Goal: Task Accomplishment & Management: Manage account settings

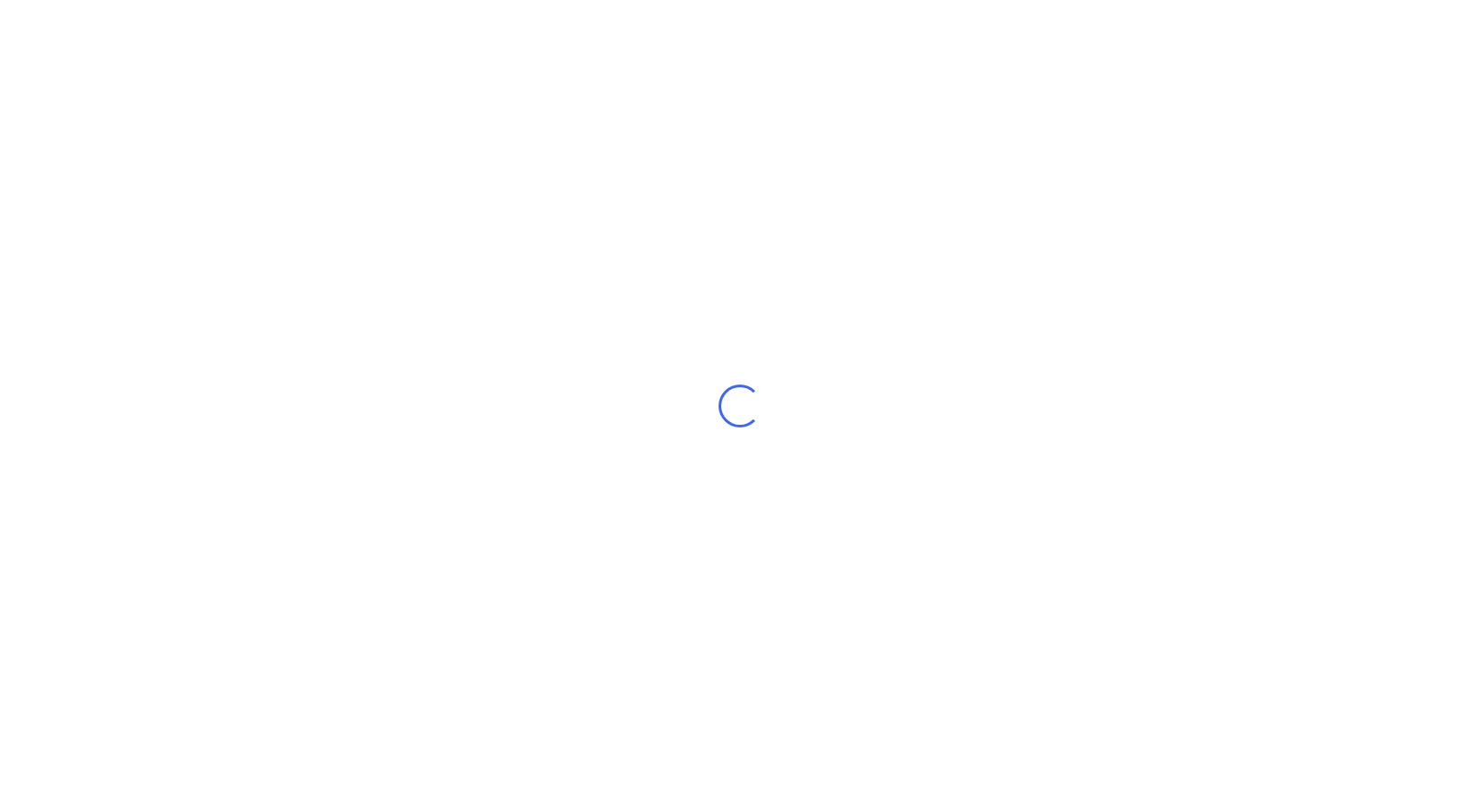
click at [490, 571] on div "Loading..." at bounding box center [740, 406] width 1480 height 812
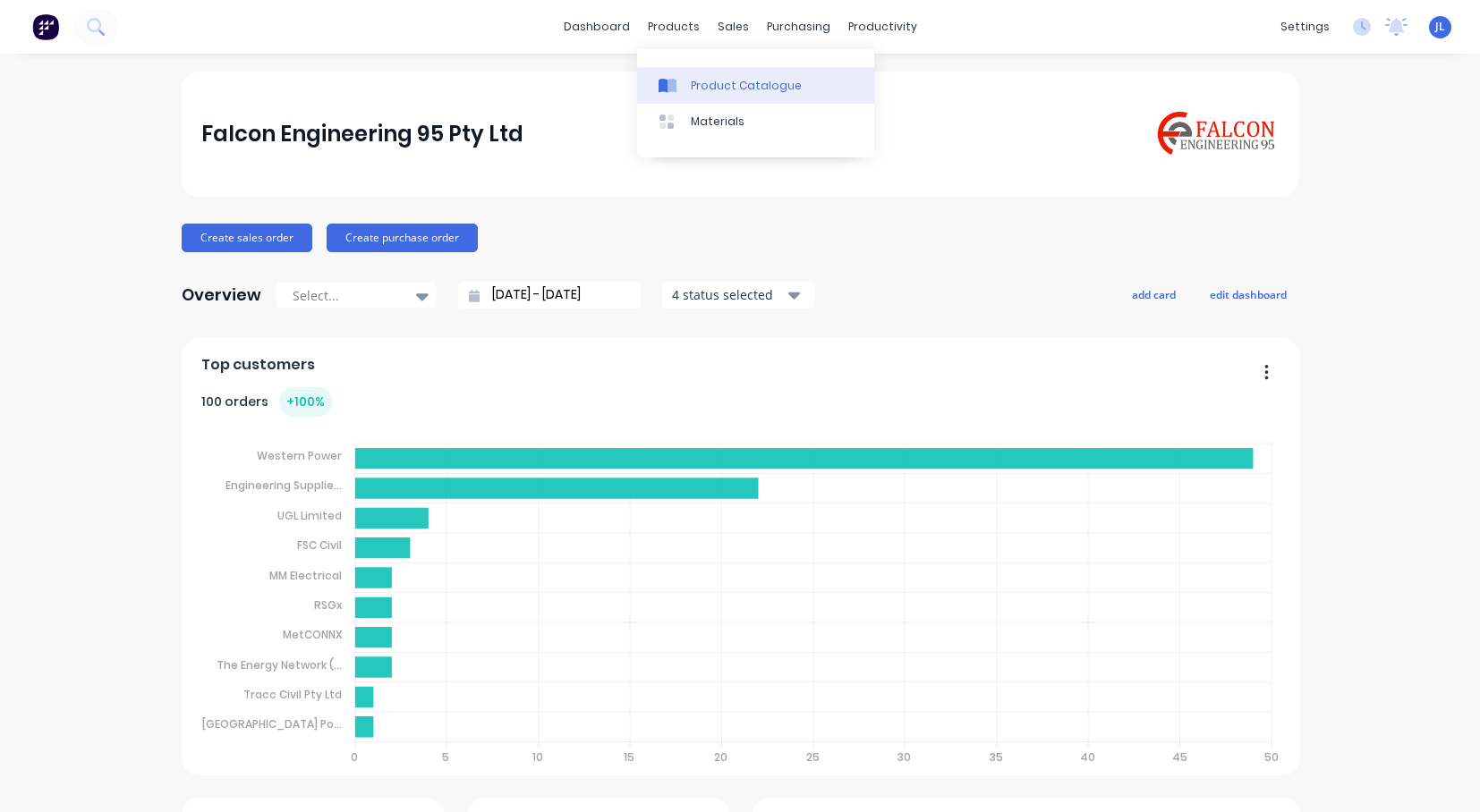
click at [702, 85] on div "Product Catalogue" at bounding box center [745, 86] width 110 height 16
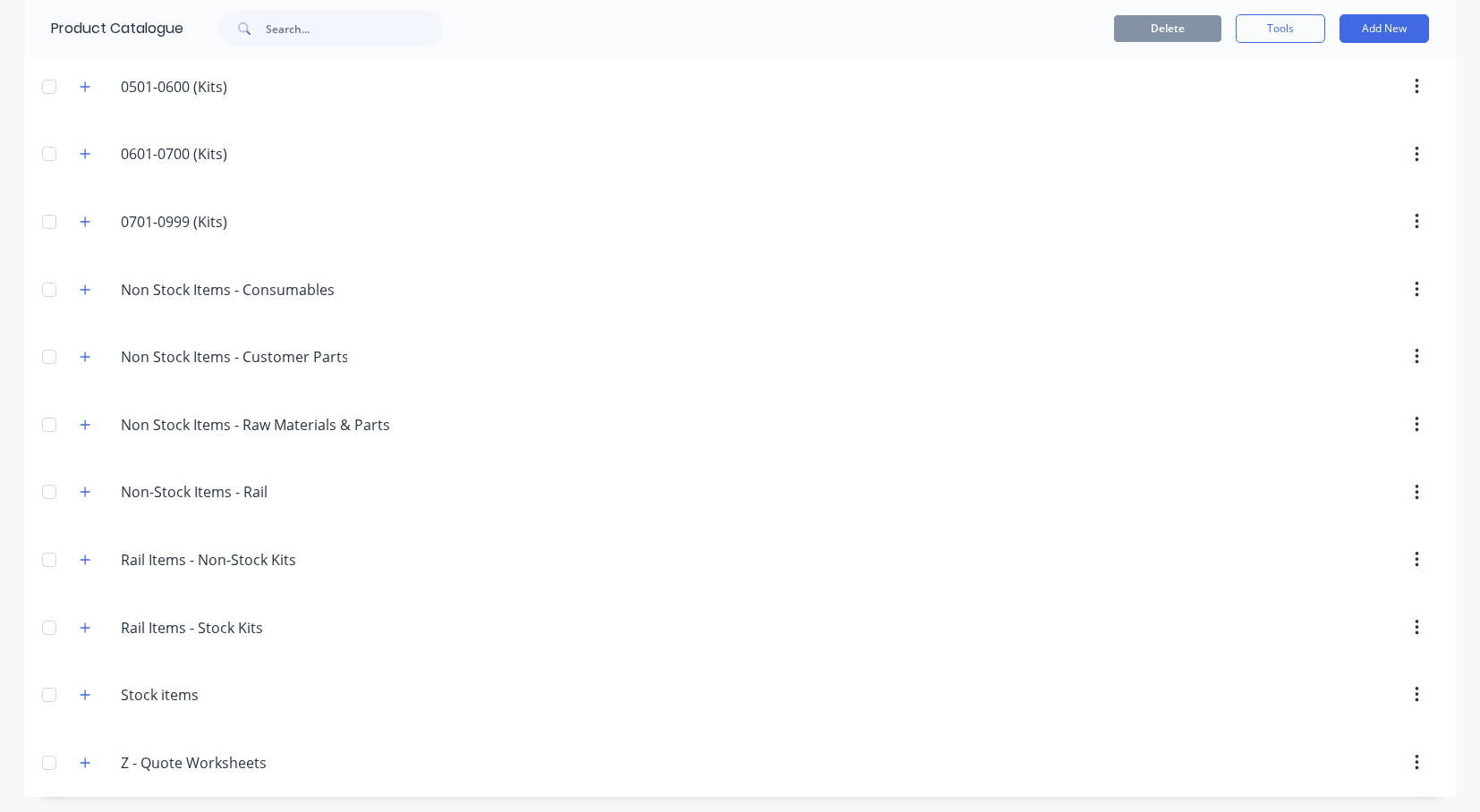
scroll to position [475, 0]
click at [81, 693] on icon "button" at bounding box center [86, 693] width 10 height 10
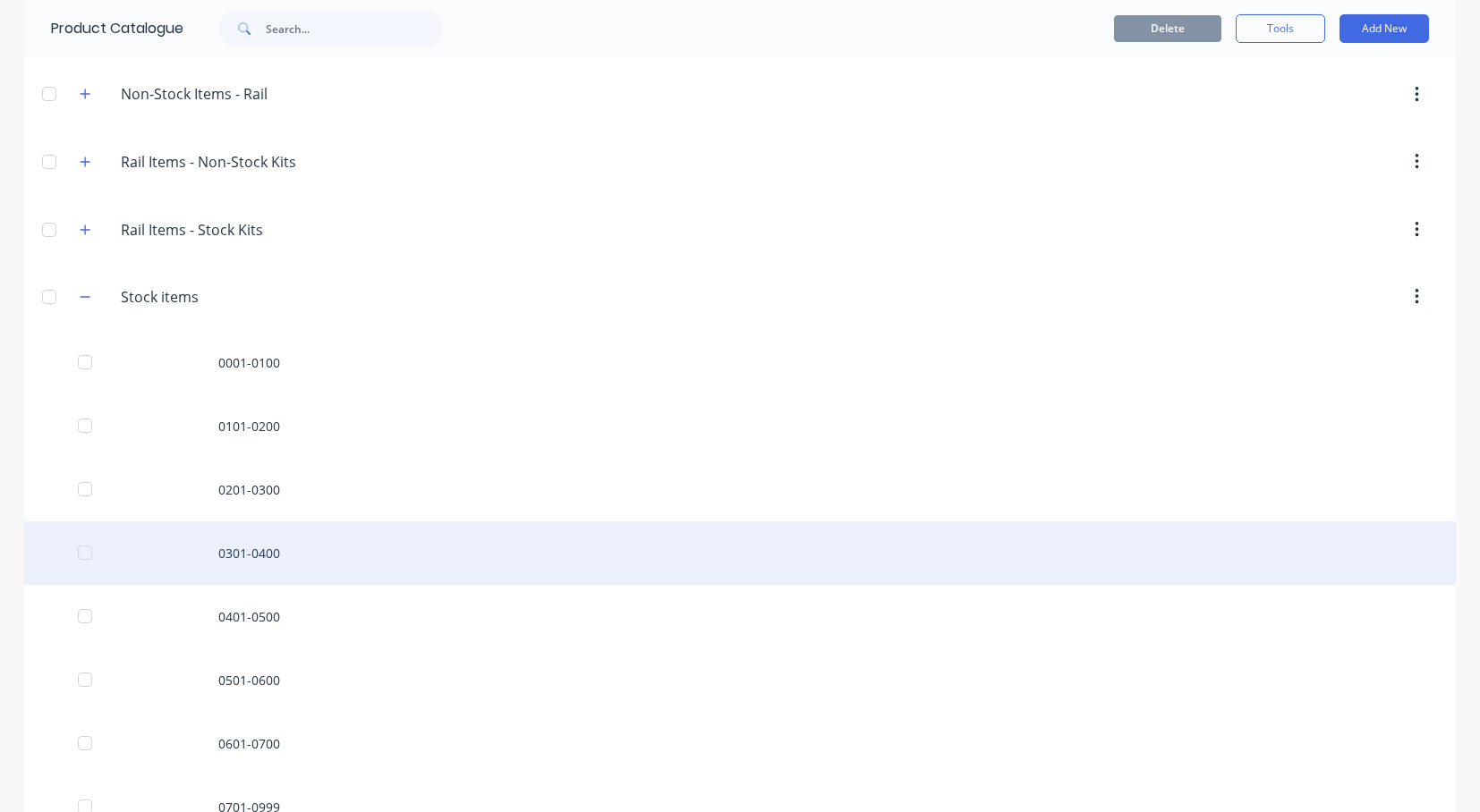
scroll to position [876, 0]
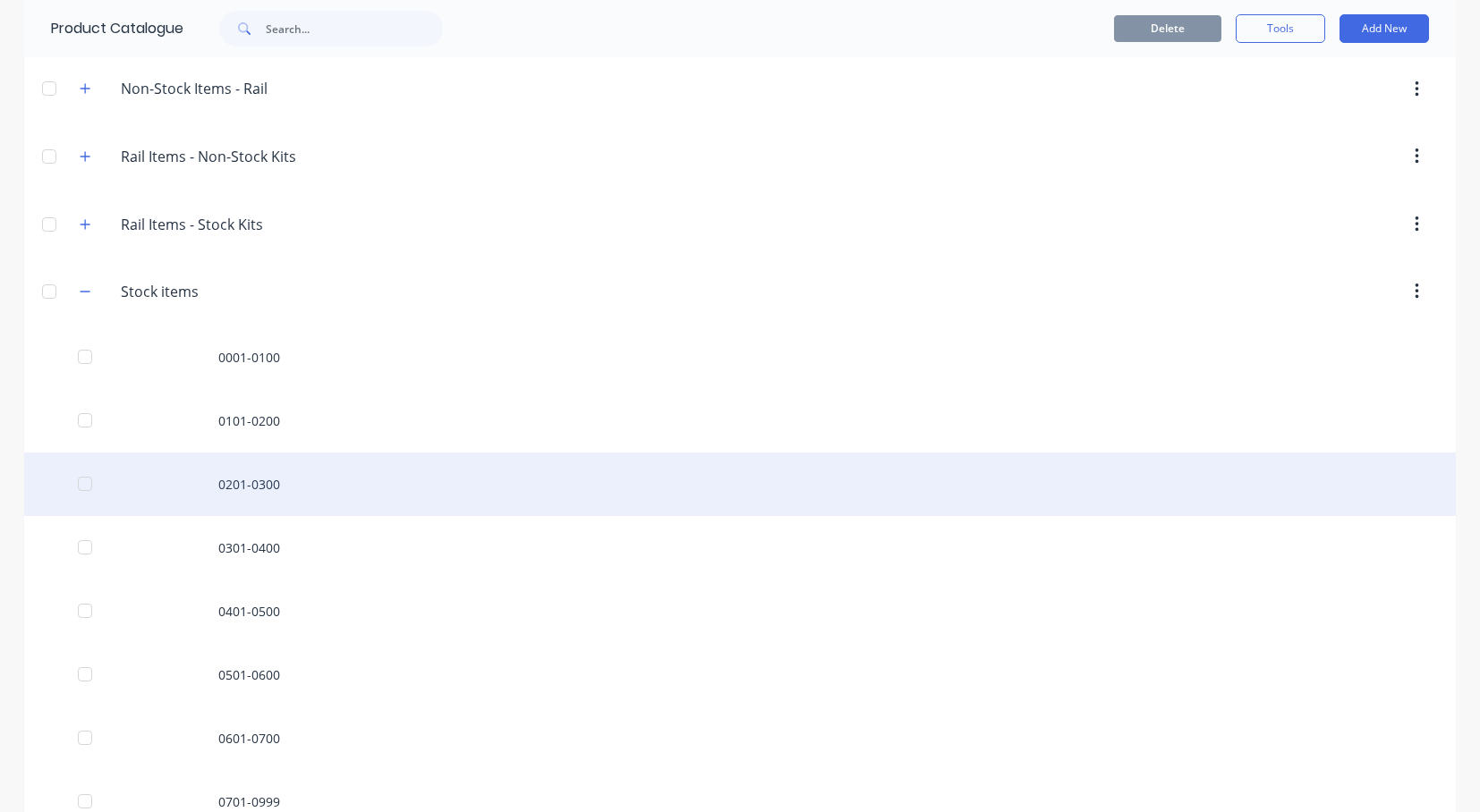
click at [260, 487] on div "0201-0300" at bounding box center [740, 485] width 1432 height 64
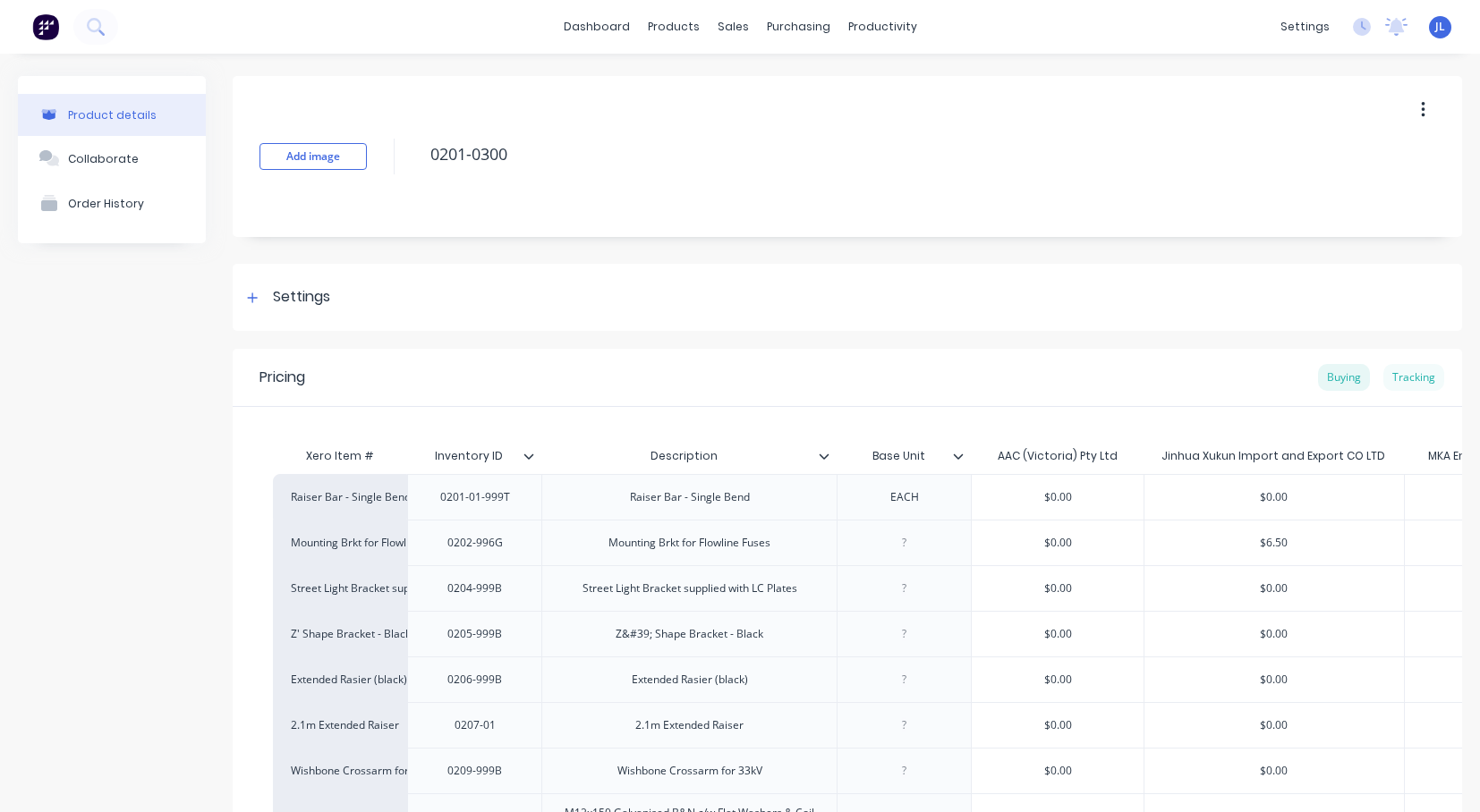
click at [1404, 380] on div "Tracking" at bounding box center [1413, 377] width 61 height 27
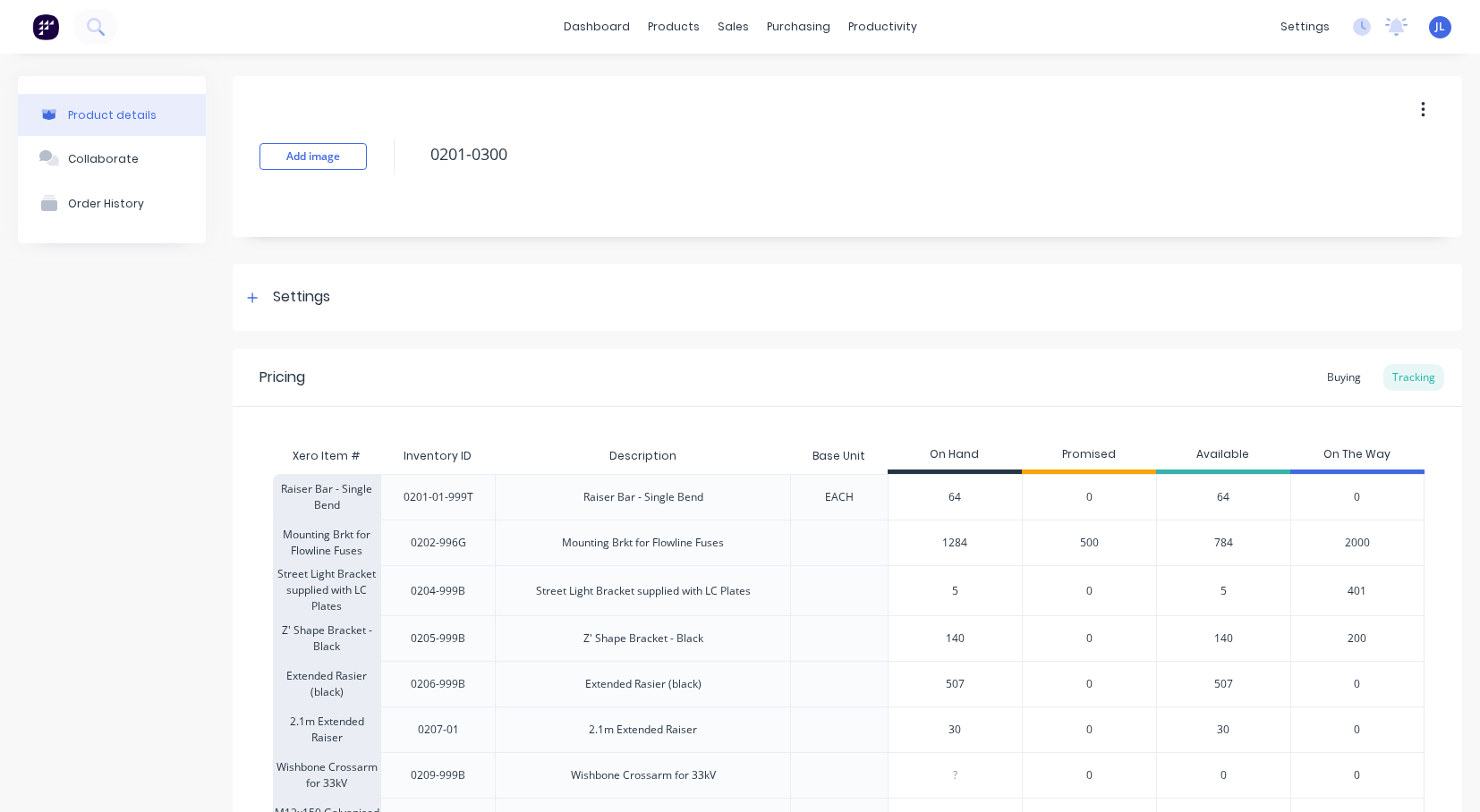
click at [1076, 602] on div "0" at bounding box center [1089, 590] width 134 height 50
click at [1144, 651] on div "0" at bounding box center [1089, 639] width 134 height 46
click at [1302, 763] on div "0" at bounding box center [1358, 775] width 134 height 46
click at [831, 662] on div at bounding box center [839, 684] width 98 height 46
click at [959, 661] on div "140" at bounding box center [955, 639] width 133 height 45
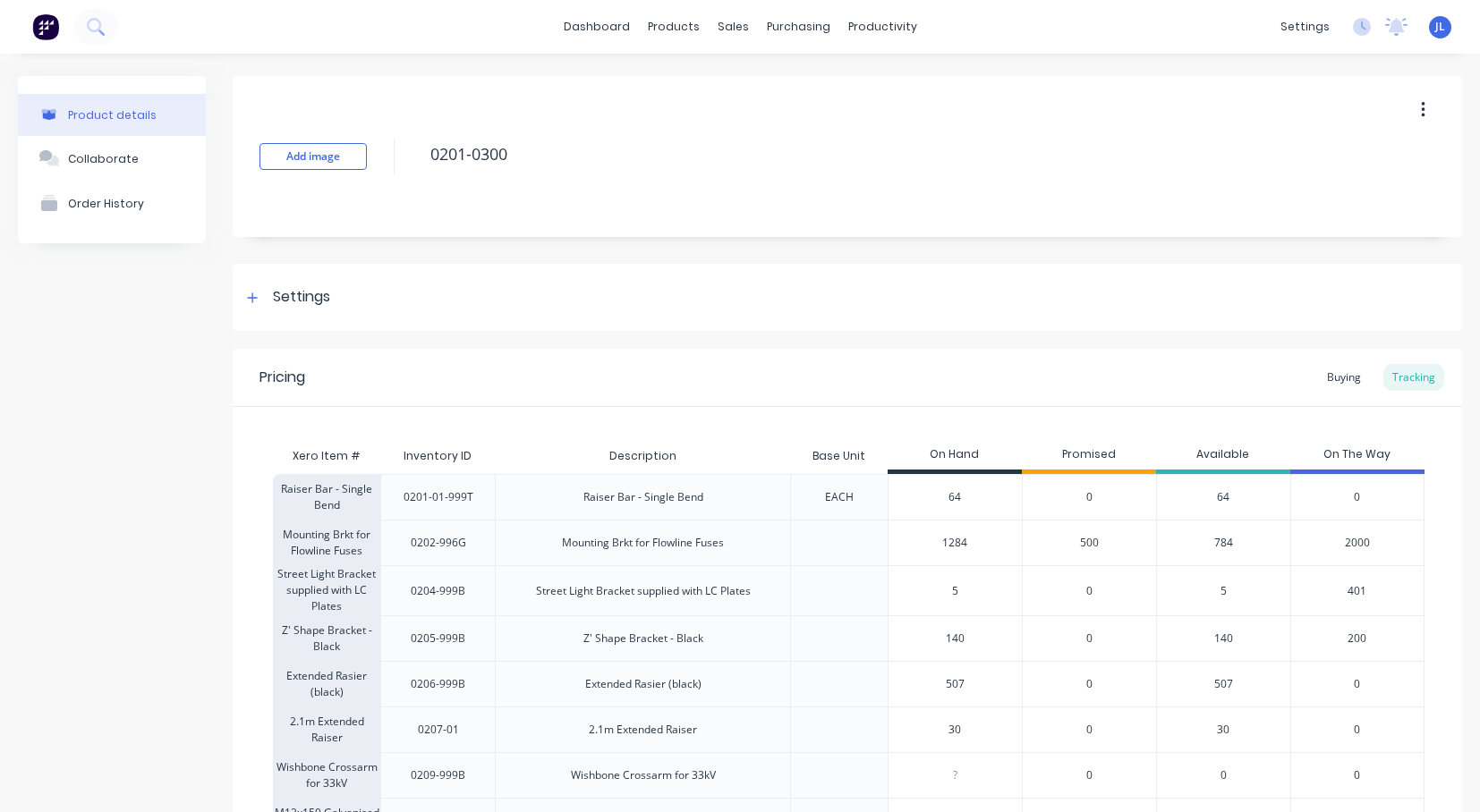
type input "140"
type input "507"
click at [990, 688] on input "507" at bounding box center [955, 685] width 133 height 16
click at [1375, 749] on div "0" at bounding box center [1358, 729] width 134 height 46
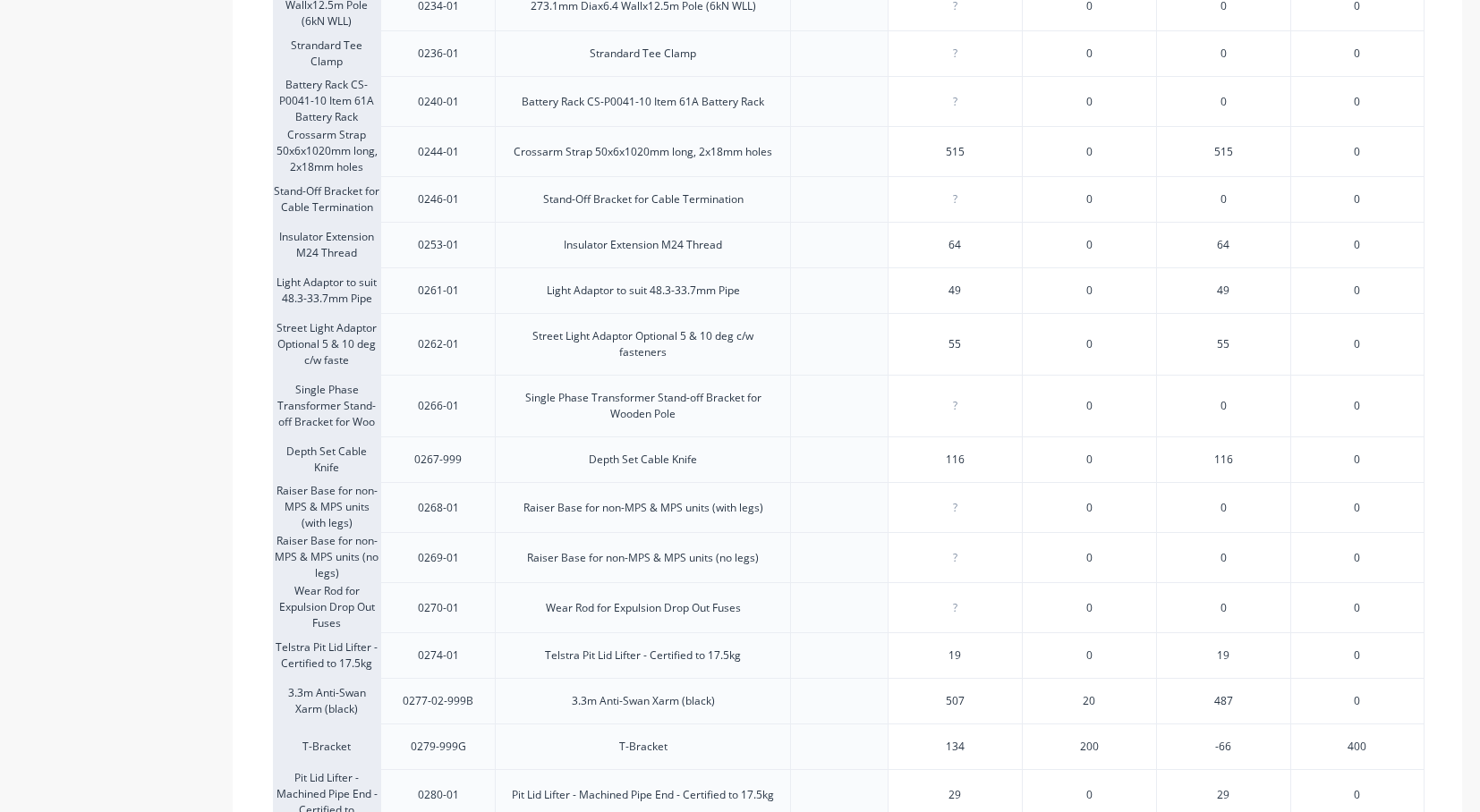
scroll to position [1396, 0]
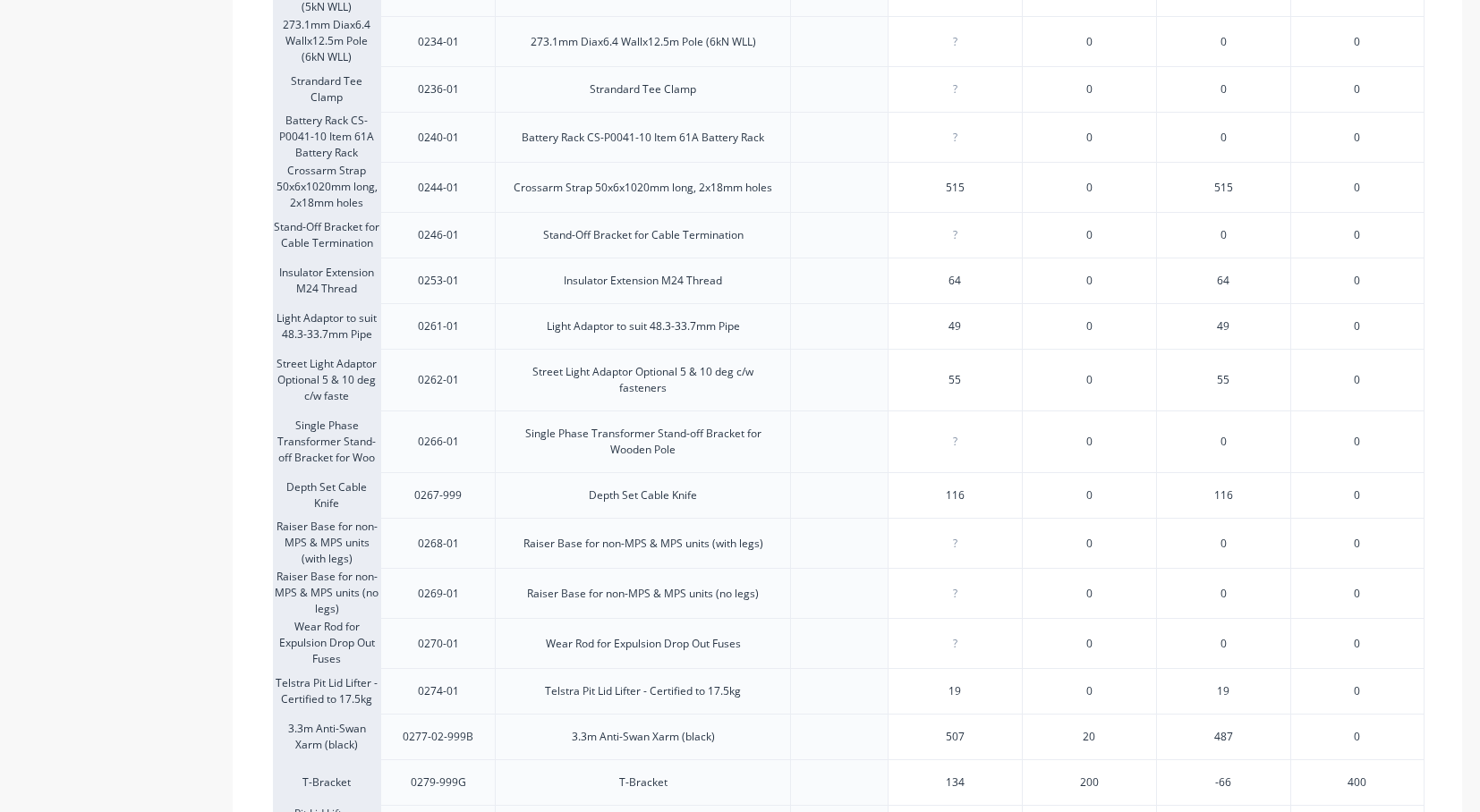
click at [851, 646] on div at bounding box center [839, 644] width 29 height 29
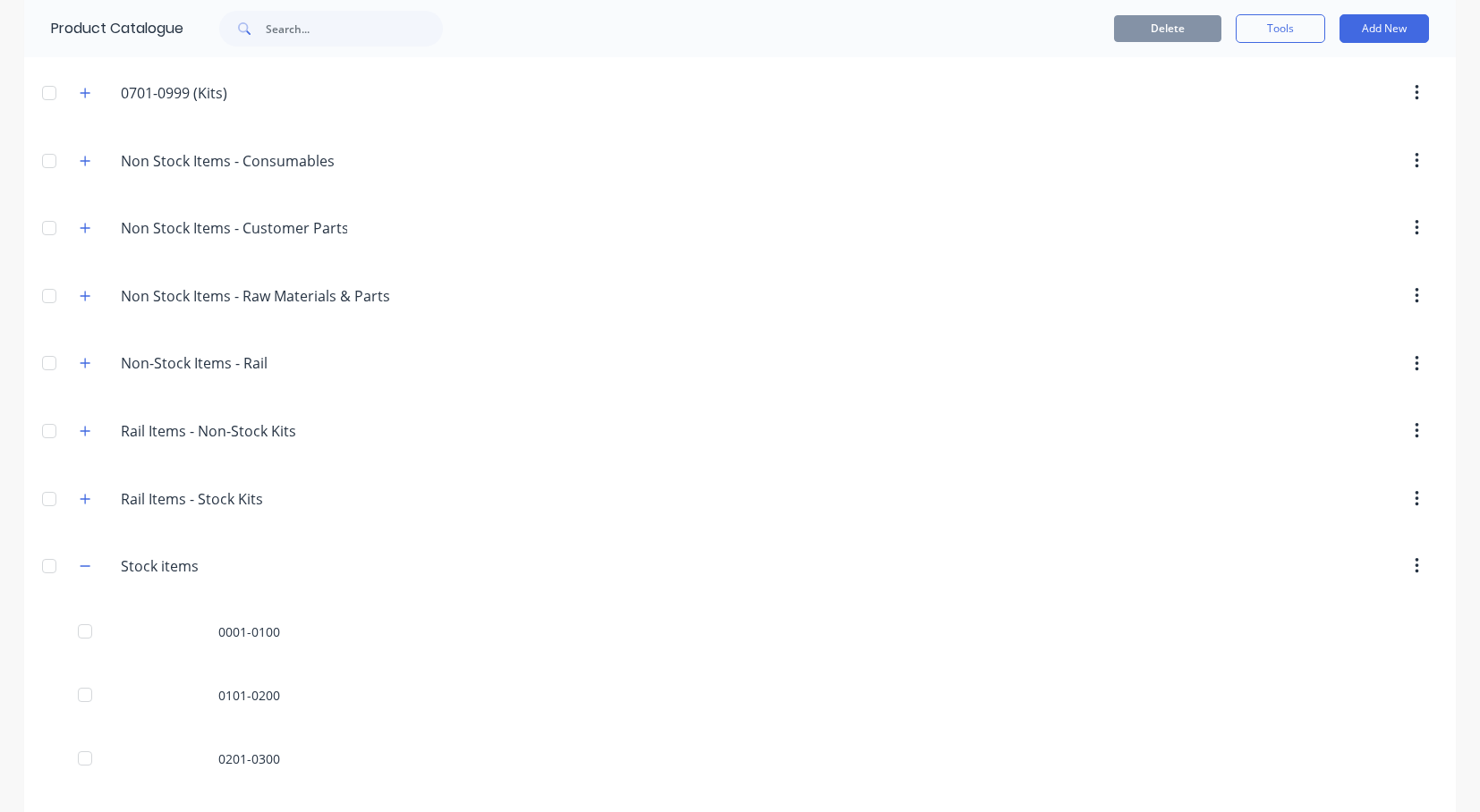
scroll to position [715, 0]
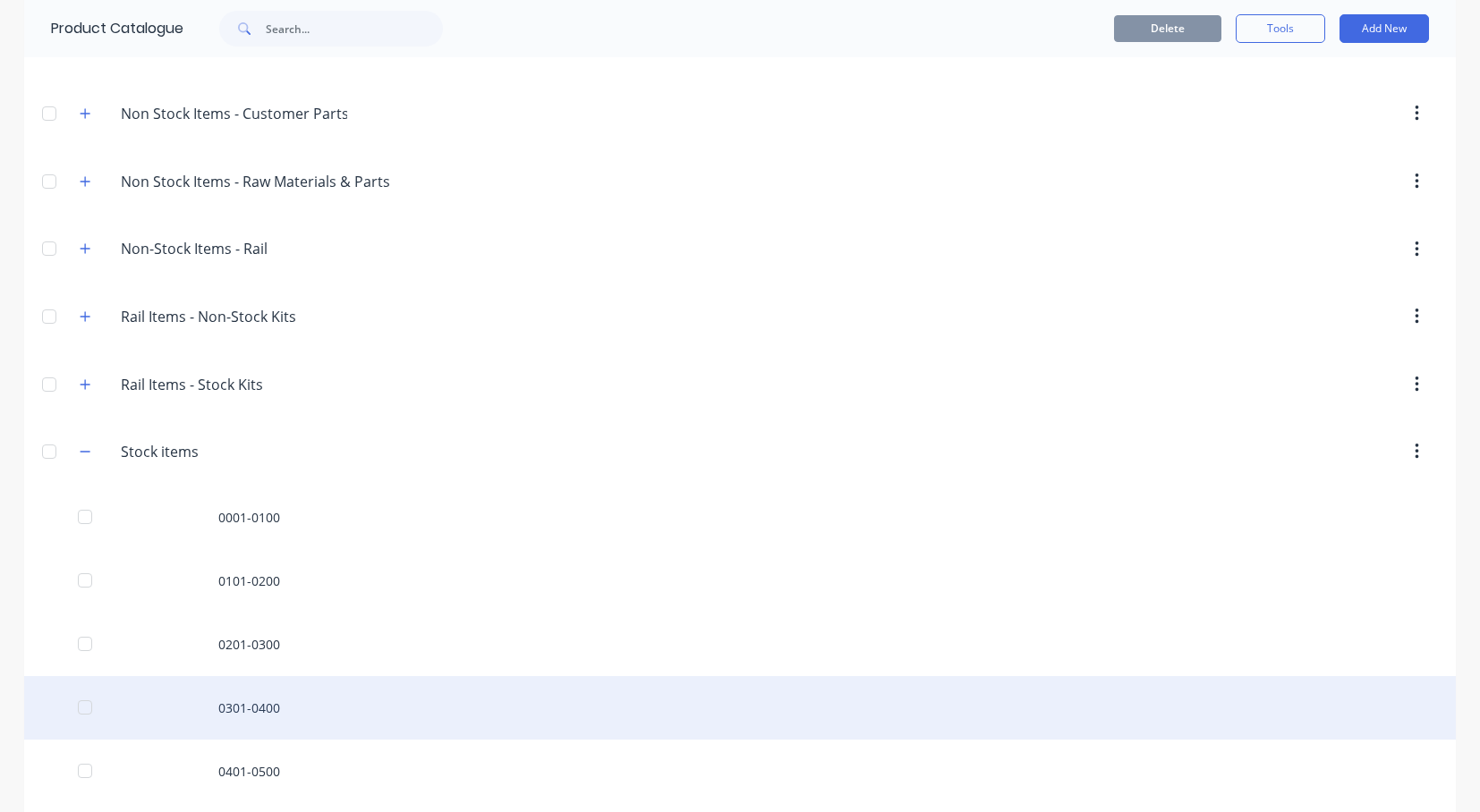
click at [247, 711] on div "0301-0400" at bounding box center [740, 709] width 1432 height 64
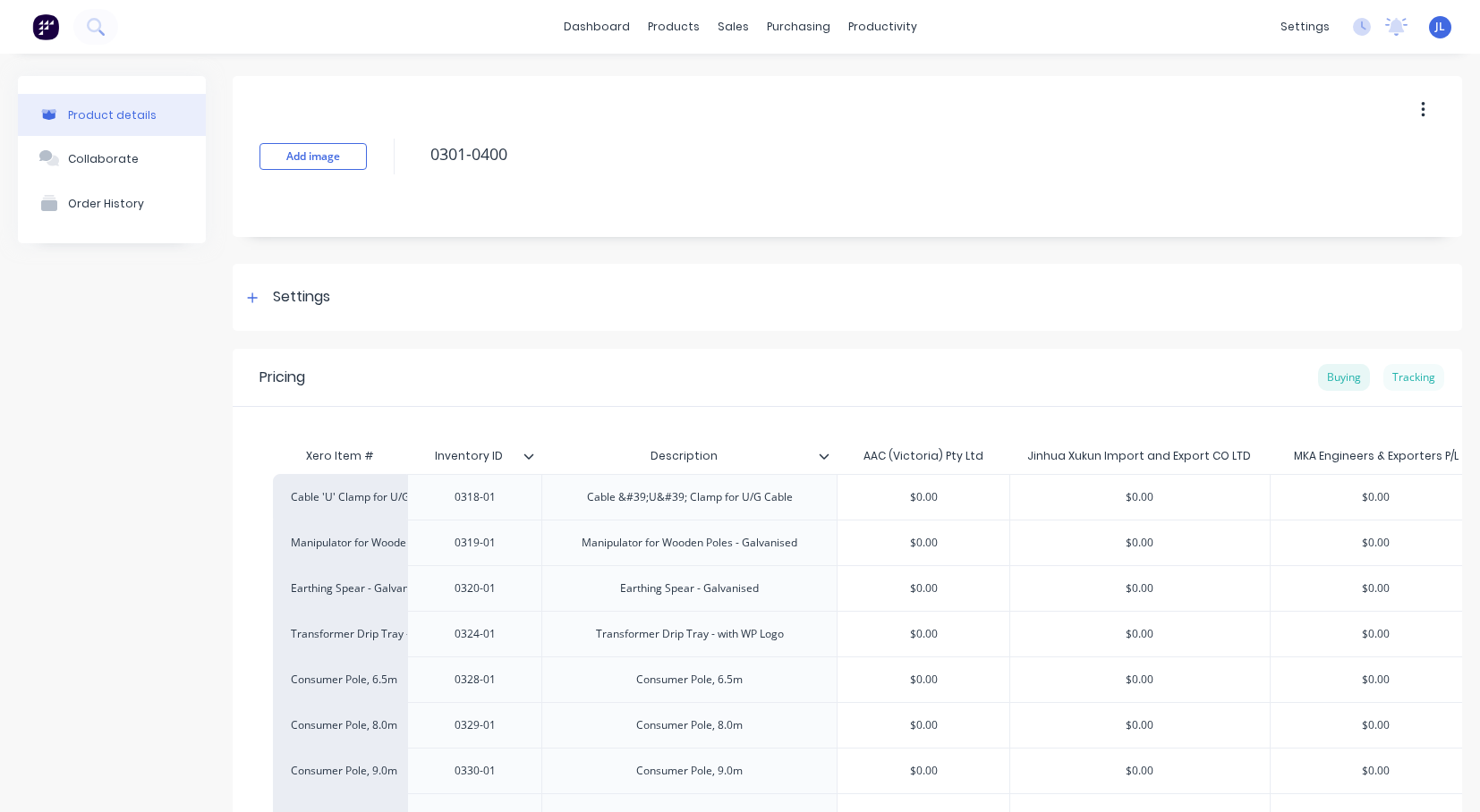
click at [1414, 379] on div "Tracking" at bounding box center [1413, 377] width 61 height 27
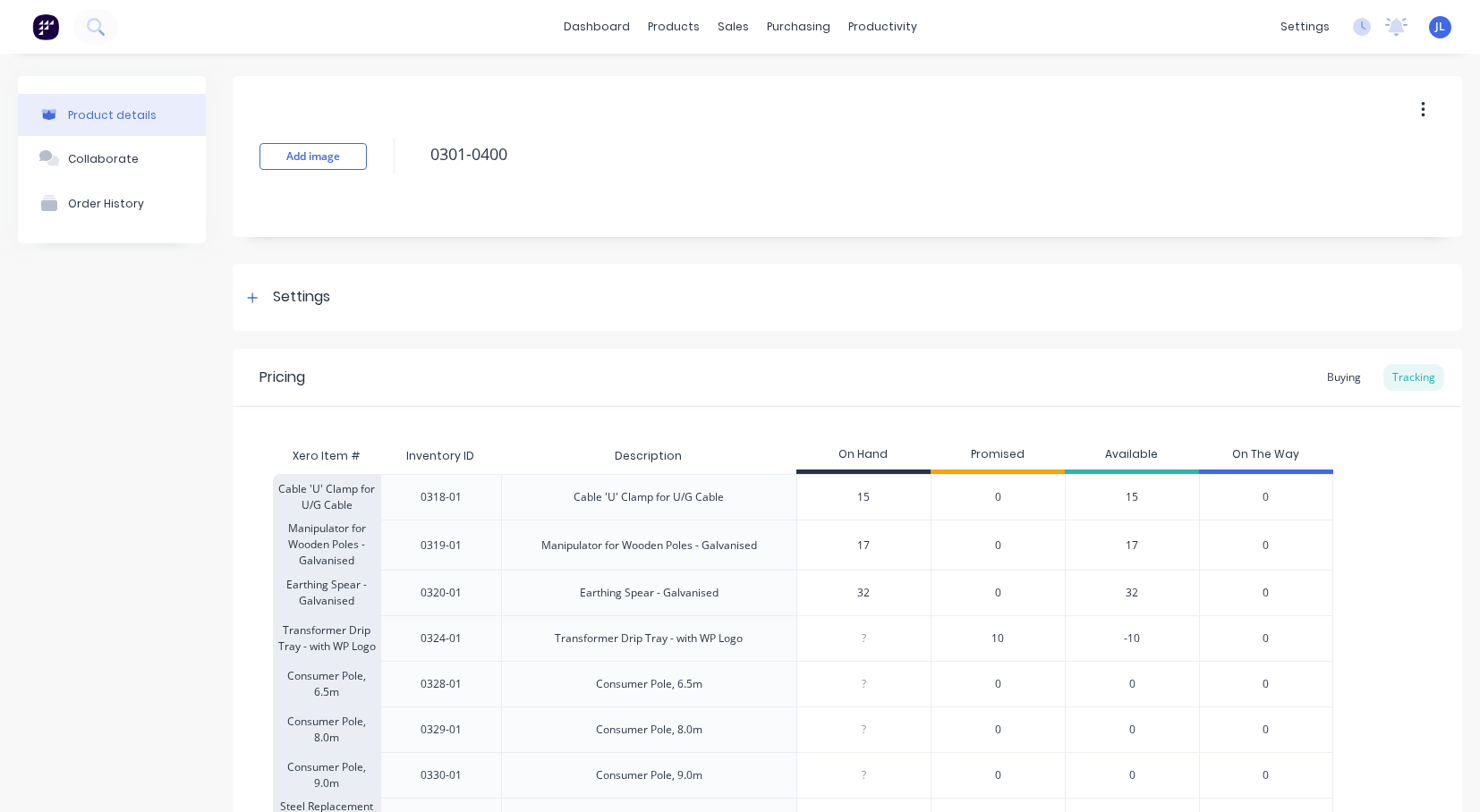
click at [1333, 655] on div "0" at bounding box center [1266, 639] width 134 height 46
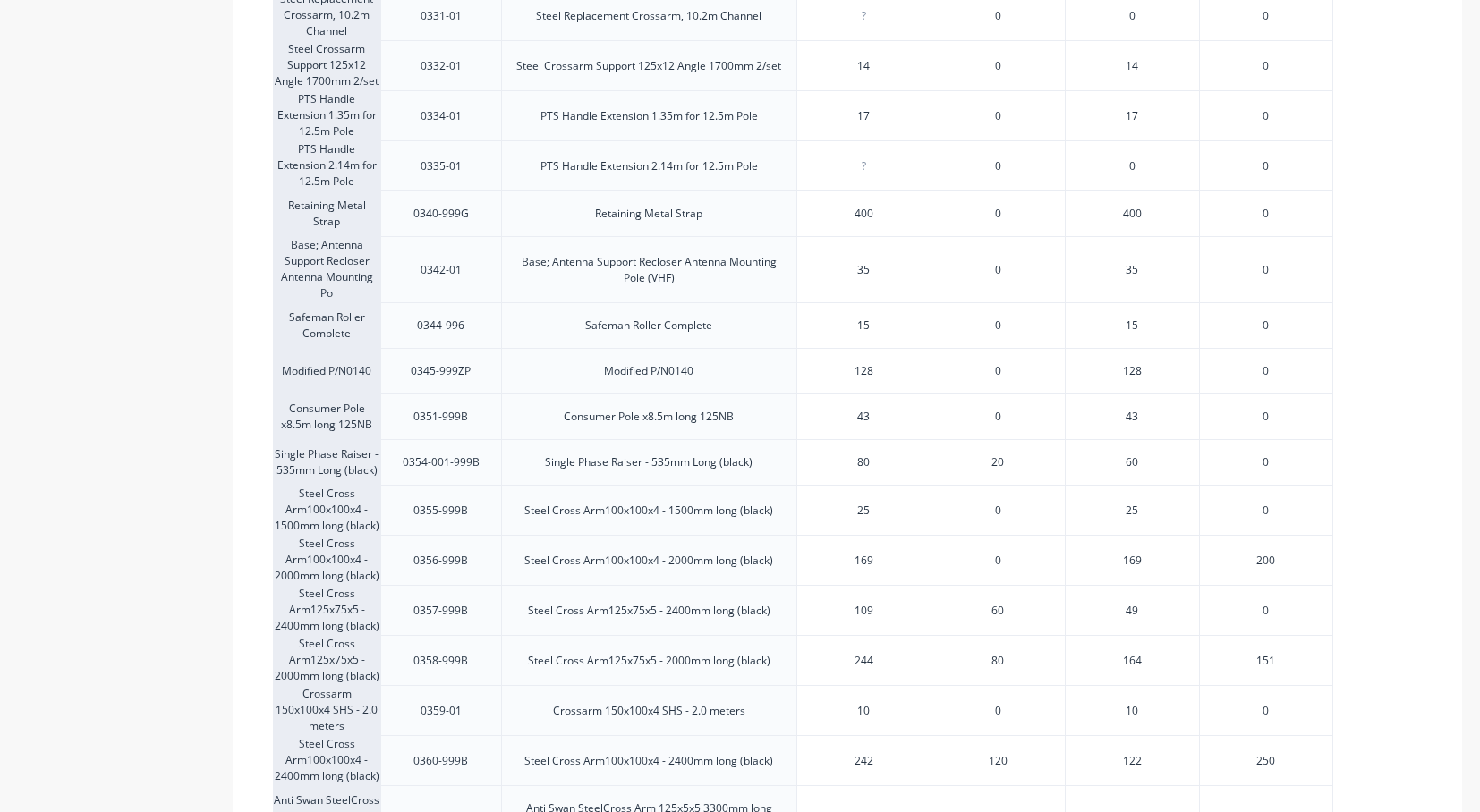
scroll to position [823, 0]
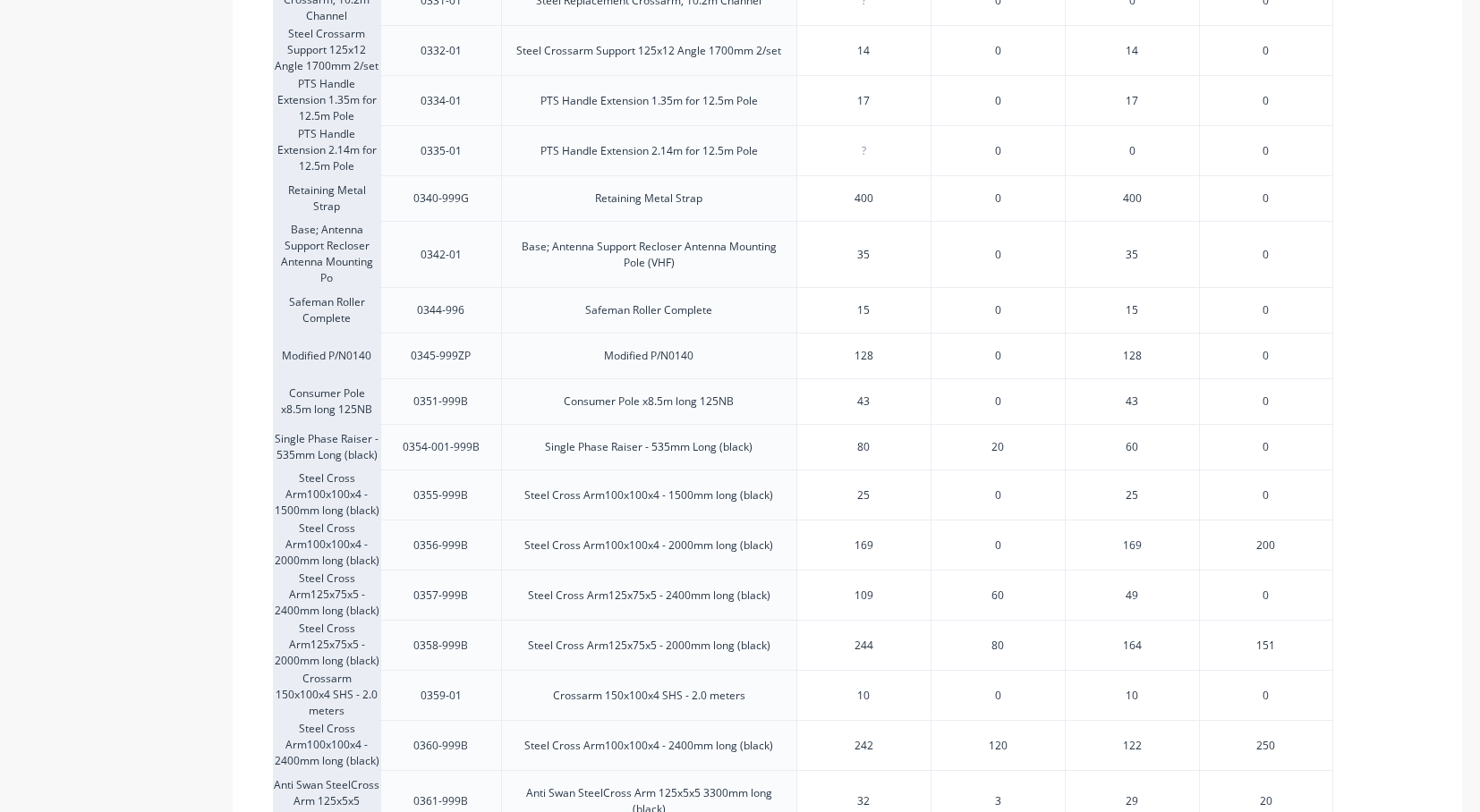
click at [1345, 704] on div "Cable 'U' Clamp for U/G Cable 0318-01 Cable 'U' Clamp for U/G Cable 15 0 15 0 M…" at bounding box center [847, 494] width 1149 height 1687
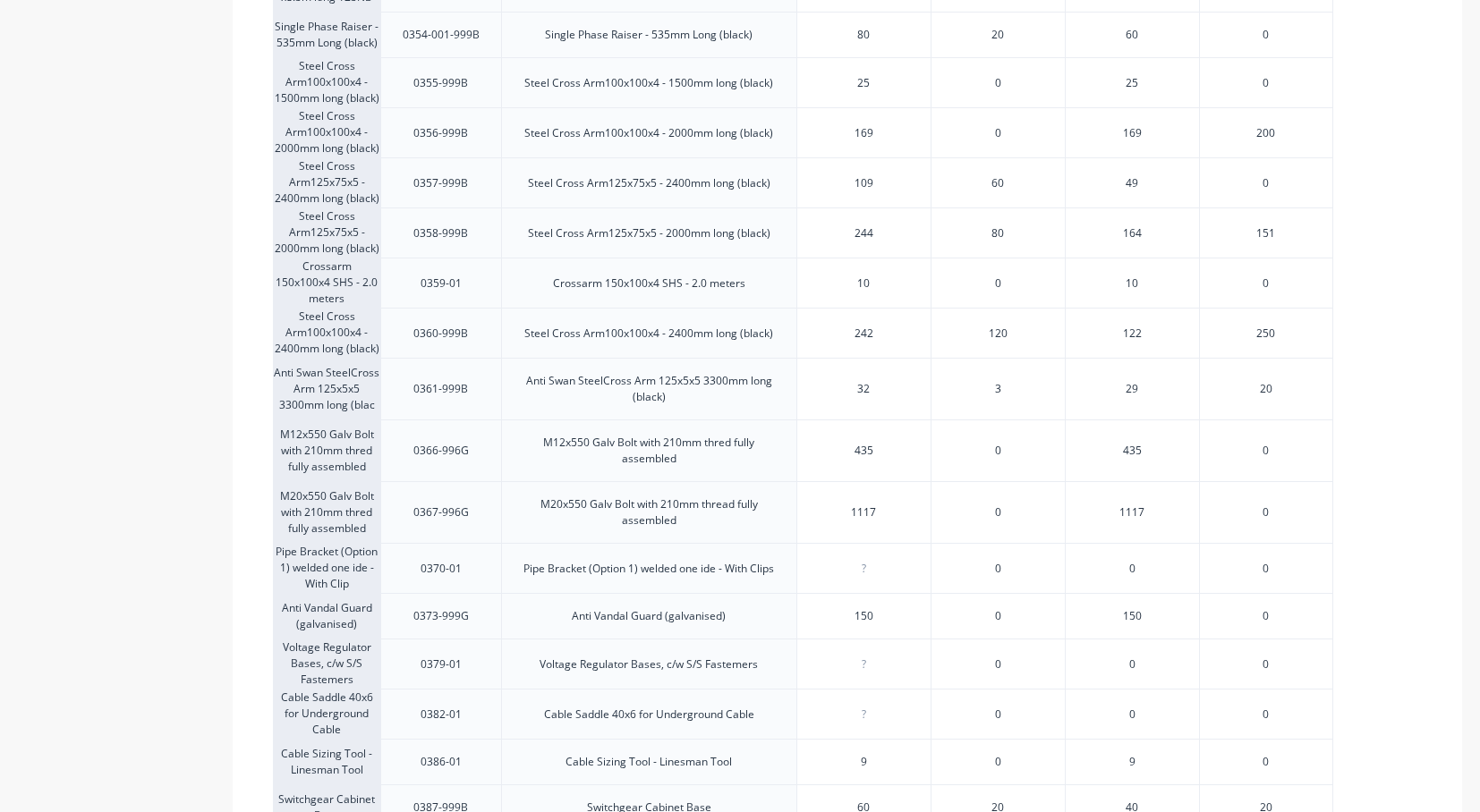
scroll to position [1253, 0]
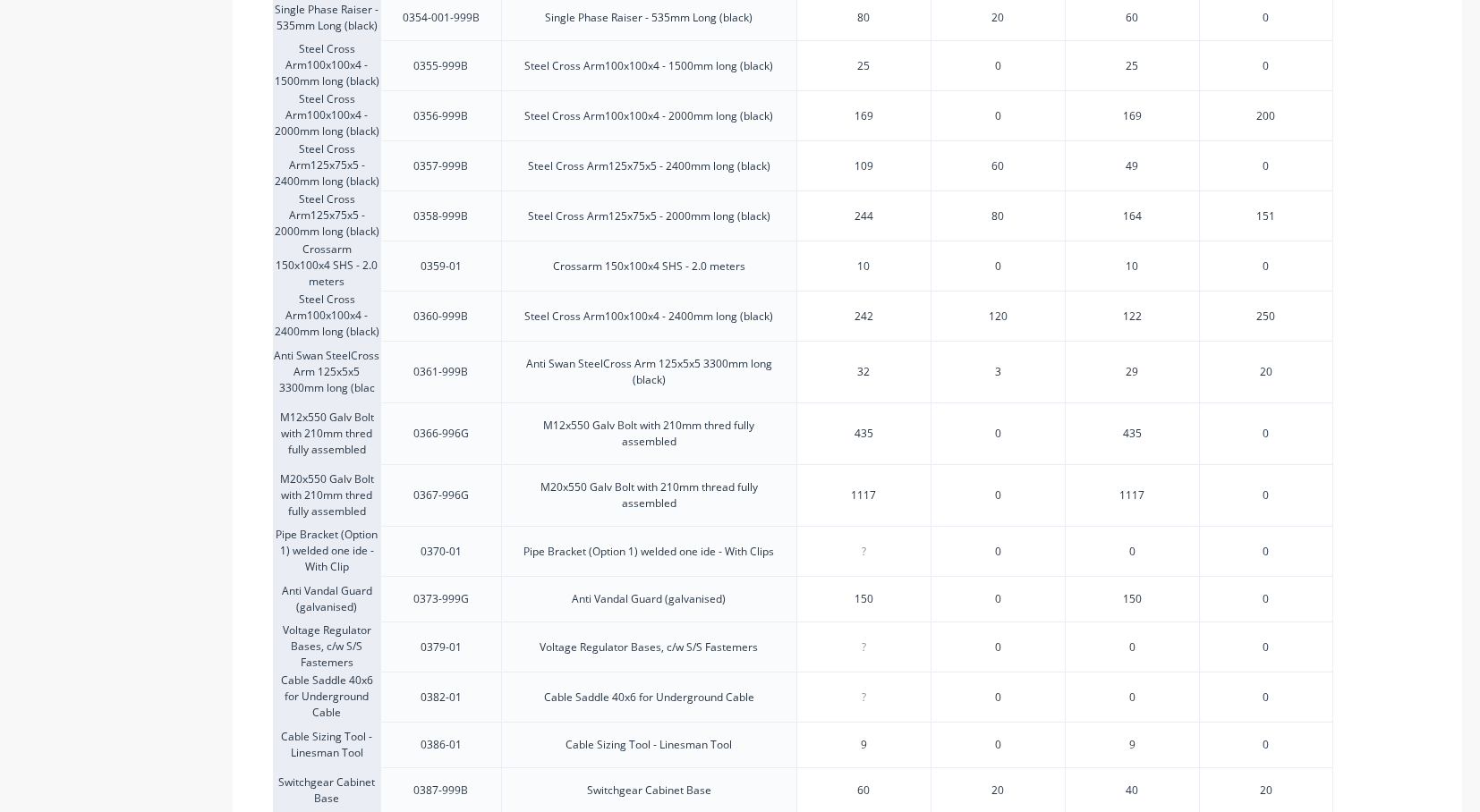
click at [1249, 688] on div "0" at bounding box center [1266, 697] width 134 height 50
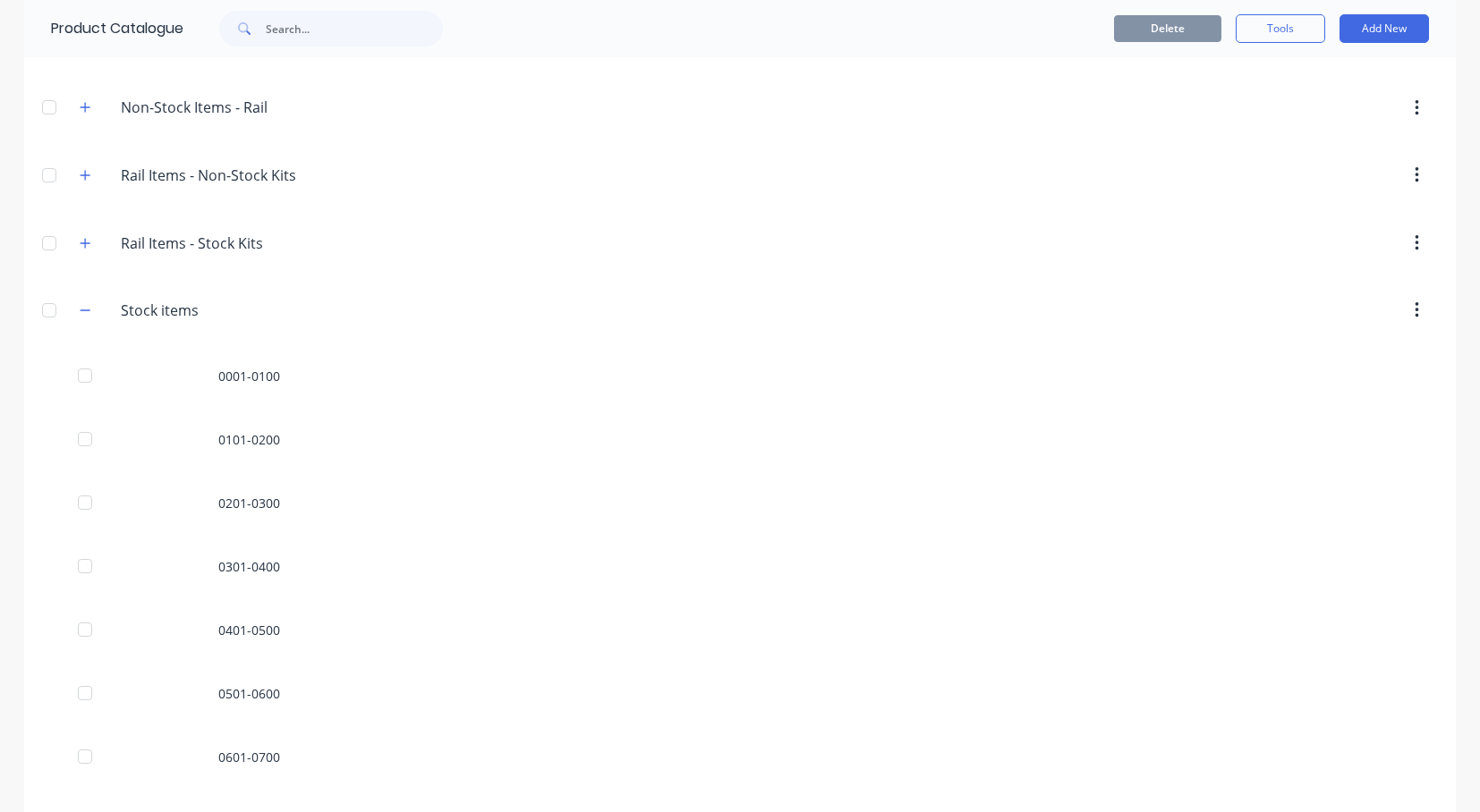
scroll to position [984, 0]
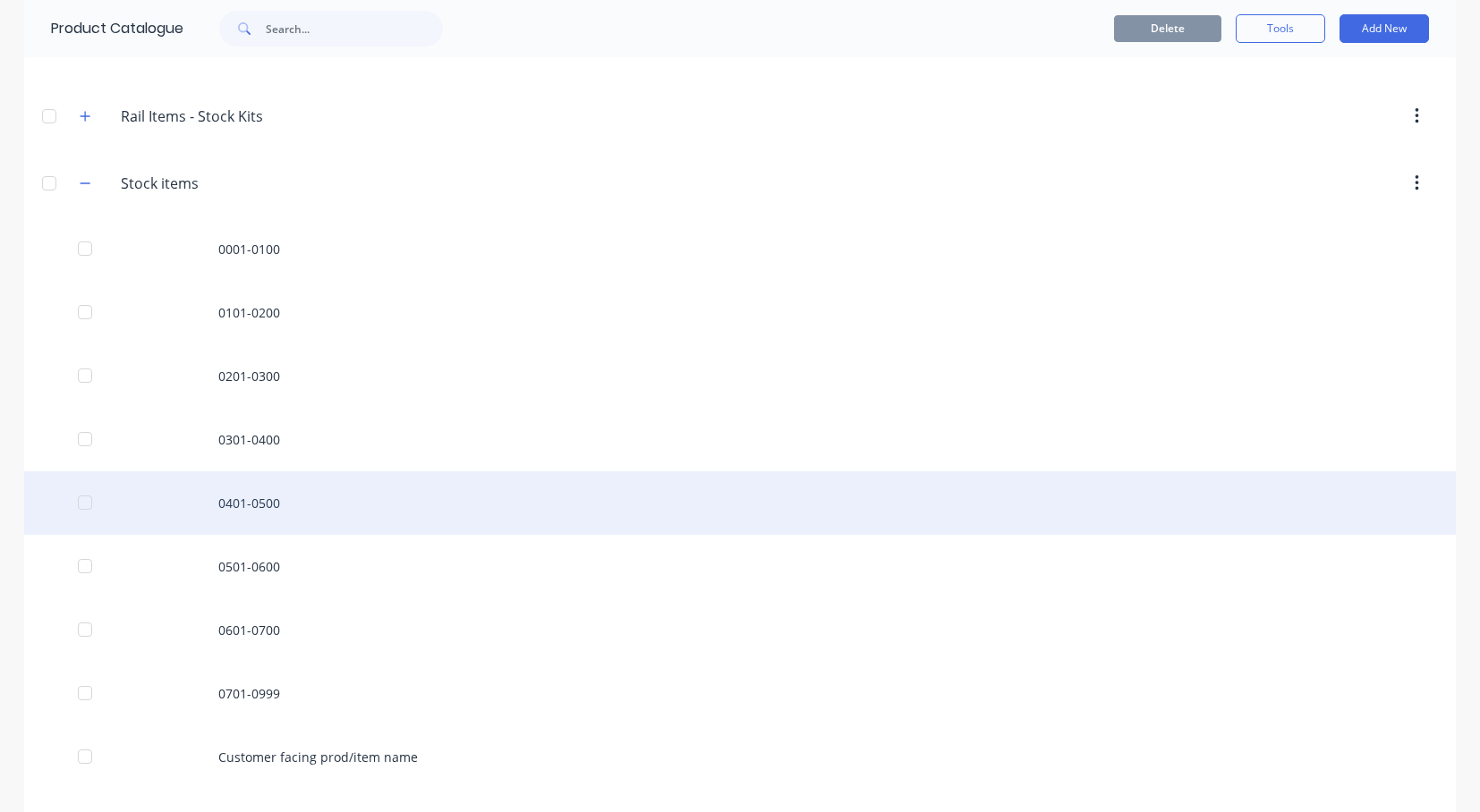
click at [259, 515] on div "0401-0500" at bounding box center [740, 504] width 1432 height 64
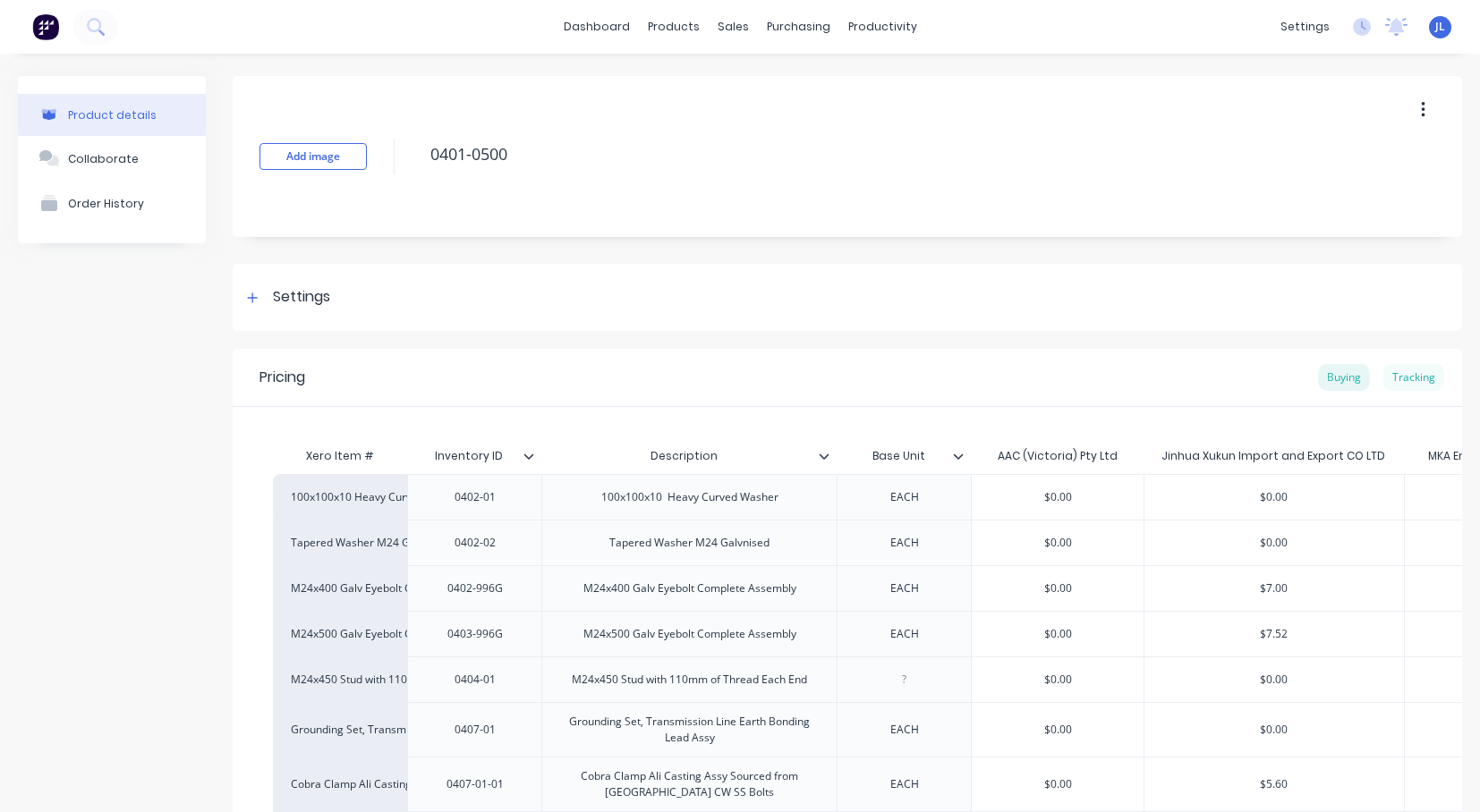
click at [1406, 381] on div "Tracking" at bounding box center [1413, 377] width 61 height 27
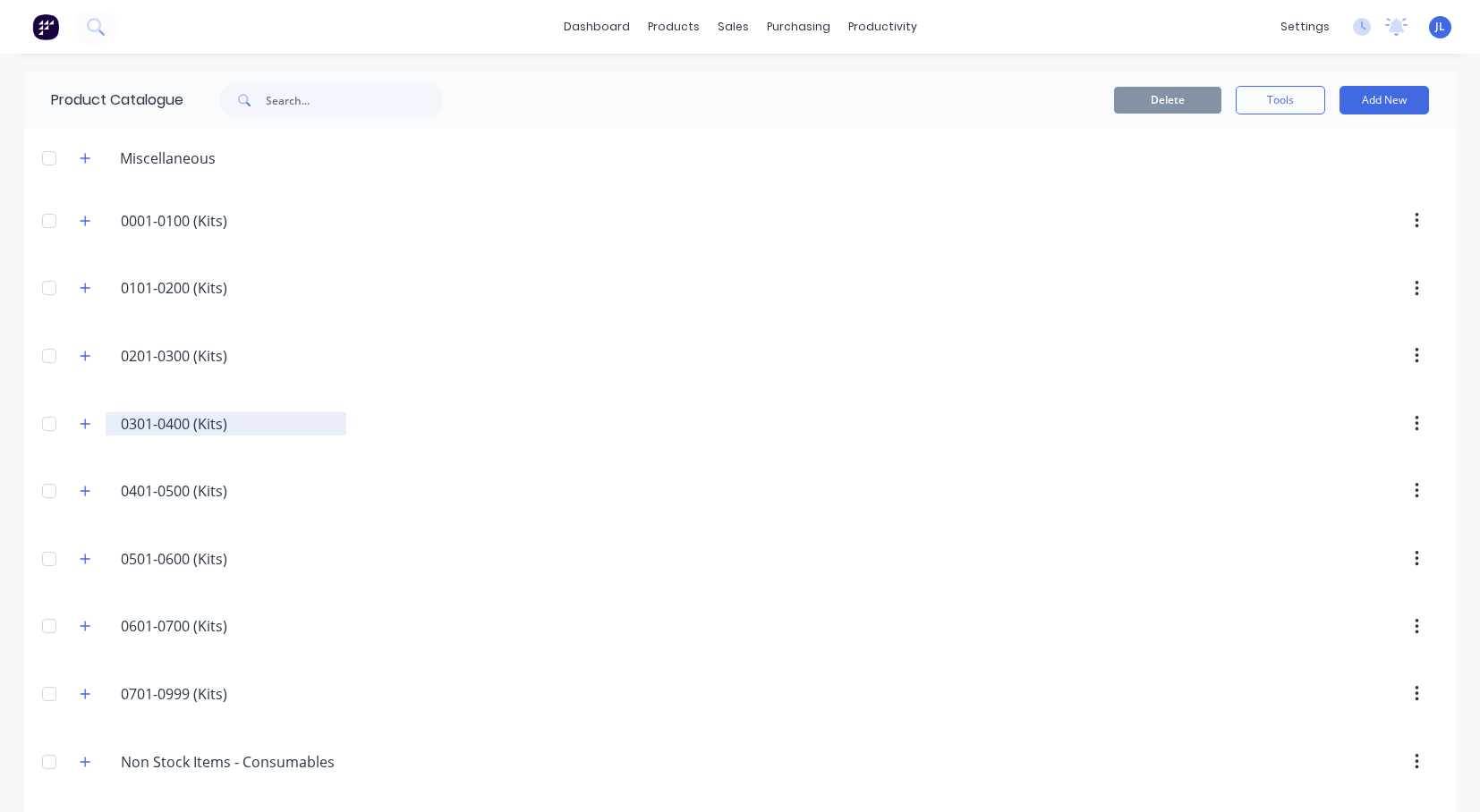
click at [182, 435] on div "0301-0400.(Kits) 0301-0400 (Kits)" at bounding box center [226, 424] width 241 height 23
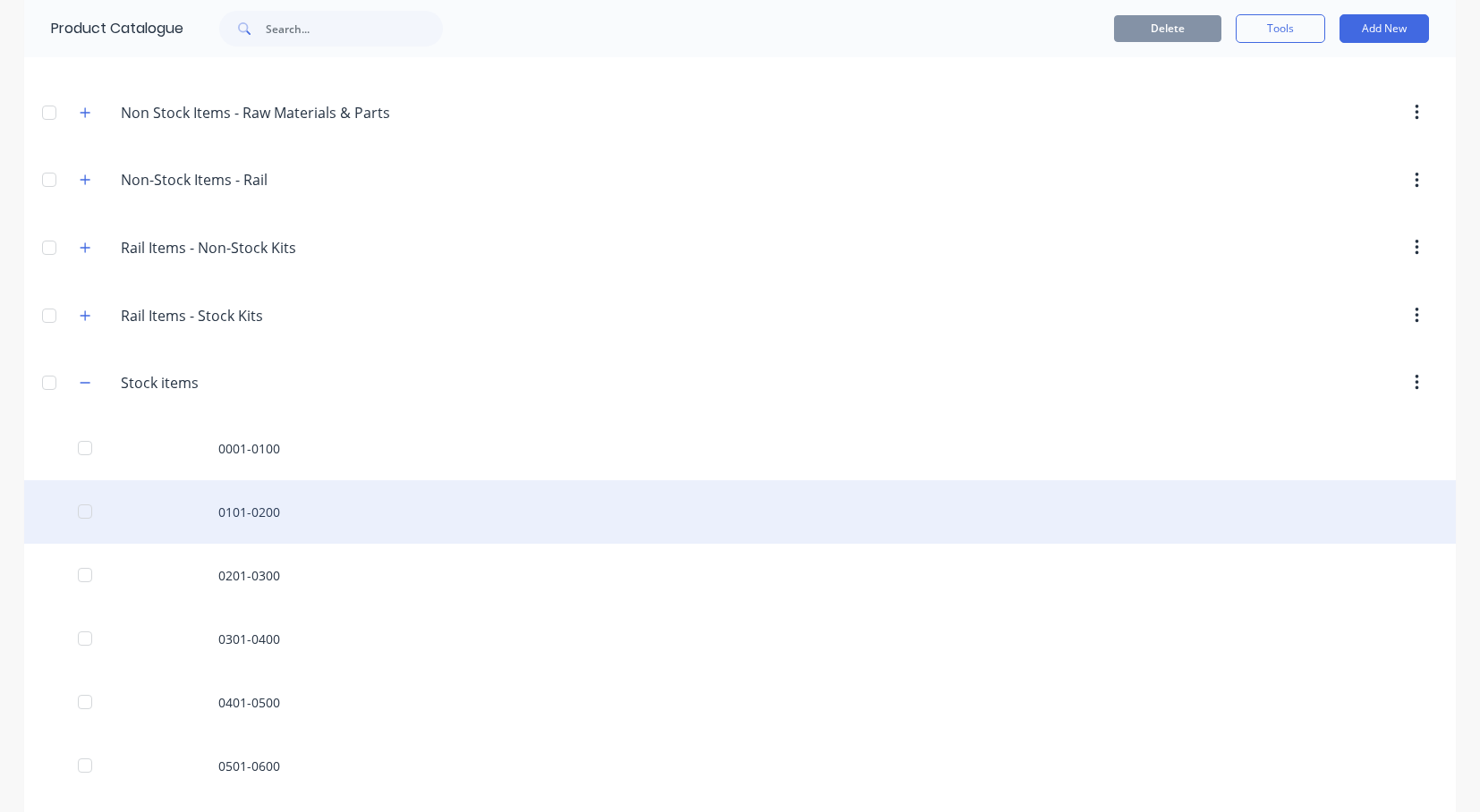
scroll to position [805, 0]
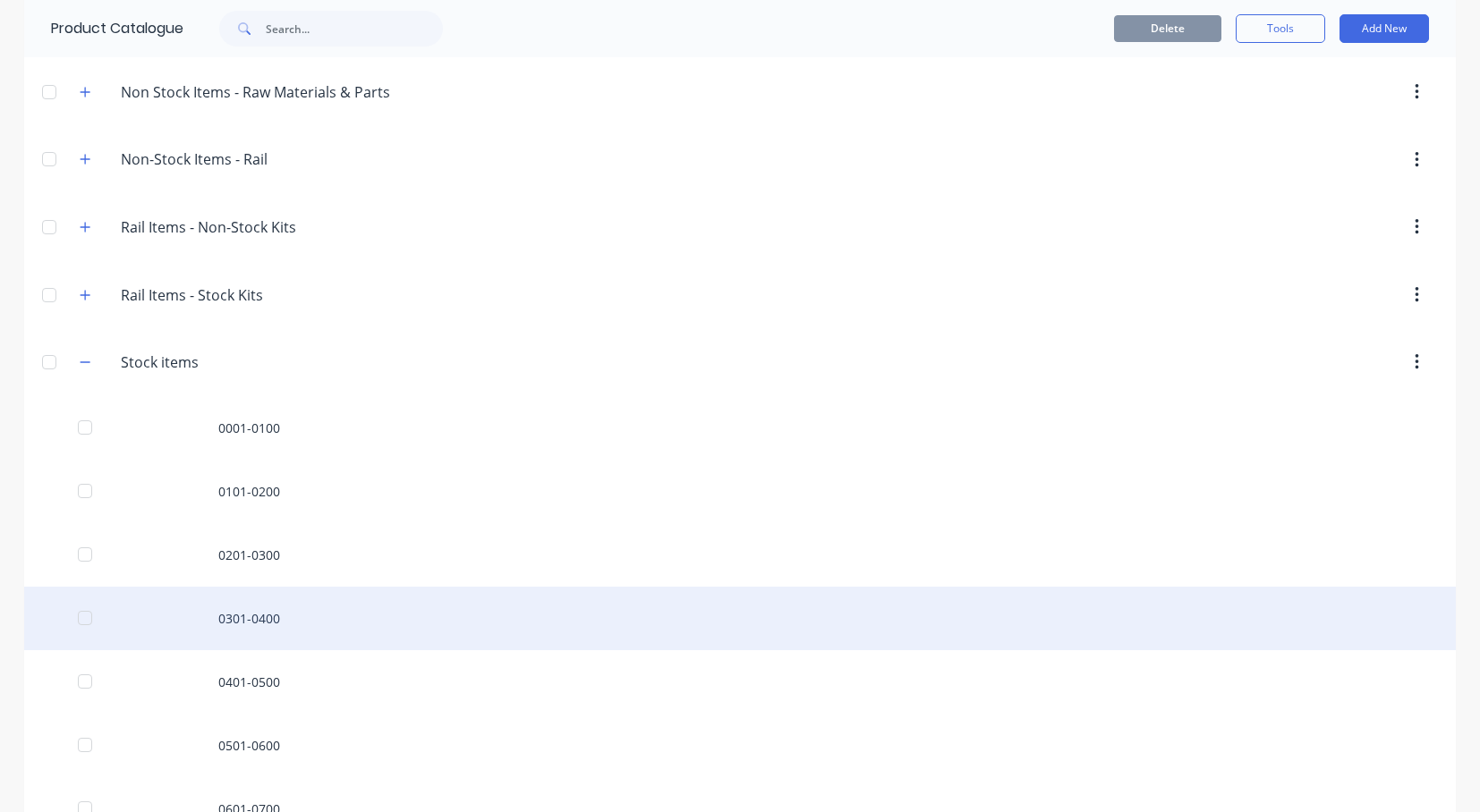
click at [225, 617] on div "0301-0400" at bounding box center [740, 619] width 1432 height 64
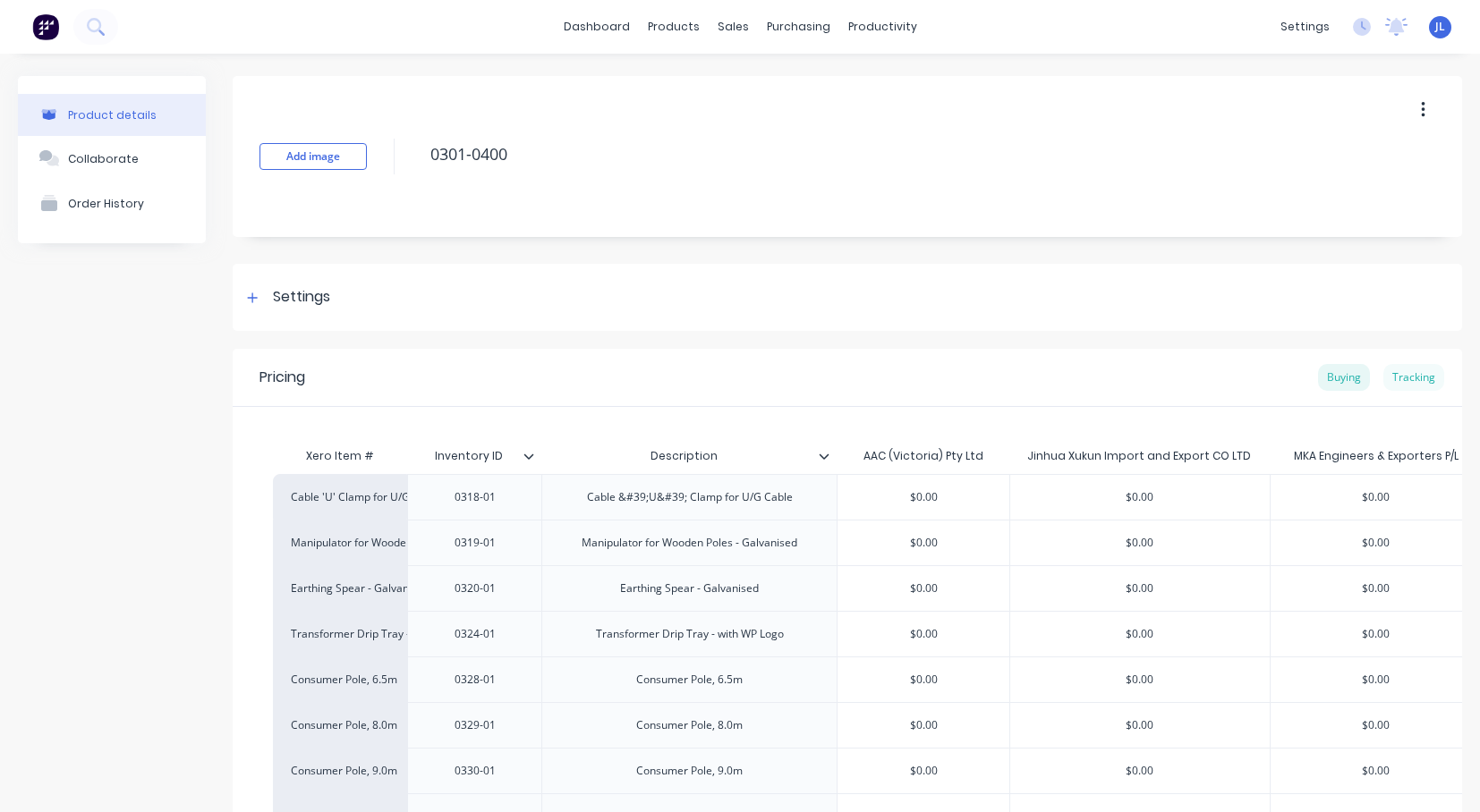
click at [1408, 373] on div "Tracking" at bounding box center [1413, 377] width 61 height 27
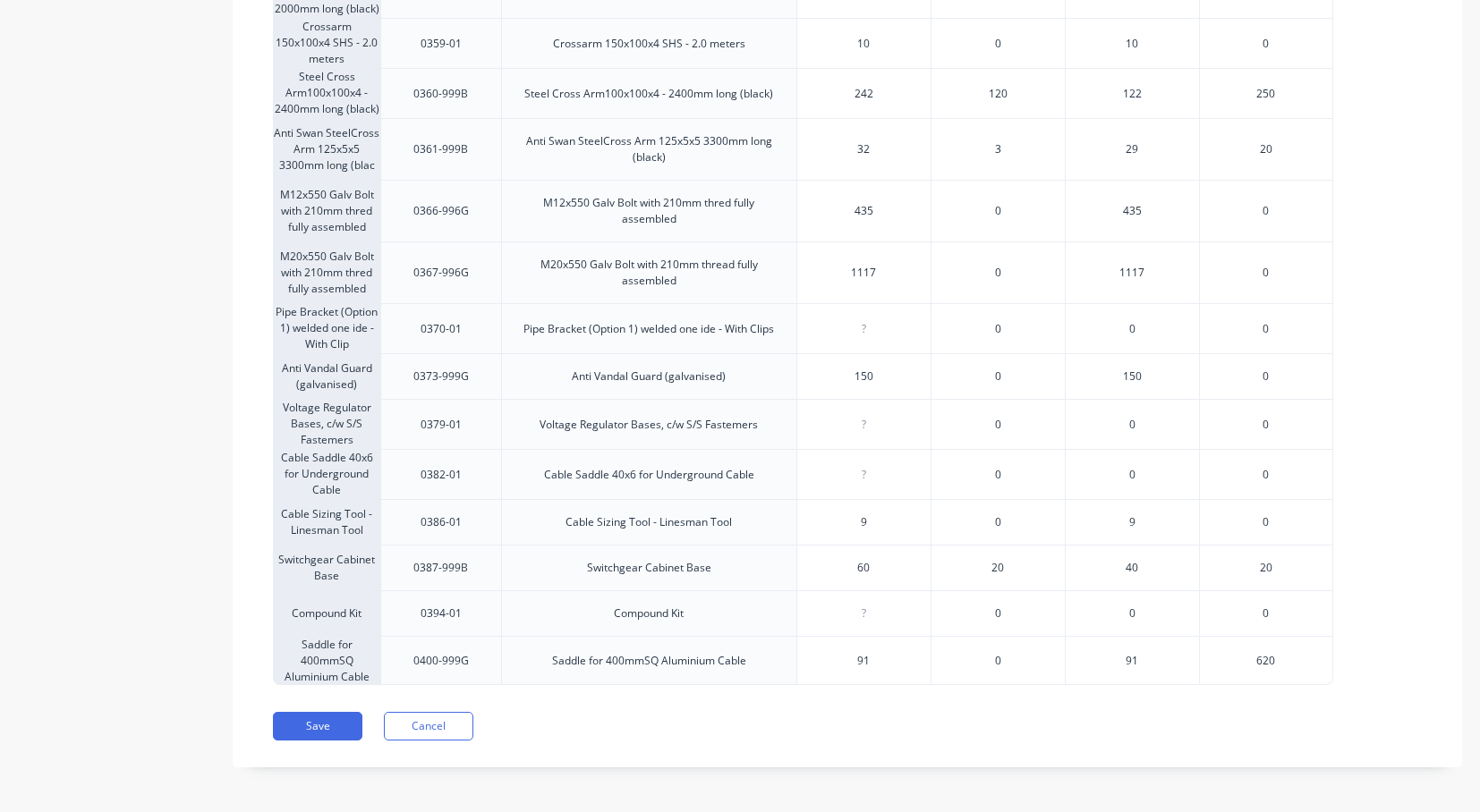
scroll to position [1386, 0]
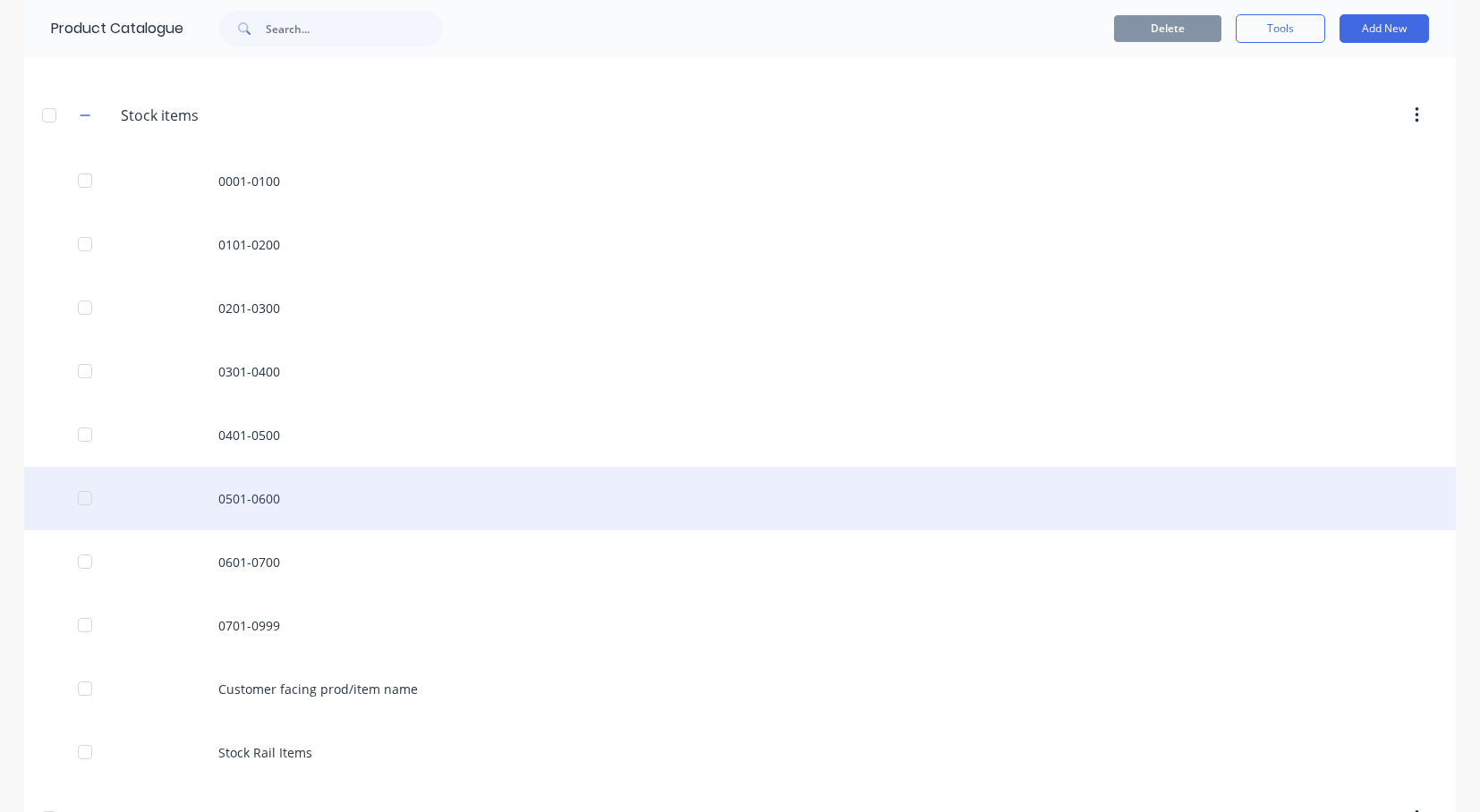
scroll to position [1074, 0]
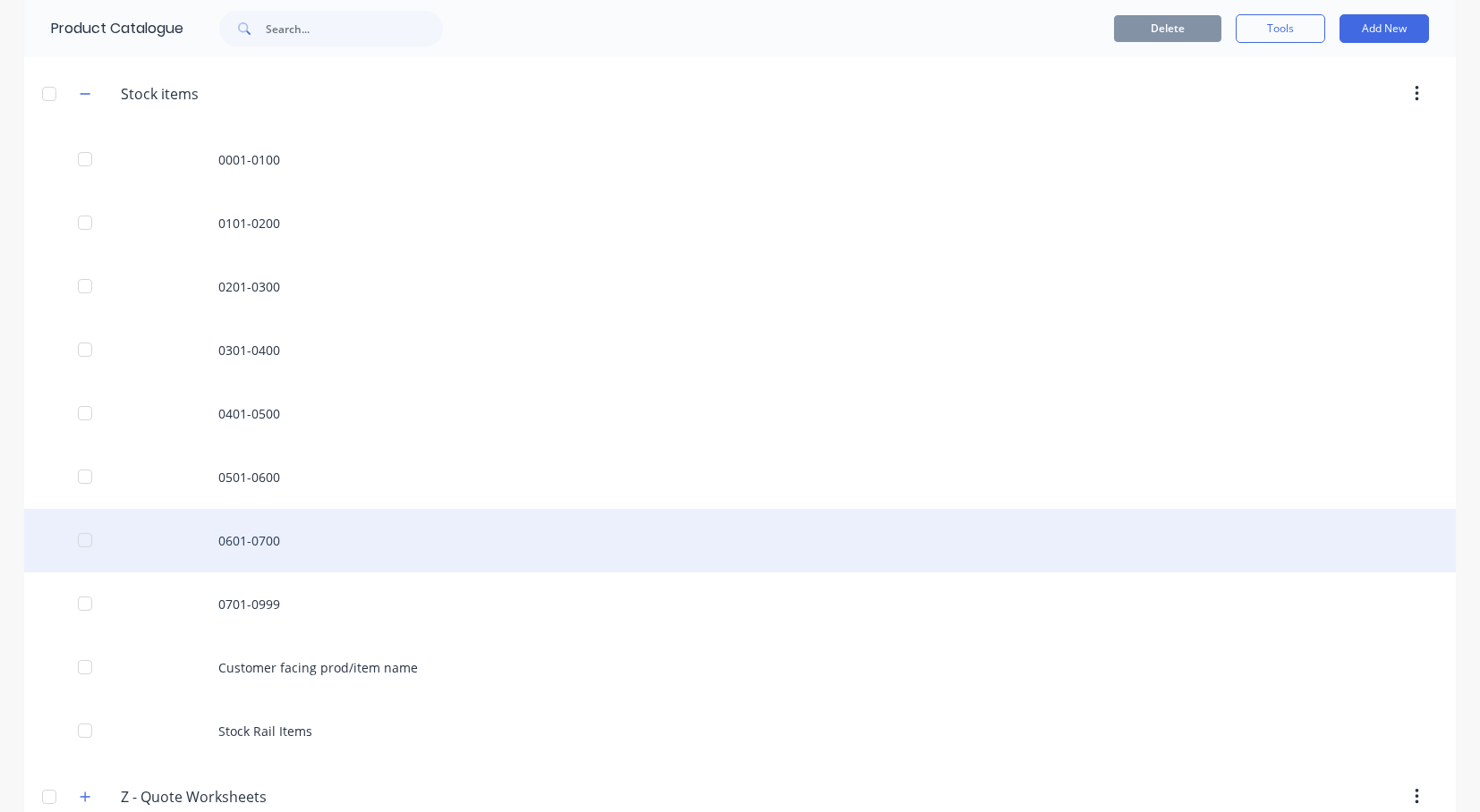
click at [294, 532] on div "0601-0700" at bounding box center [740, 541] width 1432 height 64
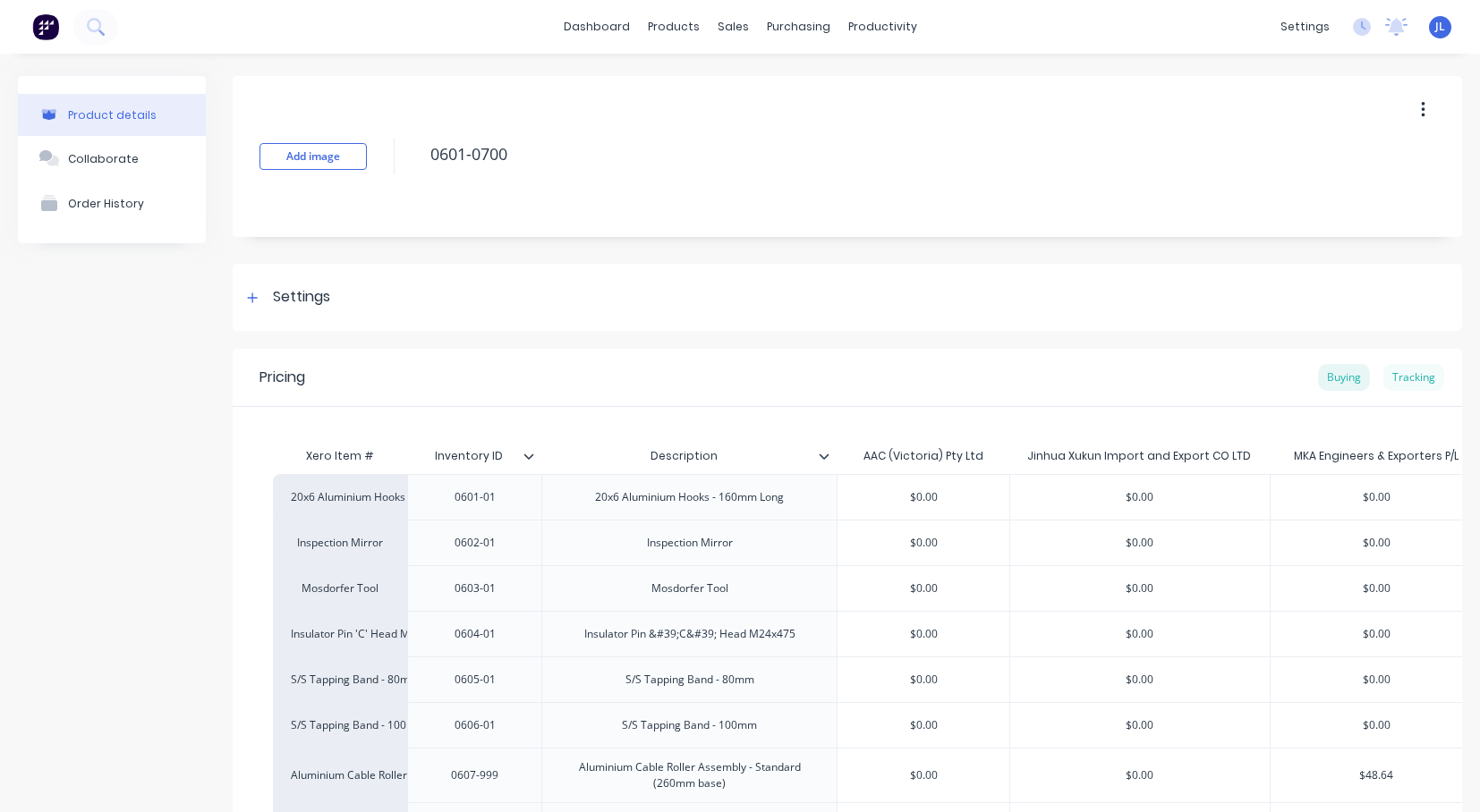
click at [1414, 377] on div "Tracking" at bounding box center [1413, 377] width 61 height 27
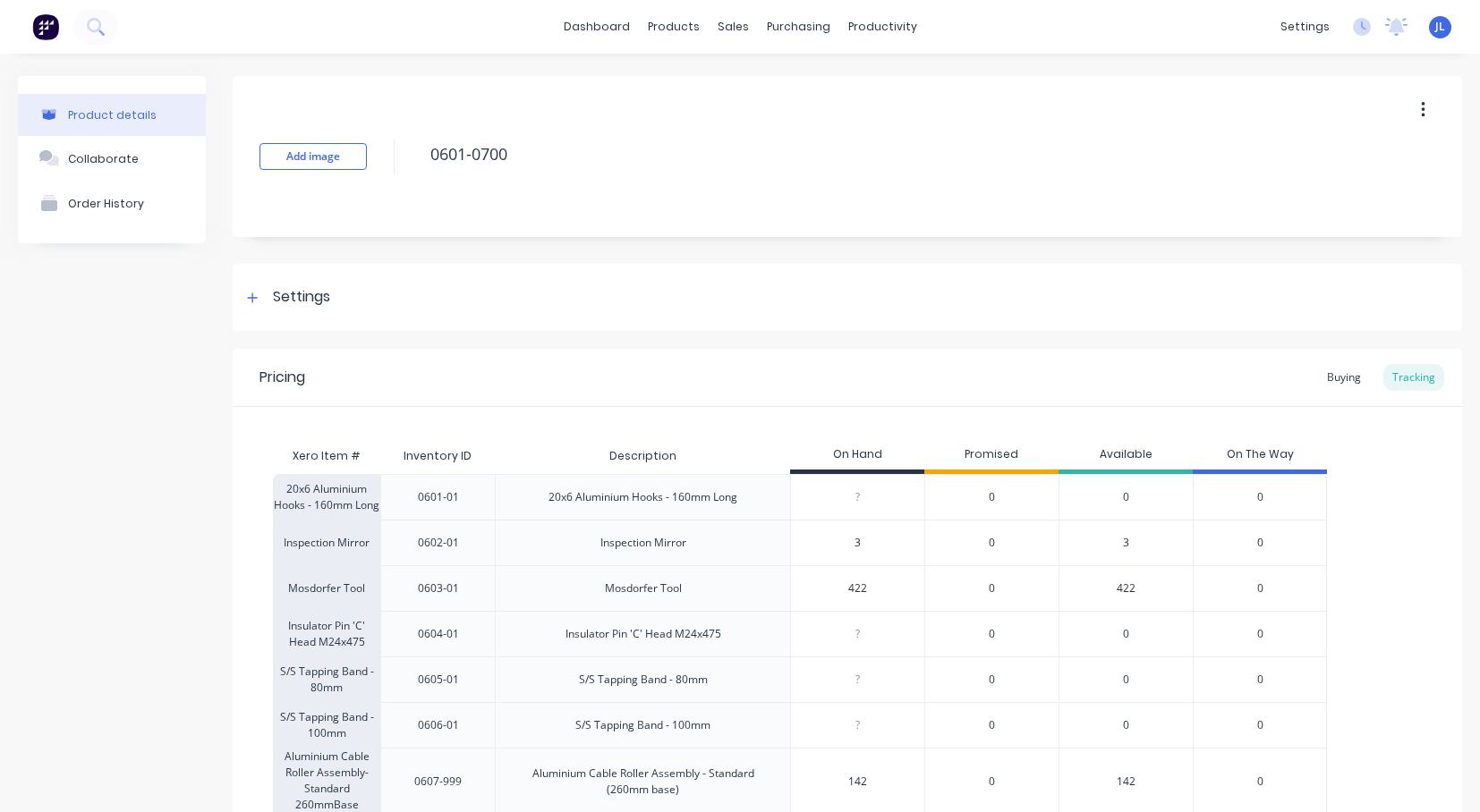
scroll to position [36, 0]
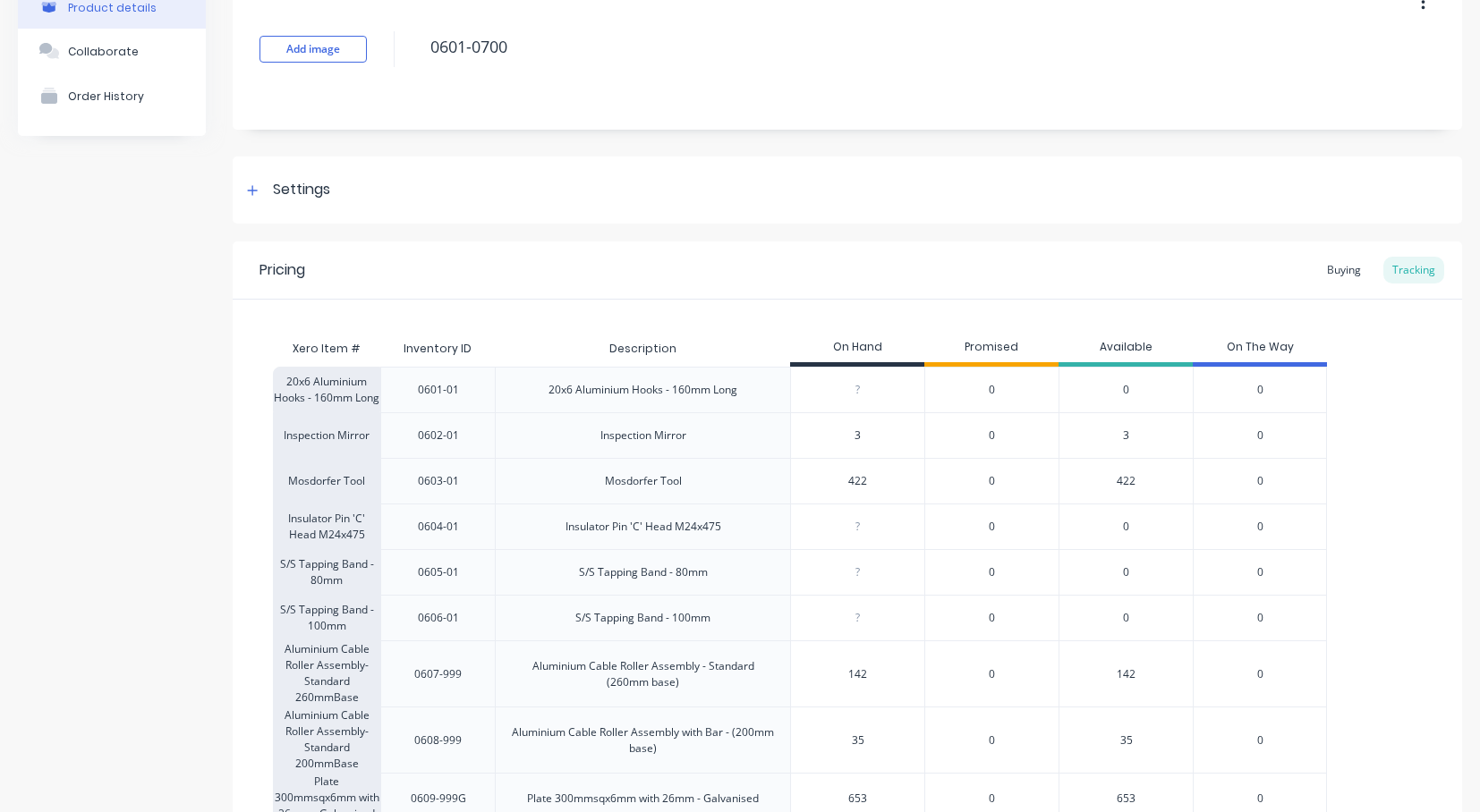
scroll to position [143, 0]
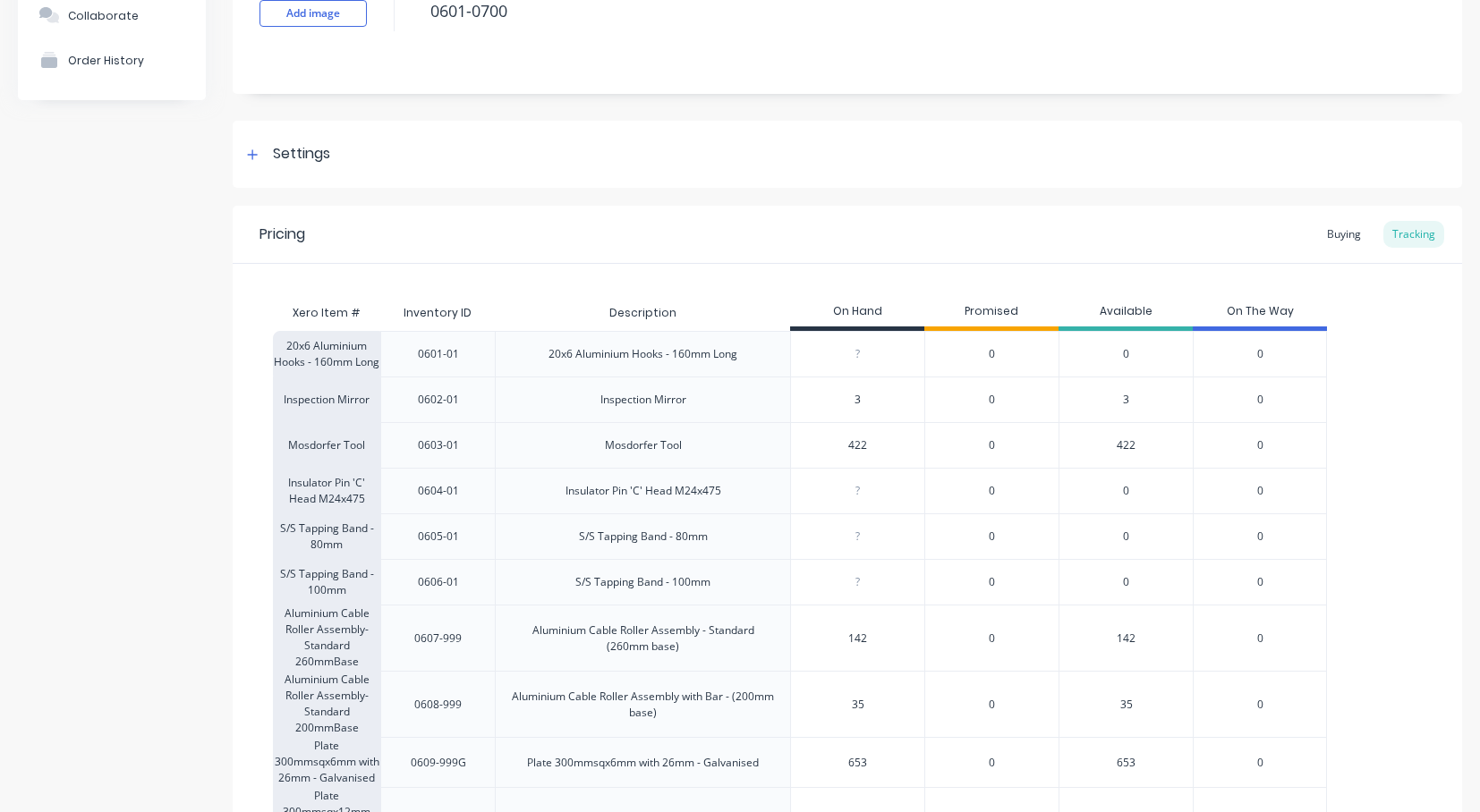
click at [802, 523] on div "?" at bounding box center [858, 536] width 133 height 45
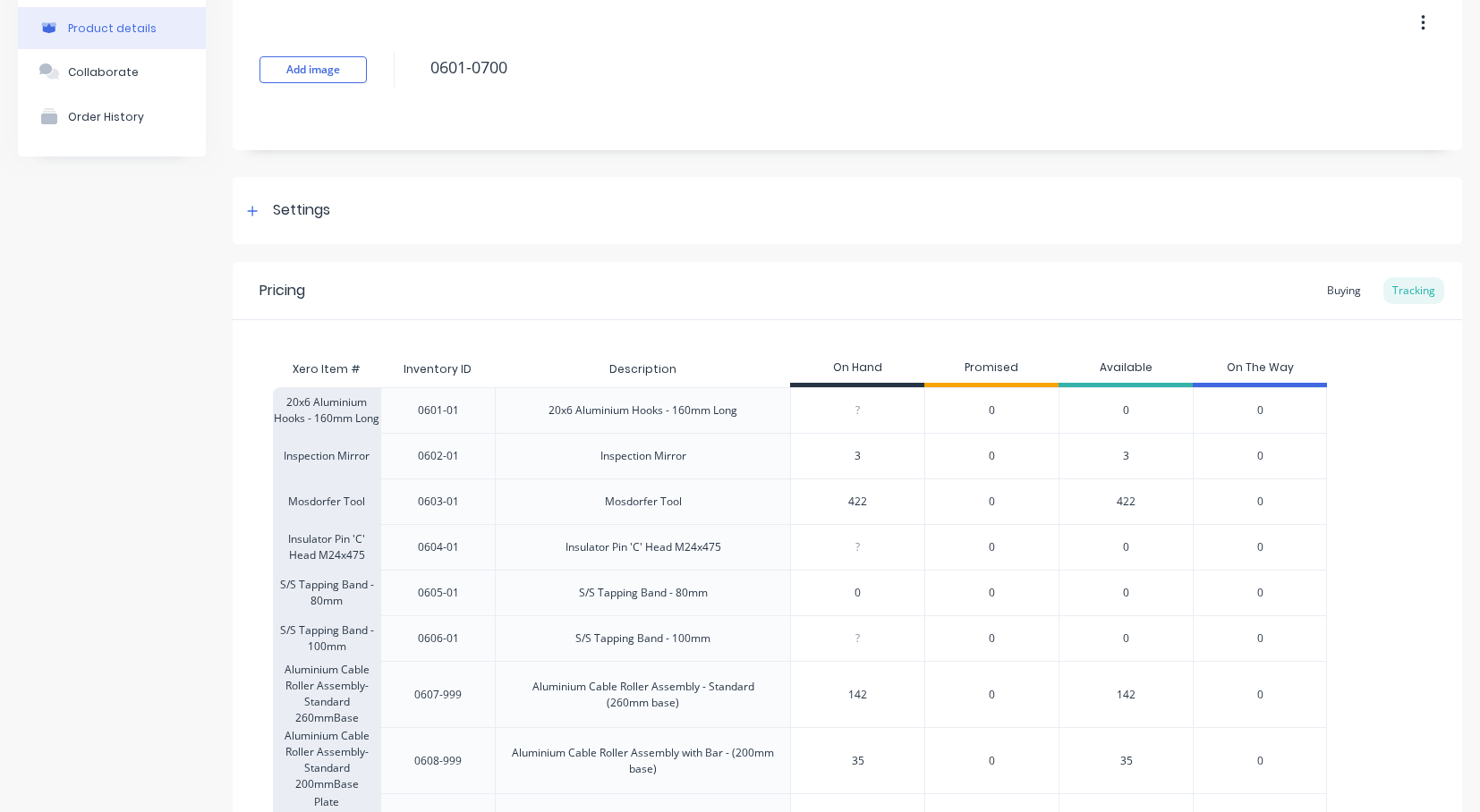
scroll to position [0, 0]
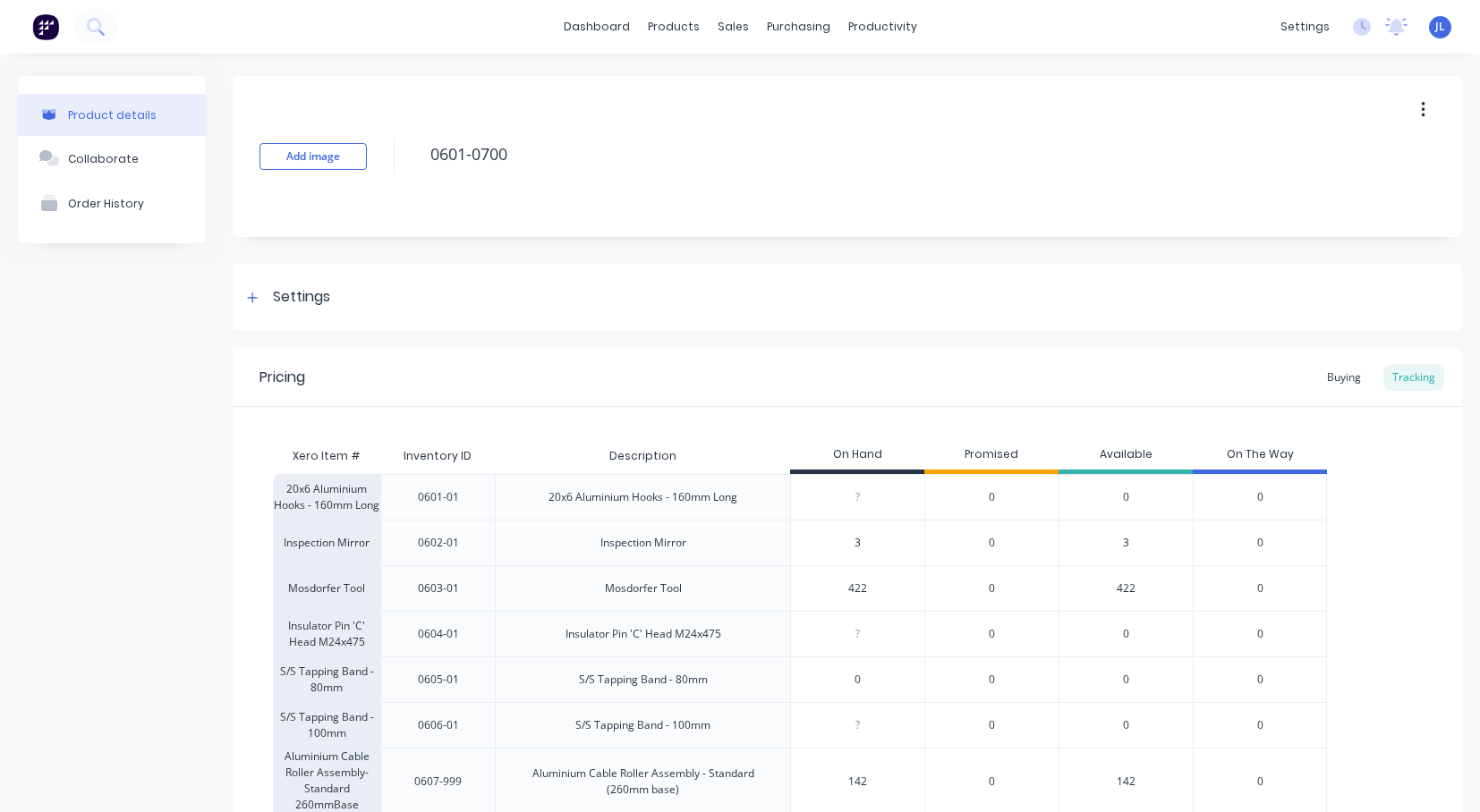
type input "1"
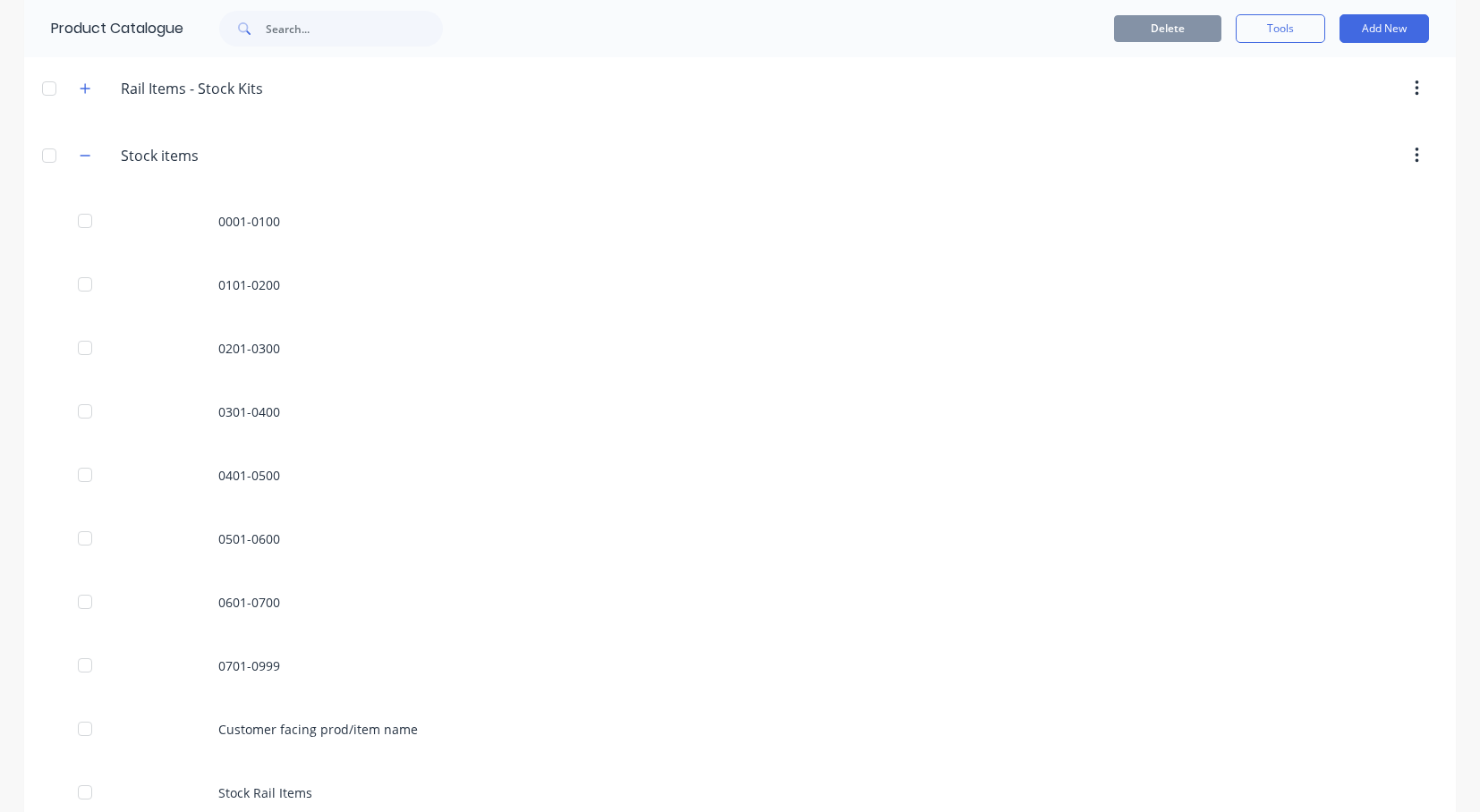
scroll to position [1074, 0]
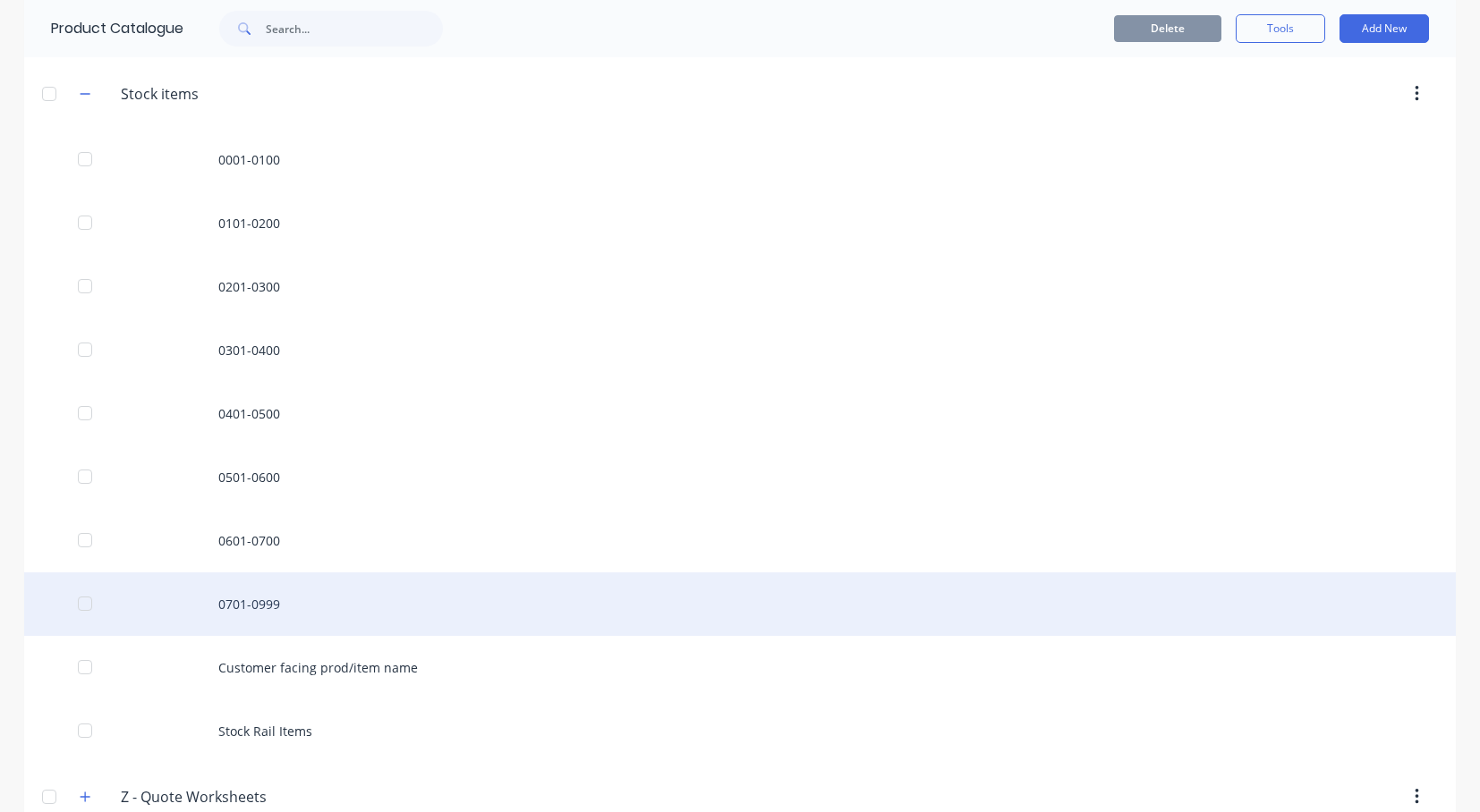
click at [322, 602] on div "0701-0999" at bounding box center [740, 604] width 1432 height 64
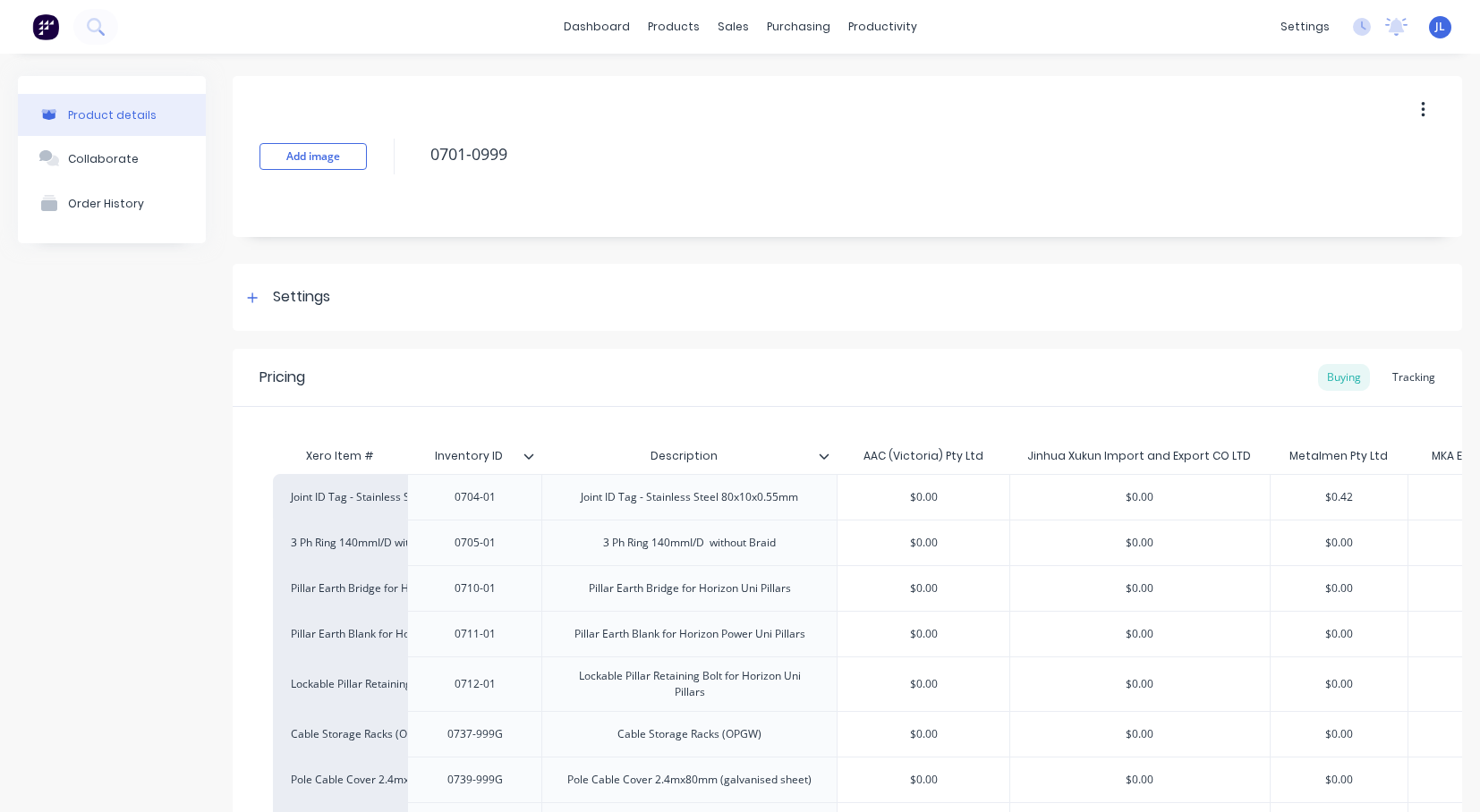
drag, startPoint x: 1401, startPoint y: 376, endPoint x: 1387, endPoint y: 393, distance: 22.0
click at [1401, 377] on div "Tracking" at bounding box center [1413, 377] width 61 height 27
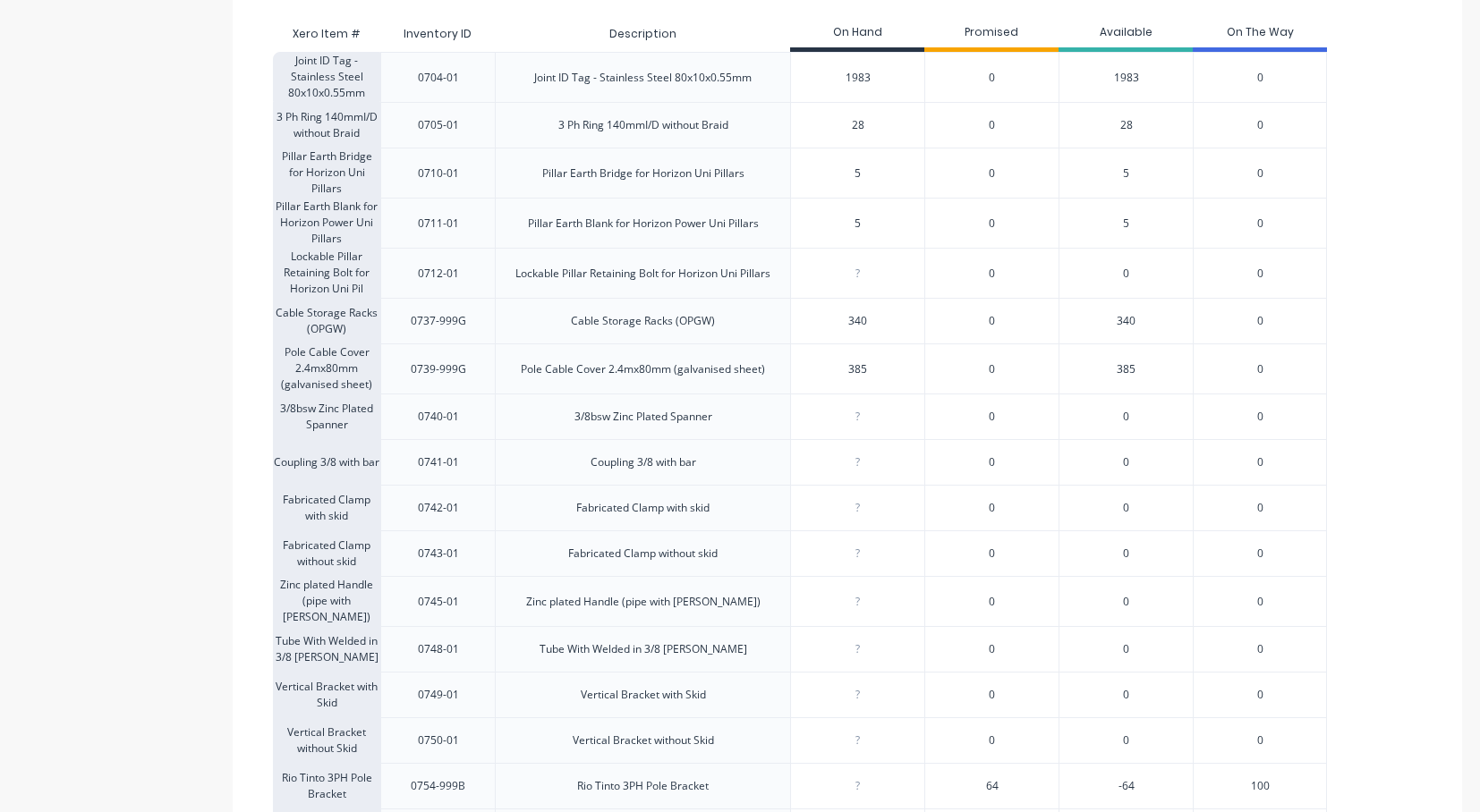
scroll to position [430, 0]
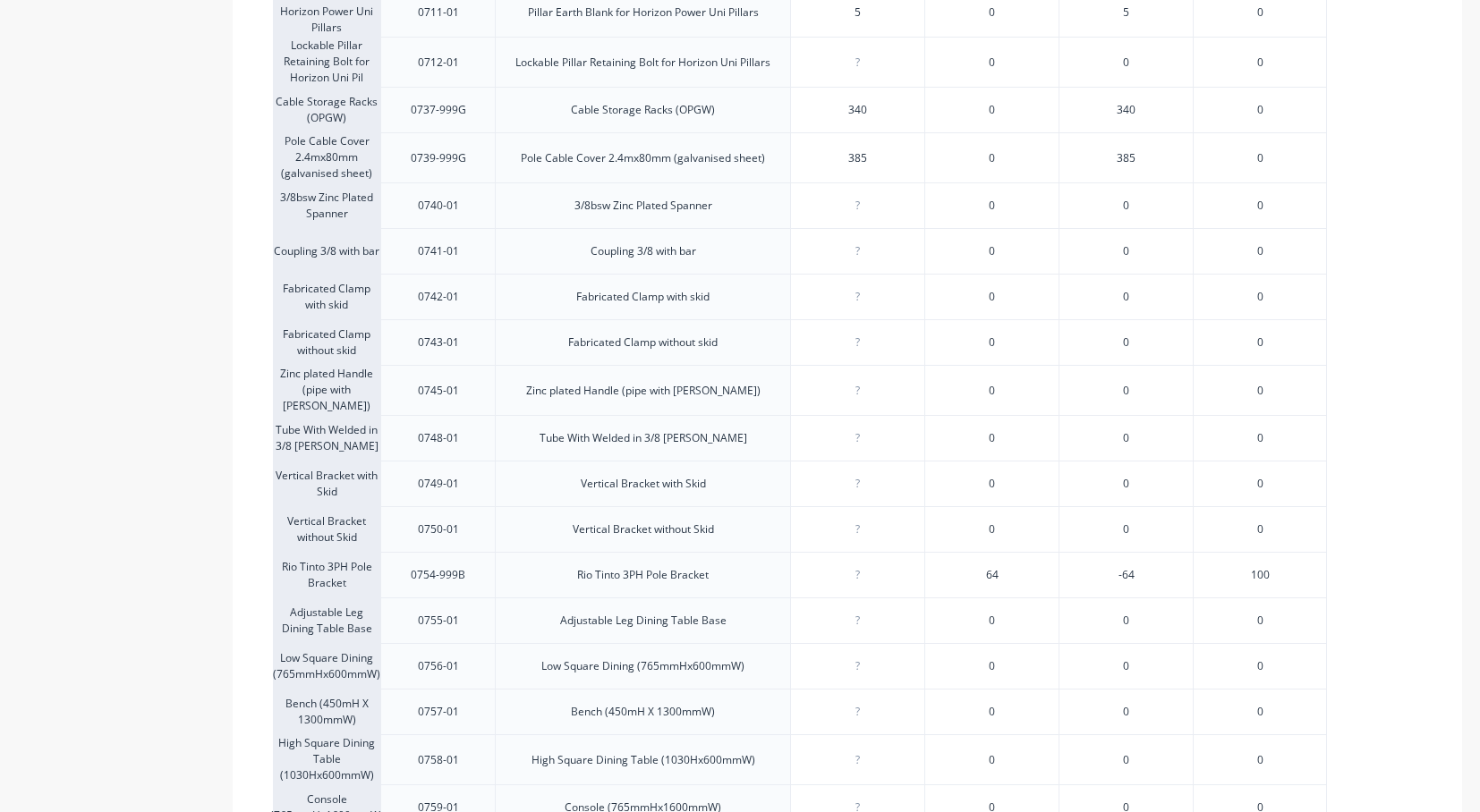
scroll to position [644, 0]
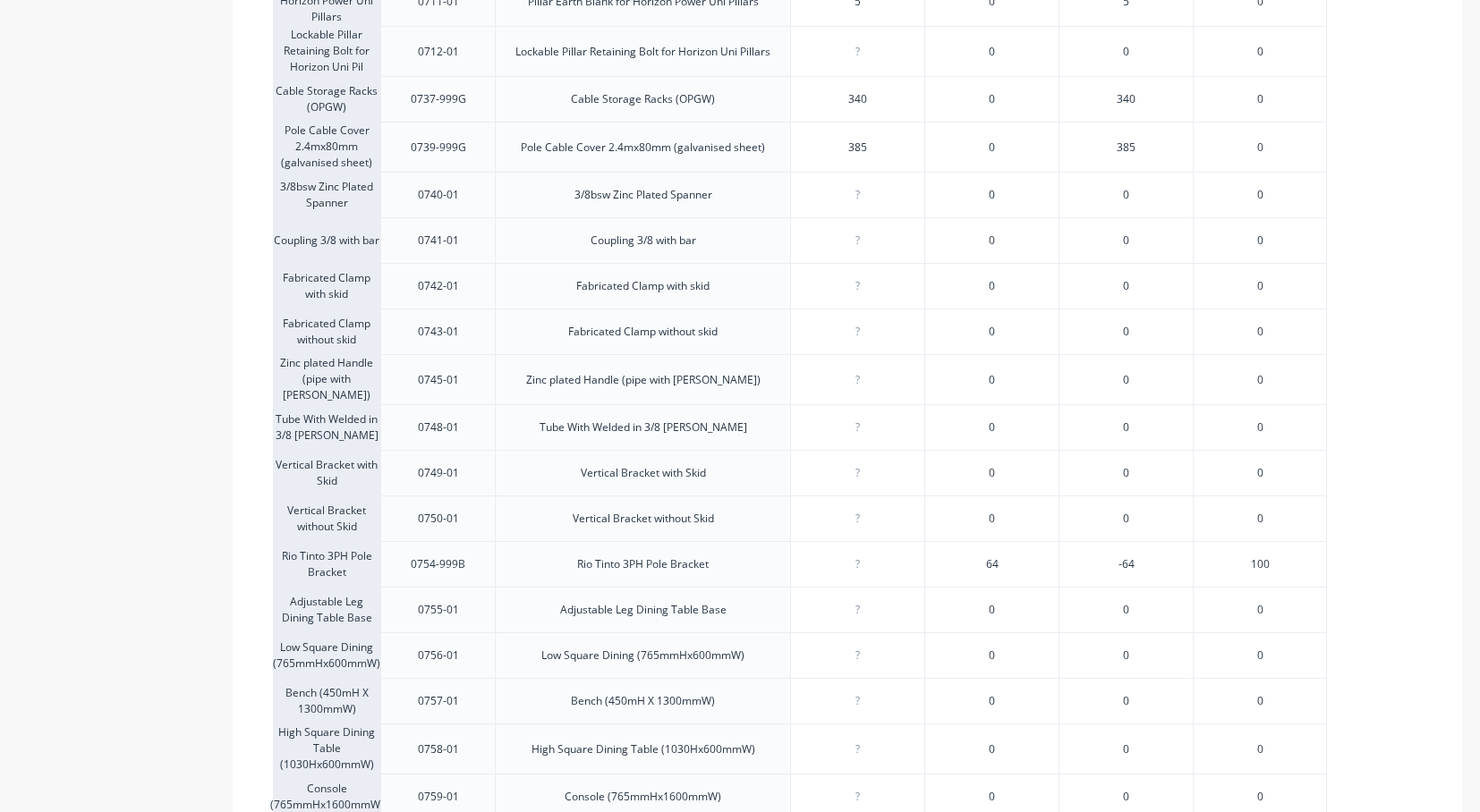
drag, startPoint x: 1335, startPoint y: 729, endPoint x: 1352, endPoint y: 732, distance: 17.3
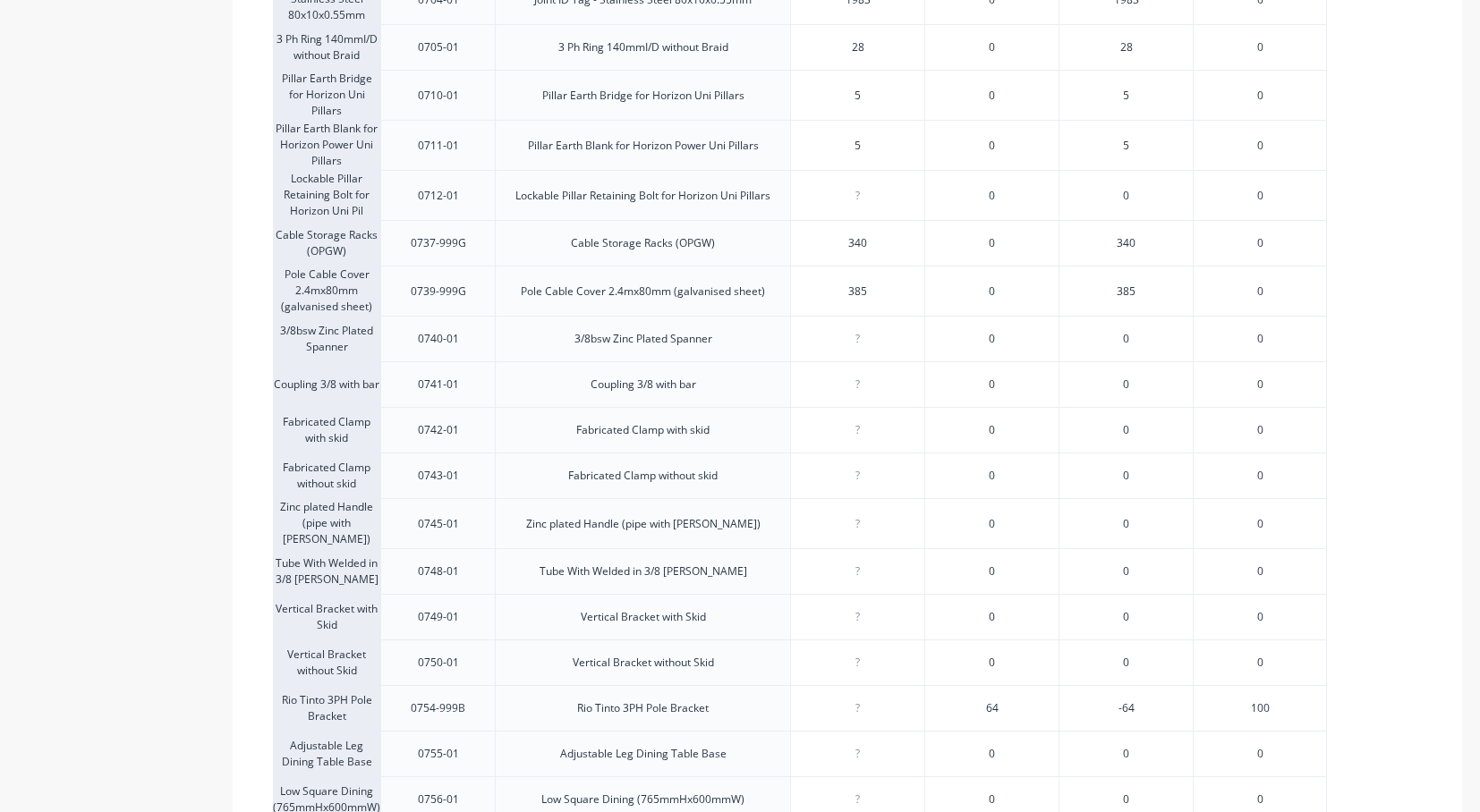
scroll to position [107, 0]
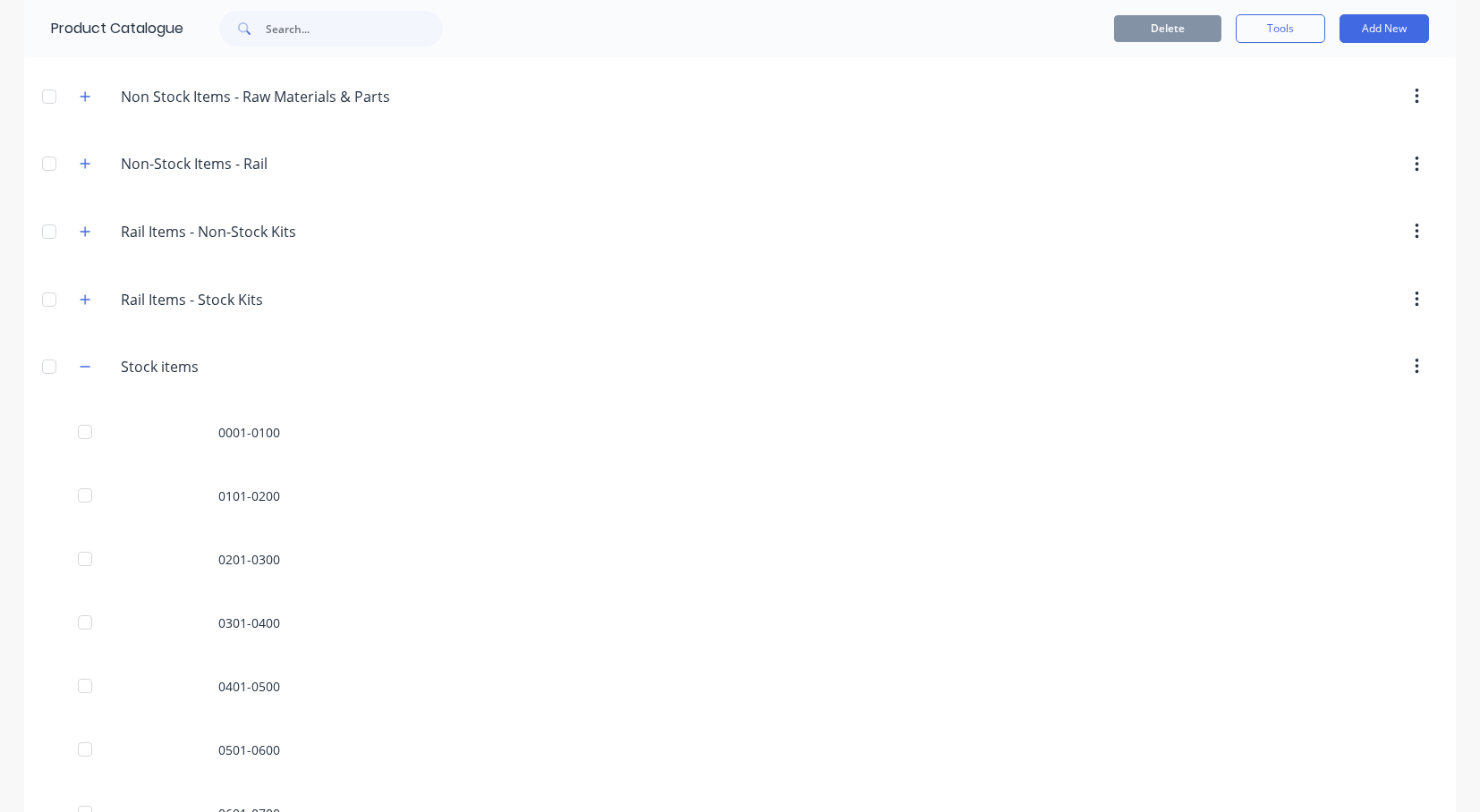
scroll to position [805, 0]
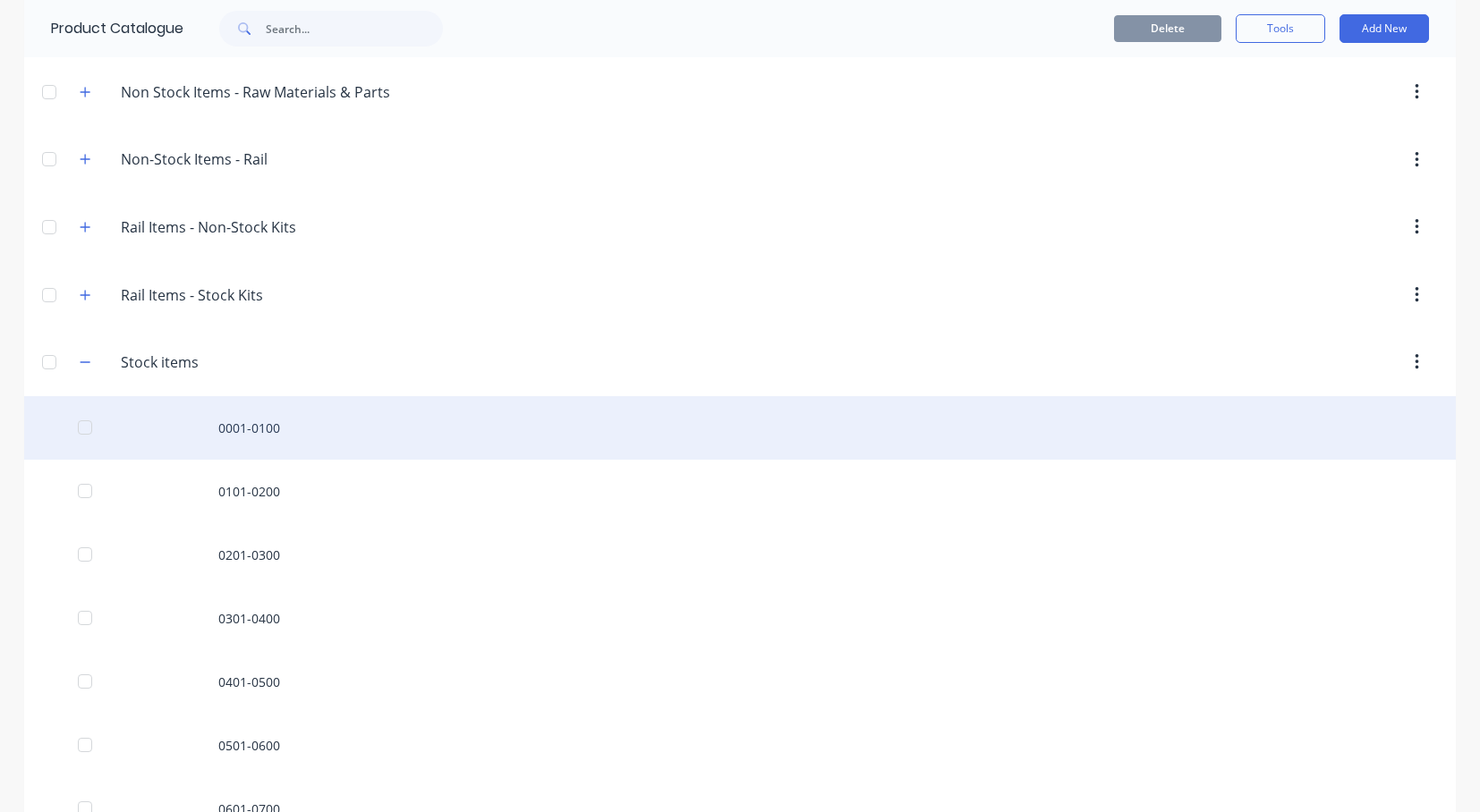
click at [253, 437] on div "0001-0100" at bounding box center [740, 428] width 1432 height 64
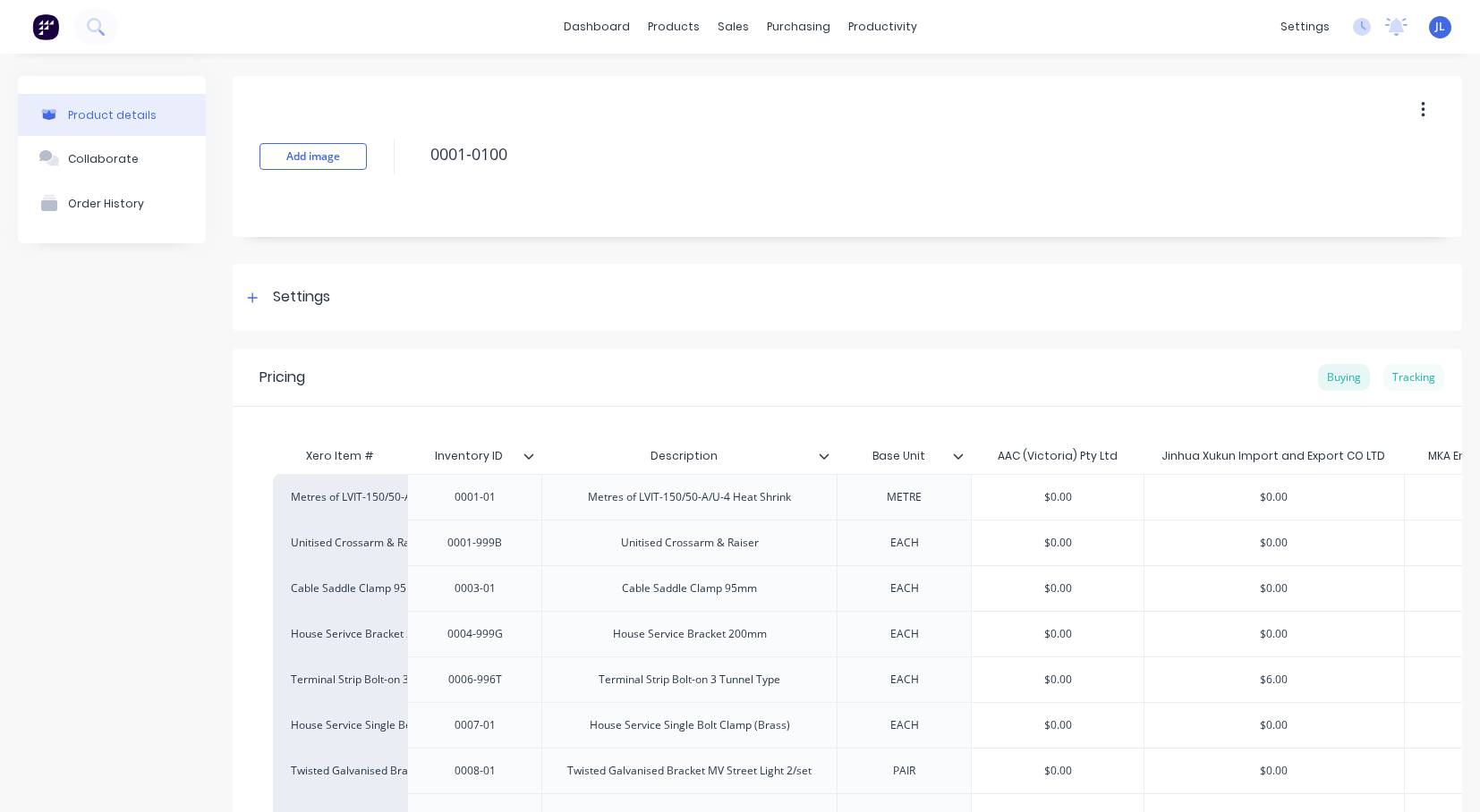
click at [1407, 378] on div "Tracking" at bounding box center [1413, 377] width 61 height 27
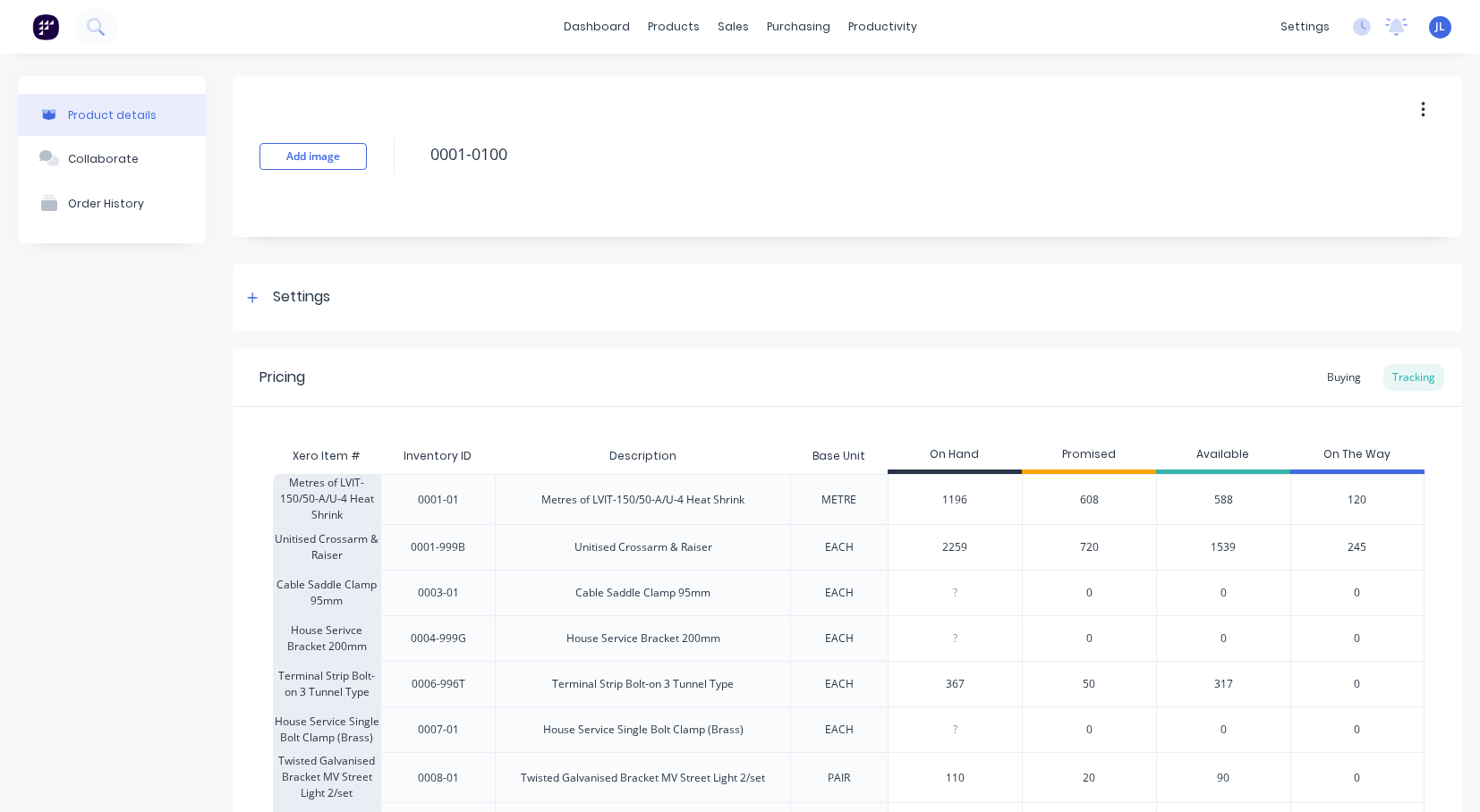
click at [1185, 670] on div "317" at bounding box center [1223, 684] width 134 height 46
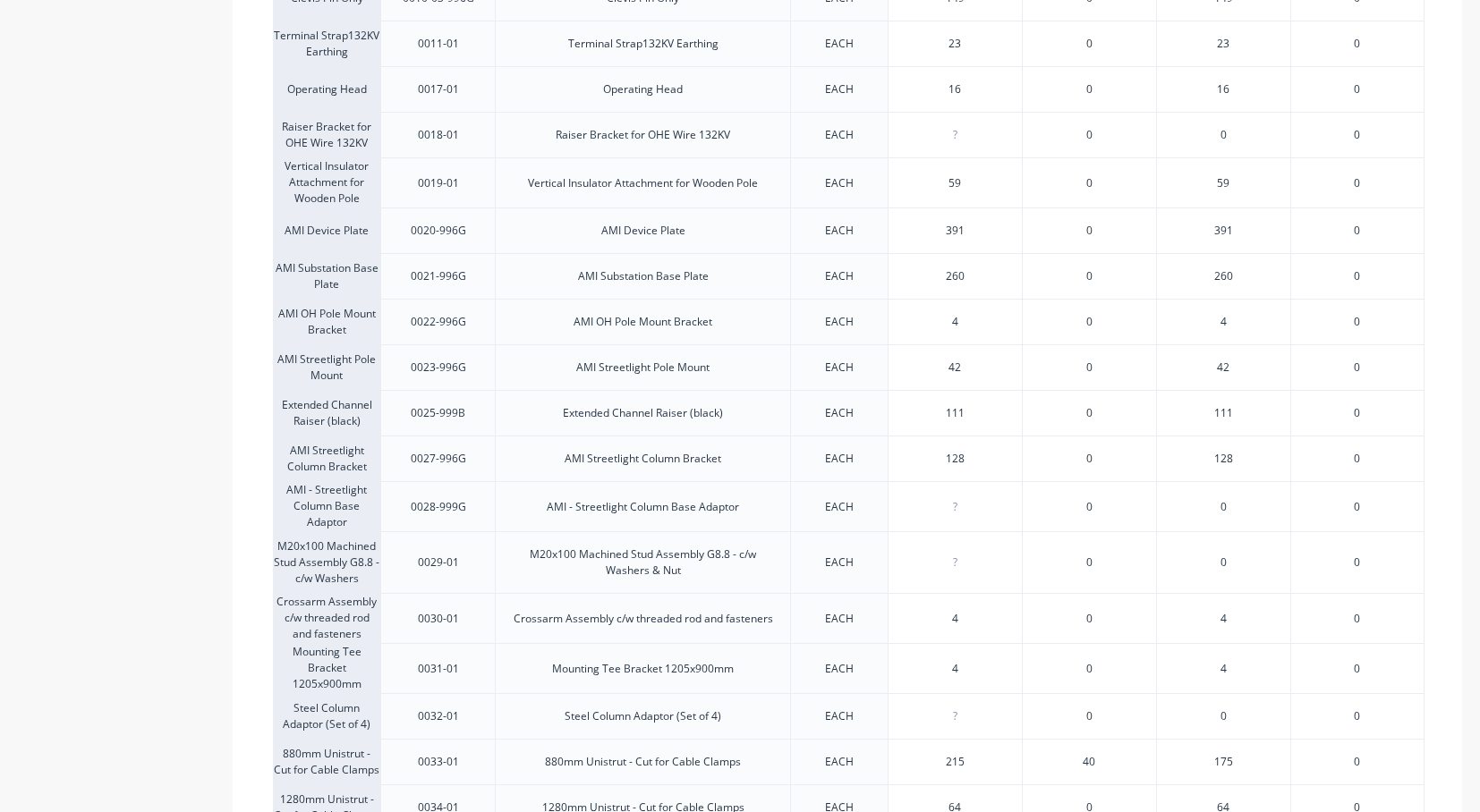
scroll to position [715, 0]
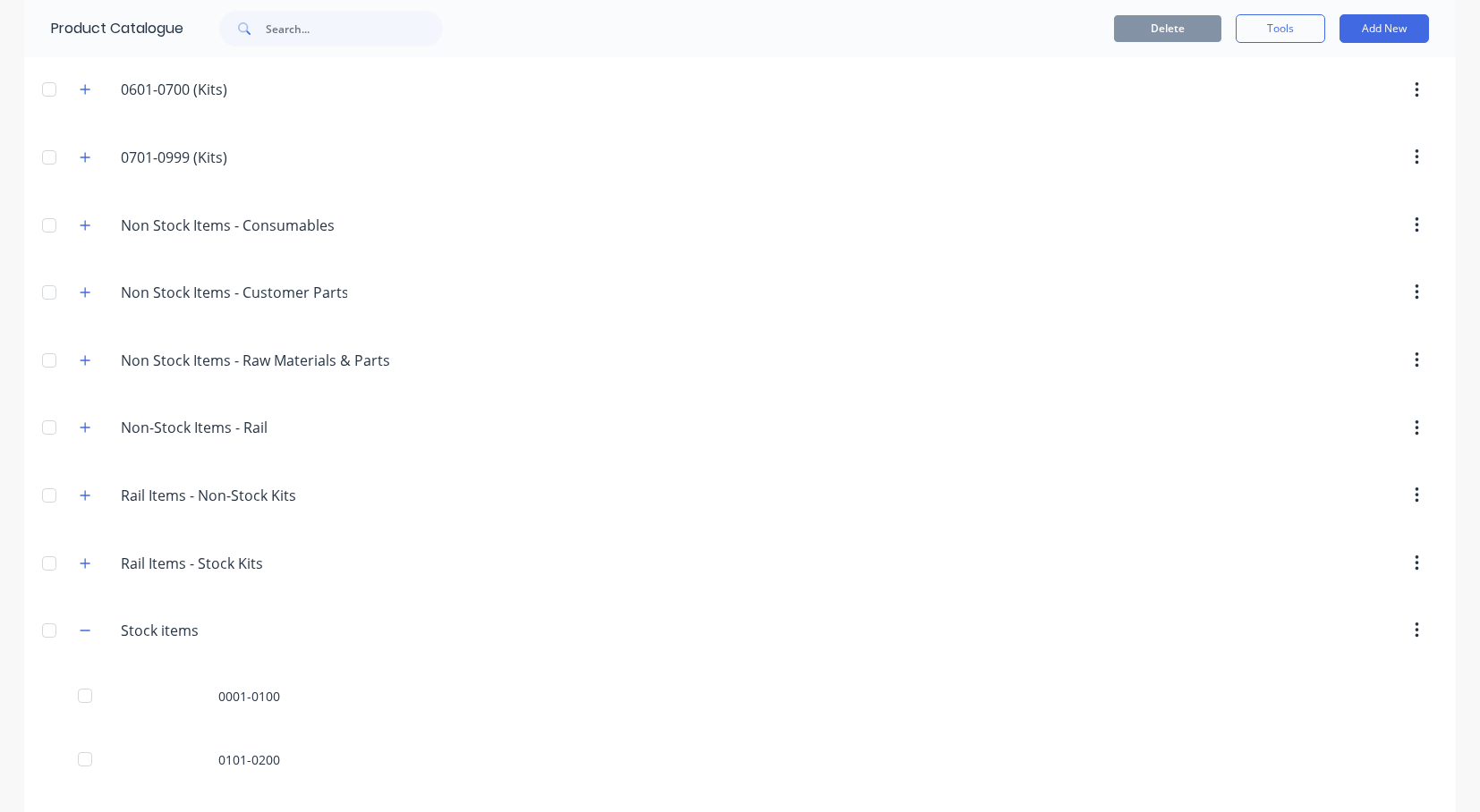
scroll to position [626, 0]
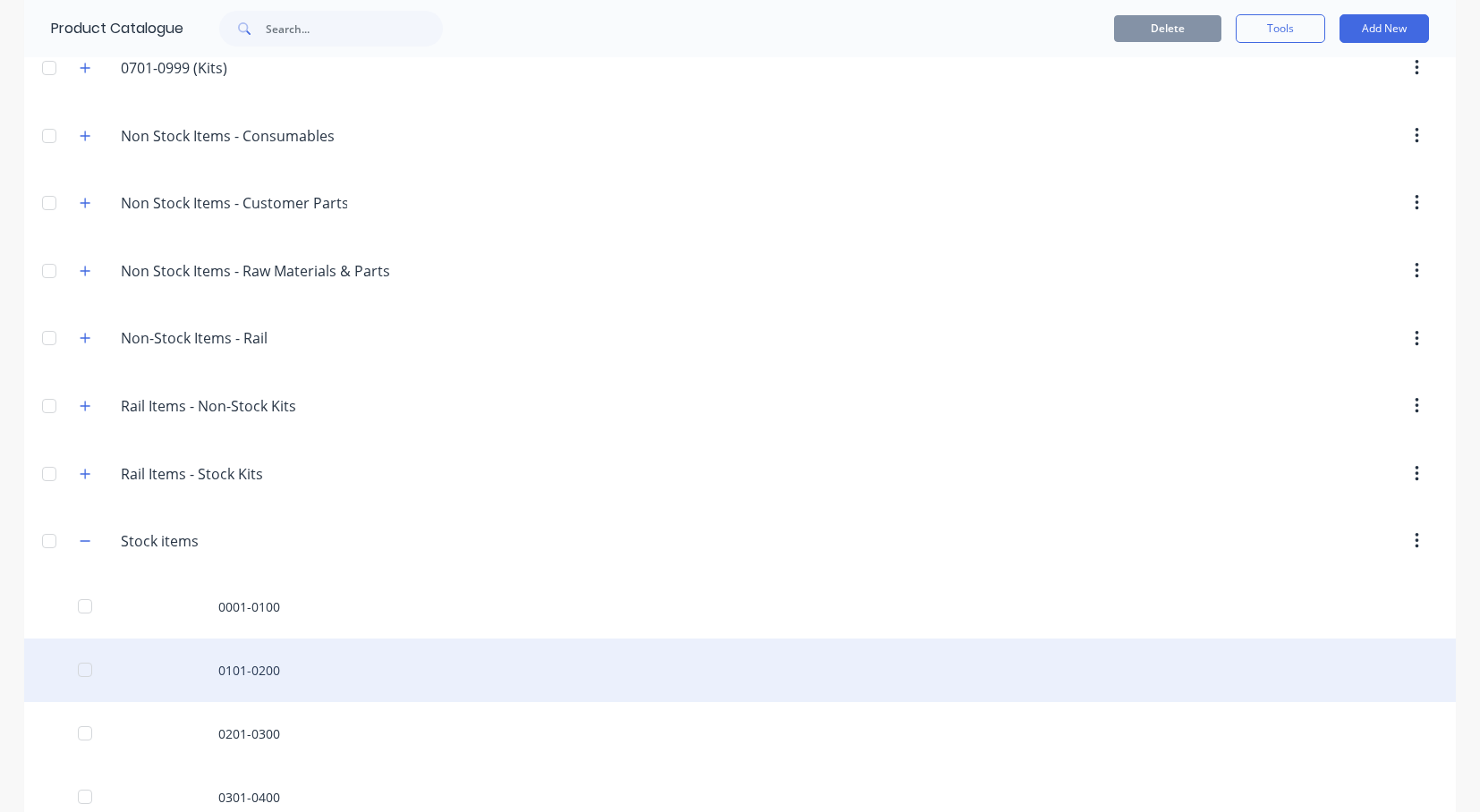
click at [212, 674] on div "0101-0200" at bounding box center [740, 671] width 1432 height 64
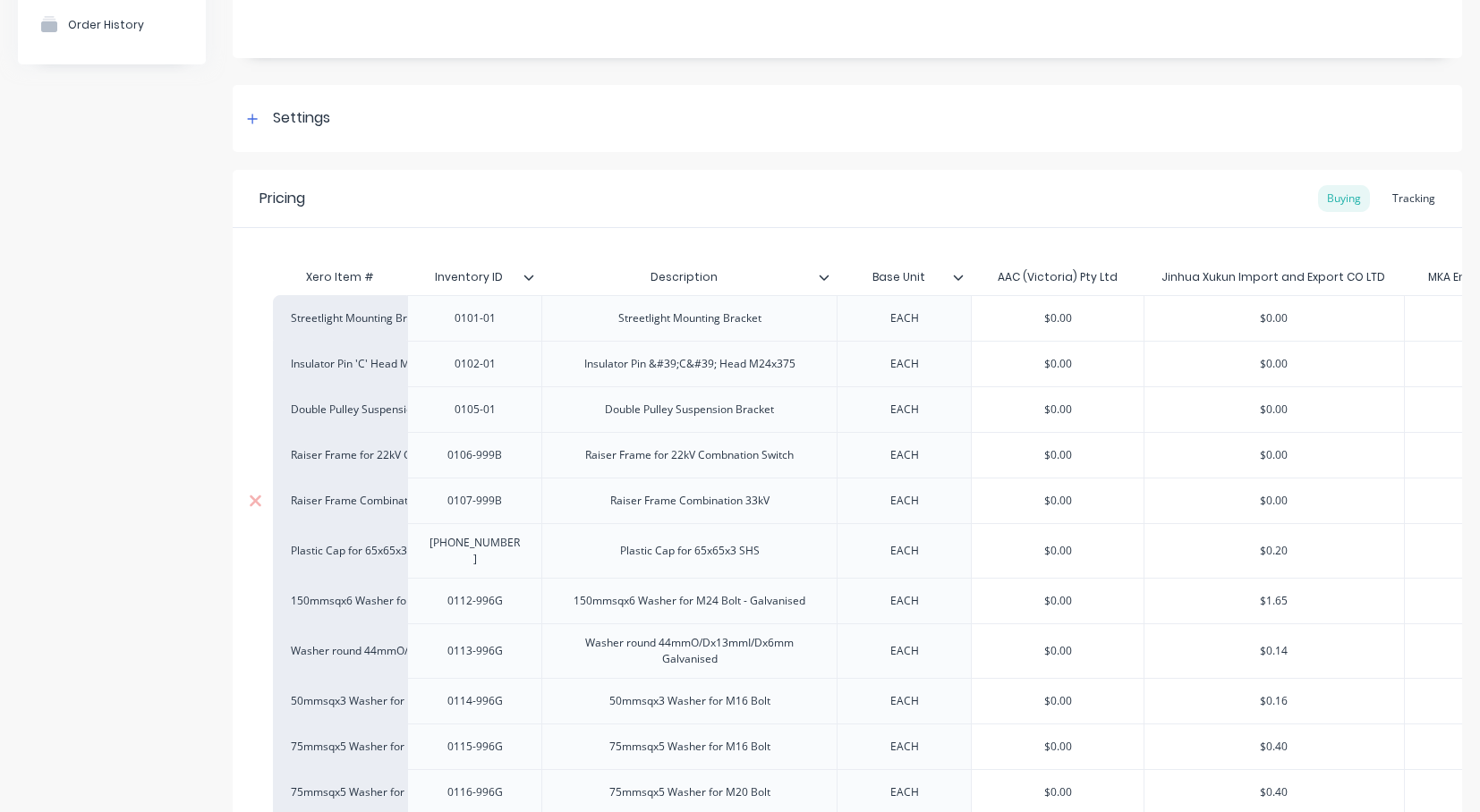
scroll to position [269, 0]
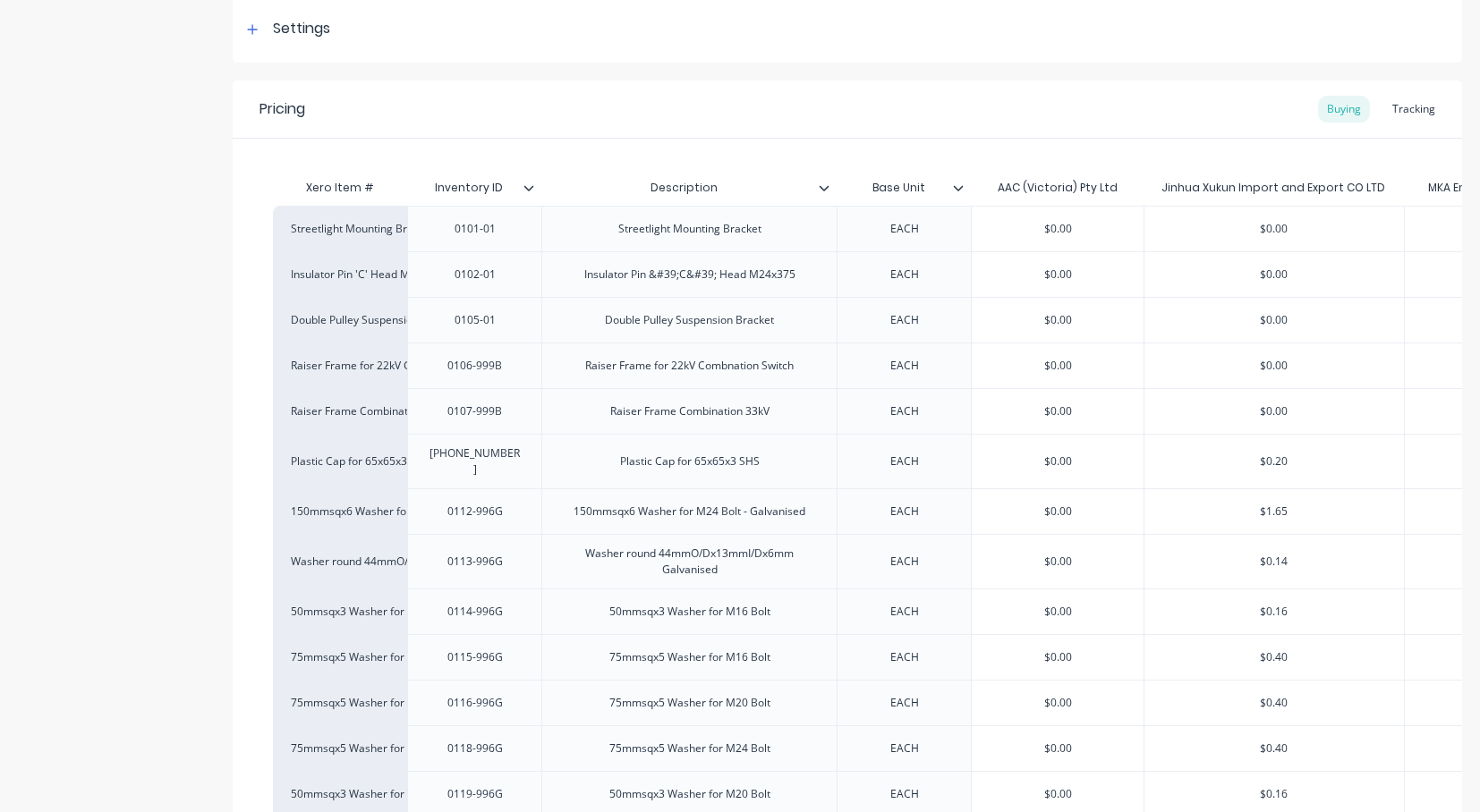
drag, startPoint x: 1400, startPoint y: 102, endPoint x: 1407, endPoint y: 128, distance: 26.9
click at [1400, 103] on div "Tracking" at bounding box center [1413, 108] width 61 height 27
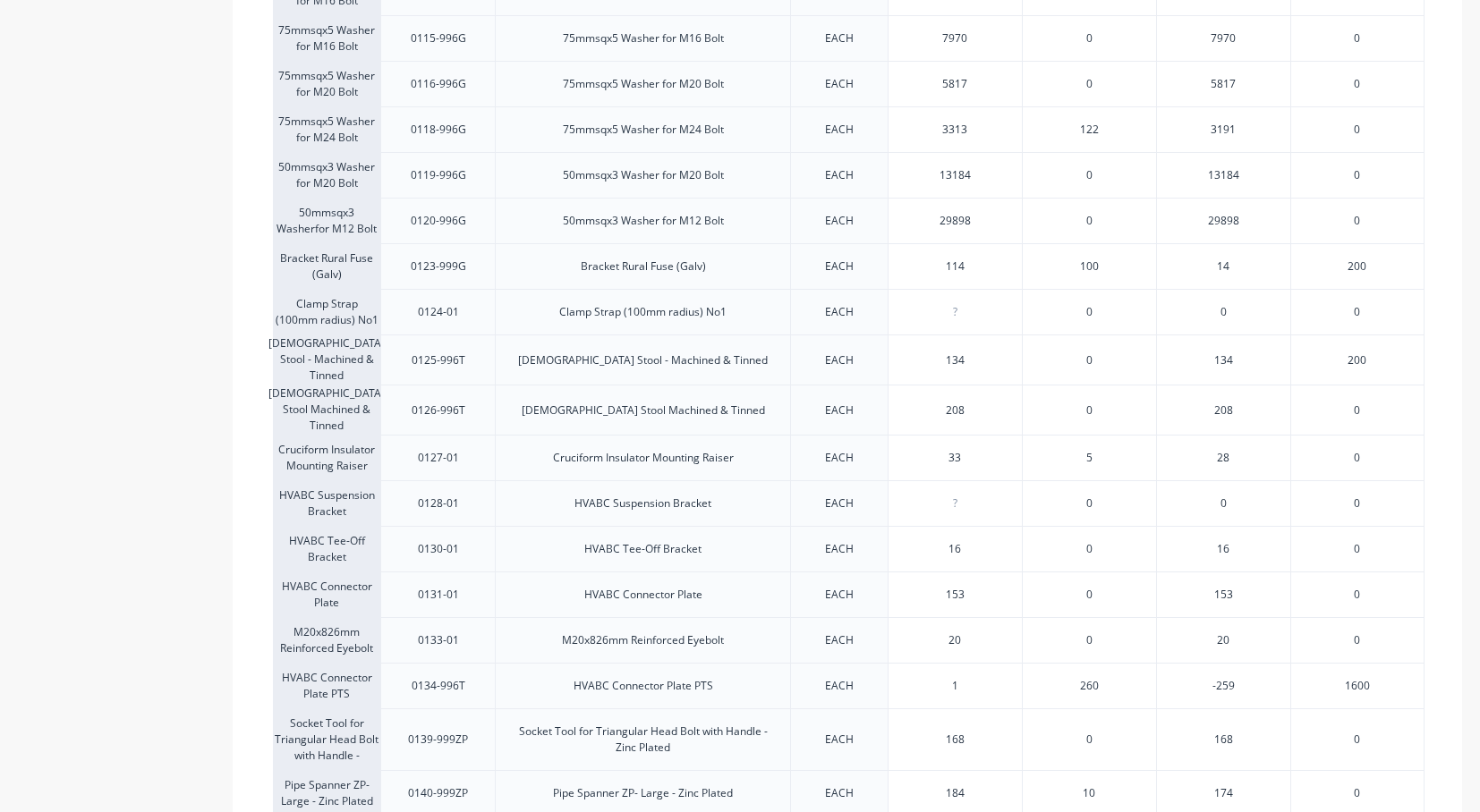
scroll to position [984, 0]
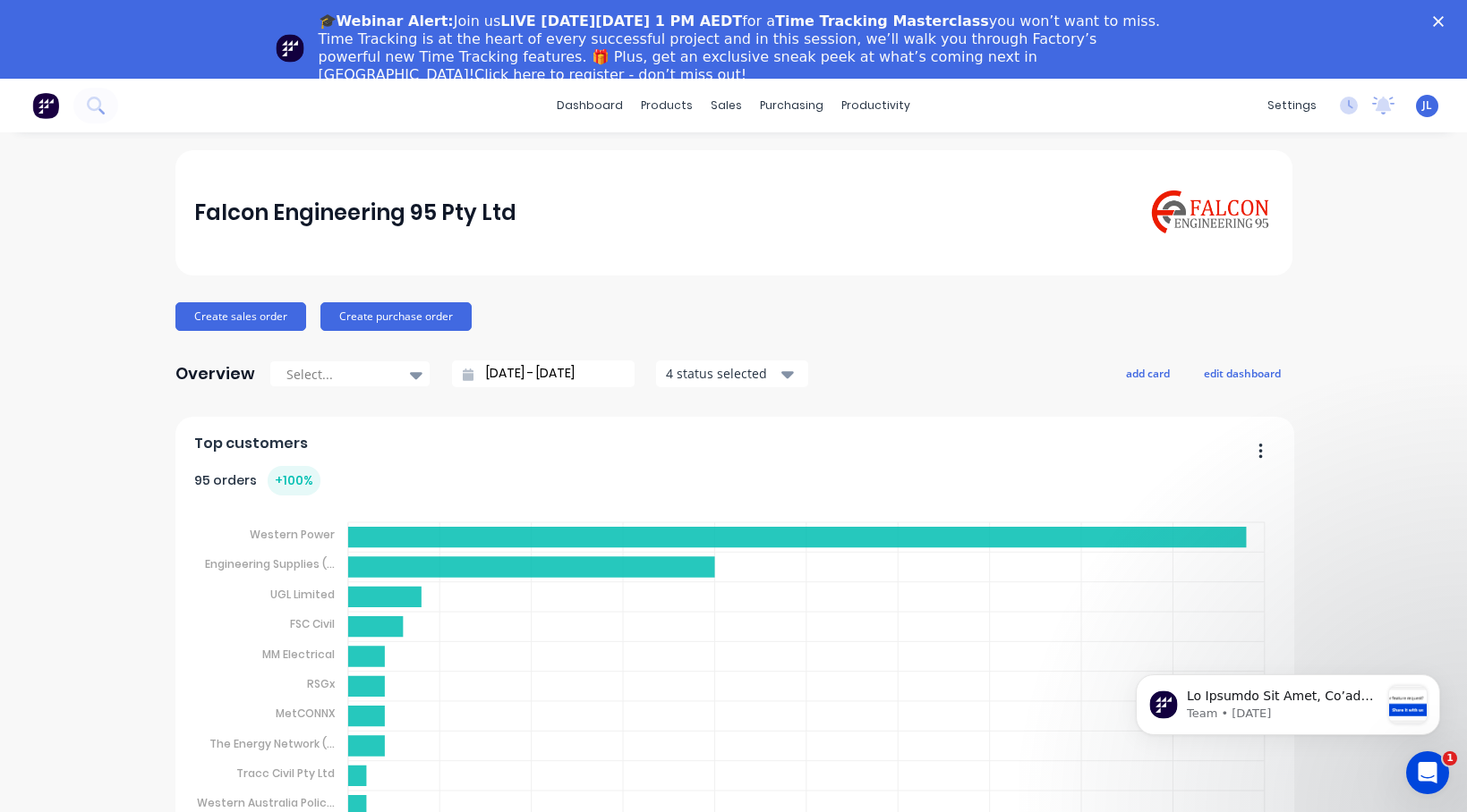
click at [1436, 24] on div "🎓Webinar Alert: Join us LIVE [DATE][DATE] 1 PM AEDT for a Time Tracking Masterc…" at bounding box center [734, 48] width 1467 height 83
click at [1443, 17] on icon "Close" at bounding box center [1438, 21] width 11 height 11
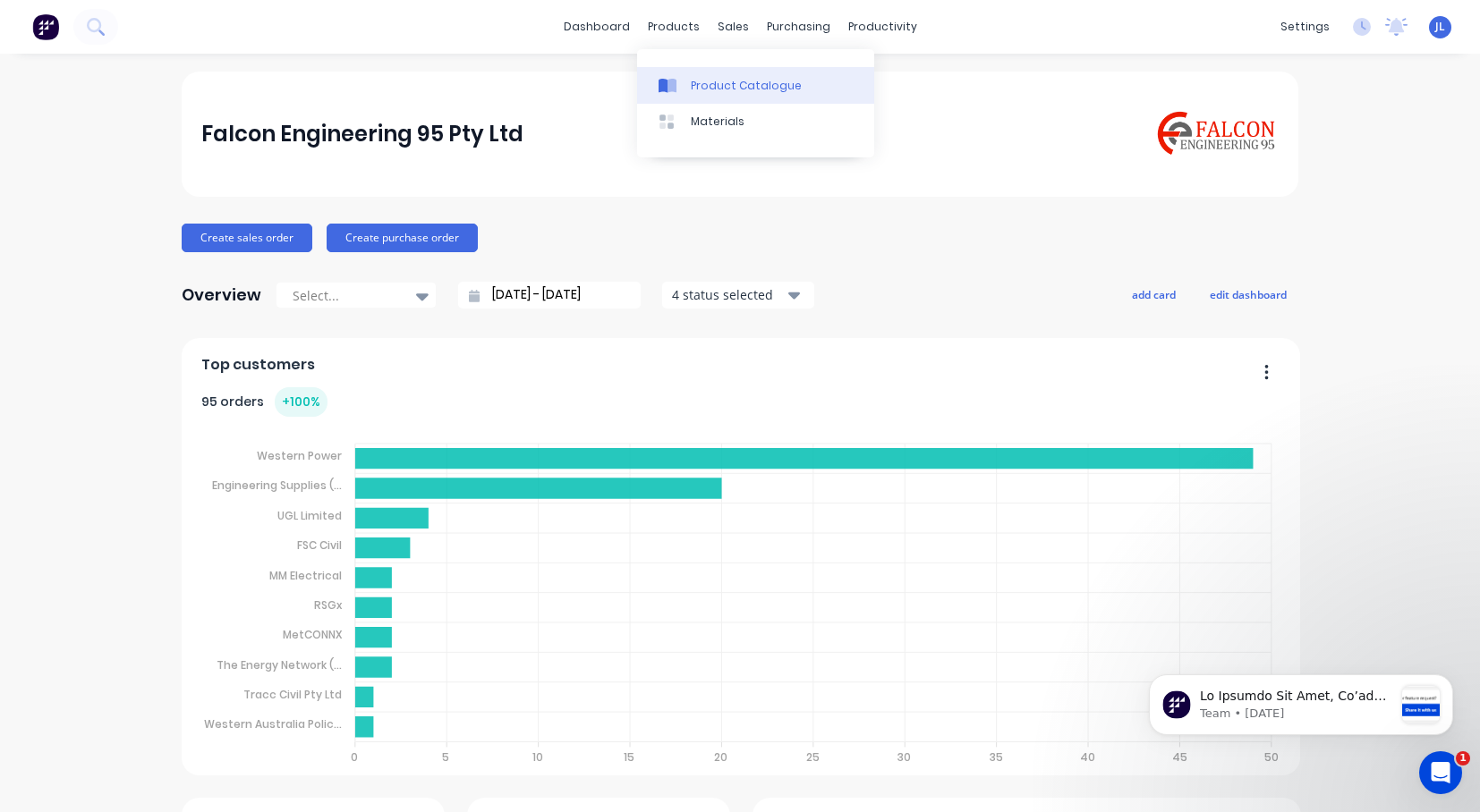
click at [696, 88] on div "Product Catalogue" at bounding box center [745, 86] width 110 height 16
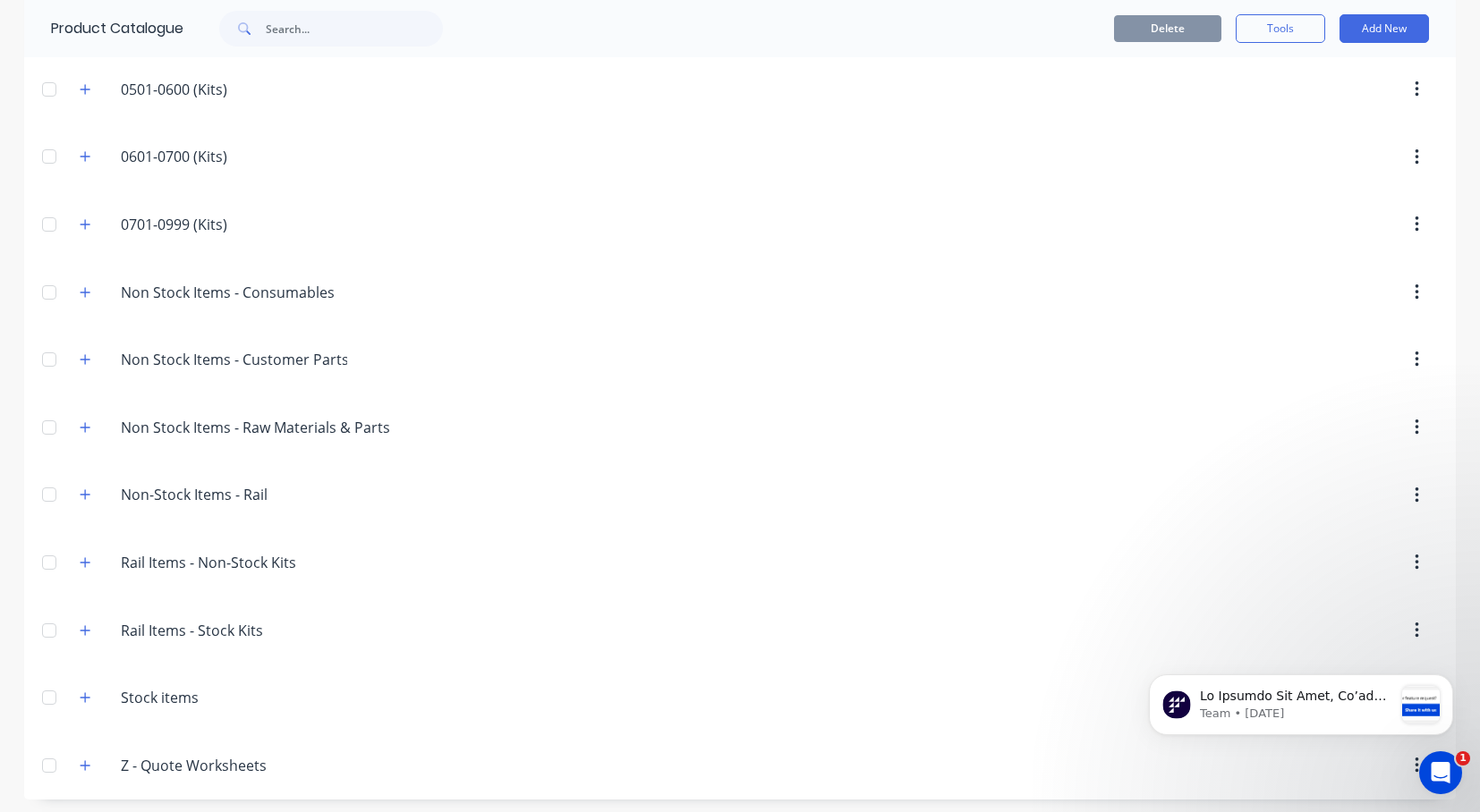
scroll to position [475, 0]
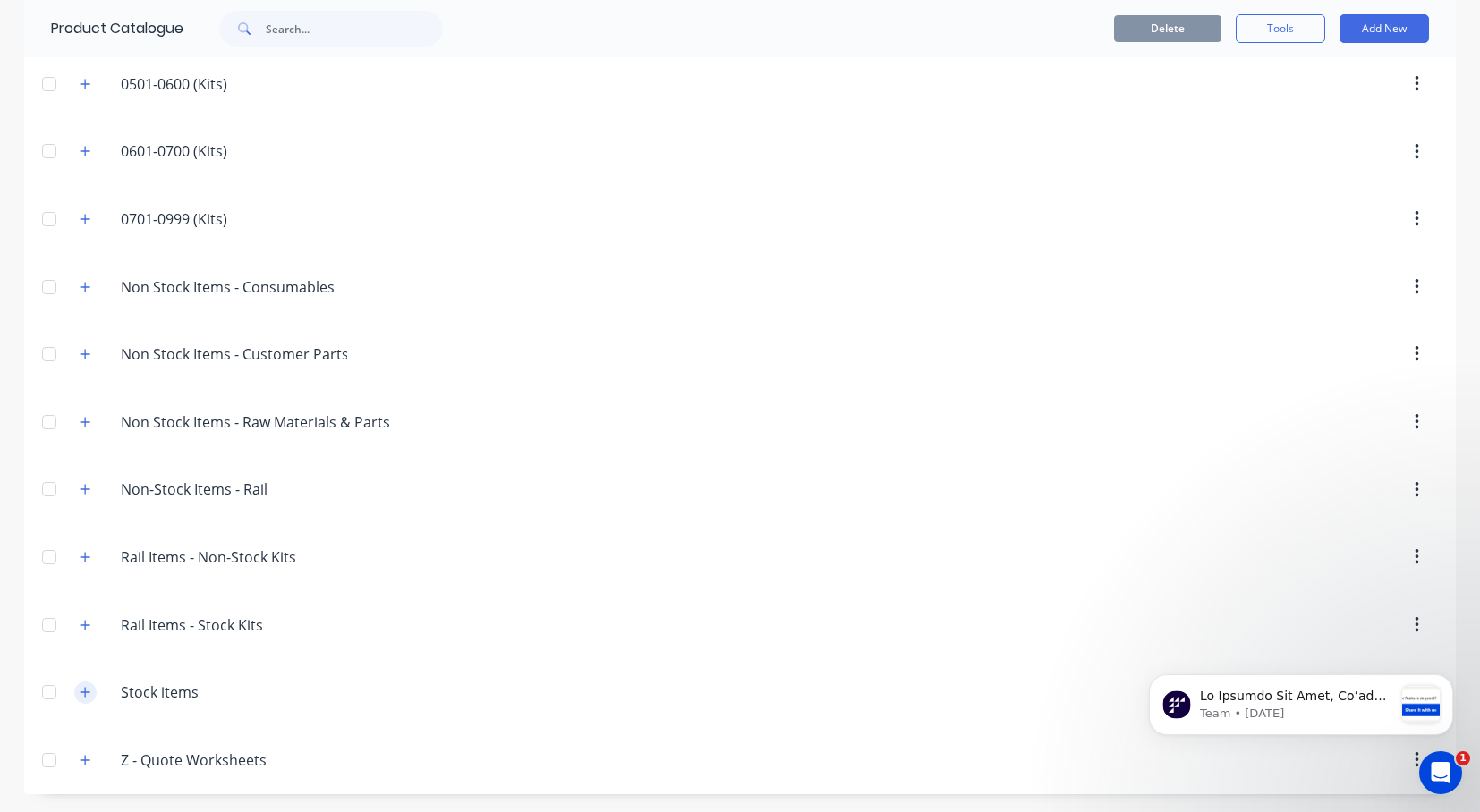
click at [81, 693] on icon "button" at bounding box center [86, 693] width 10 height 10
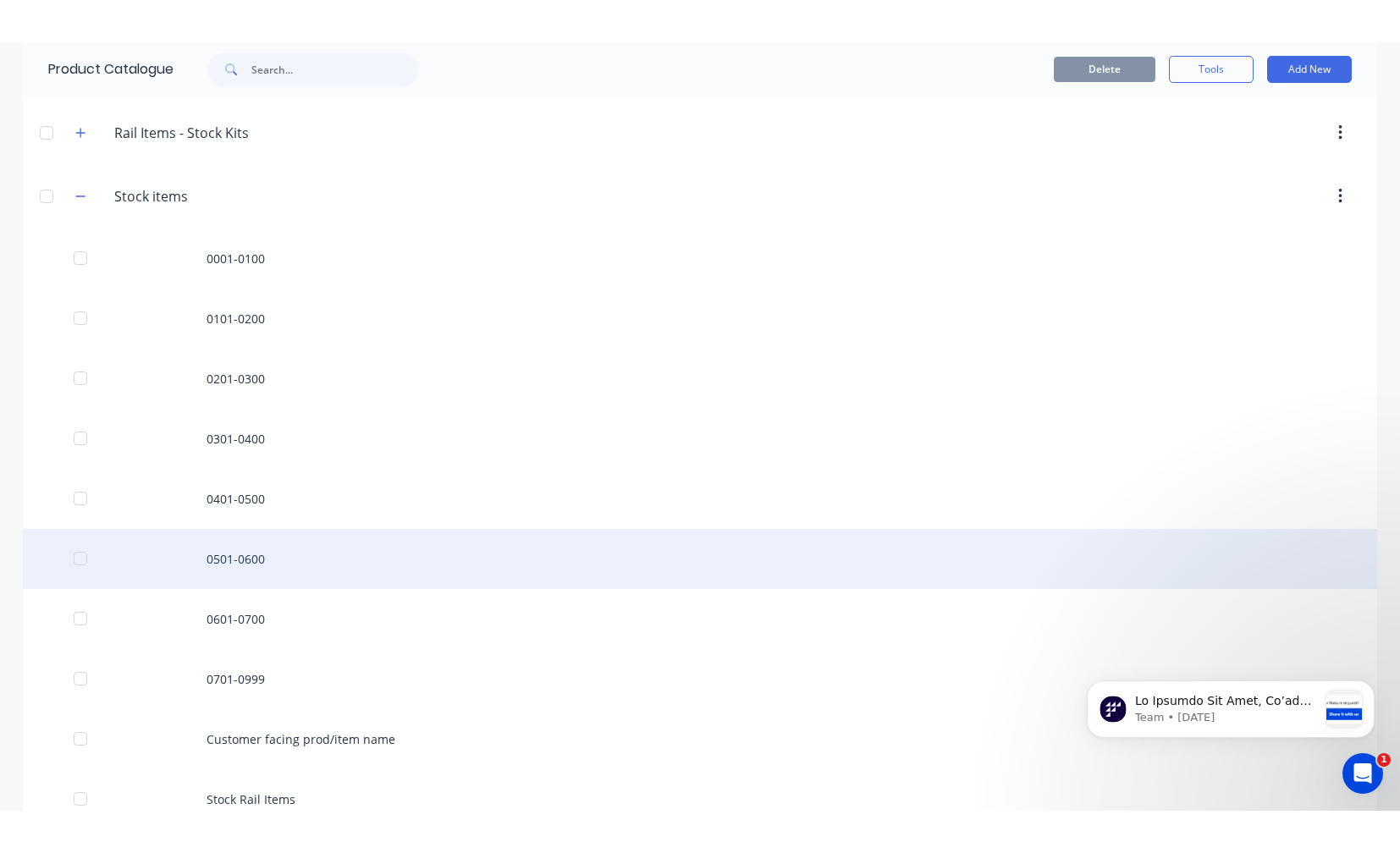
scroll to position [958, 0]
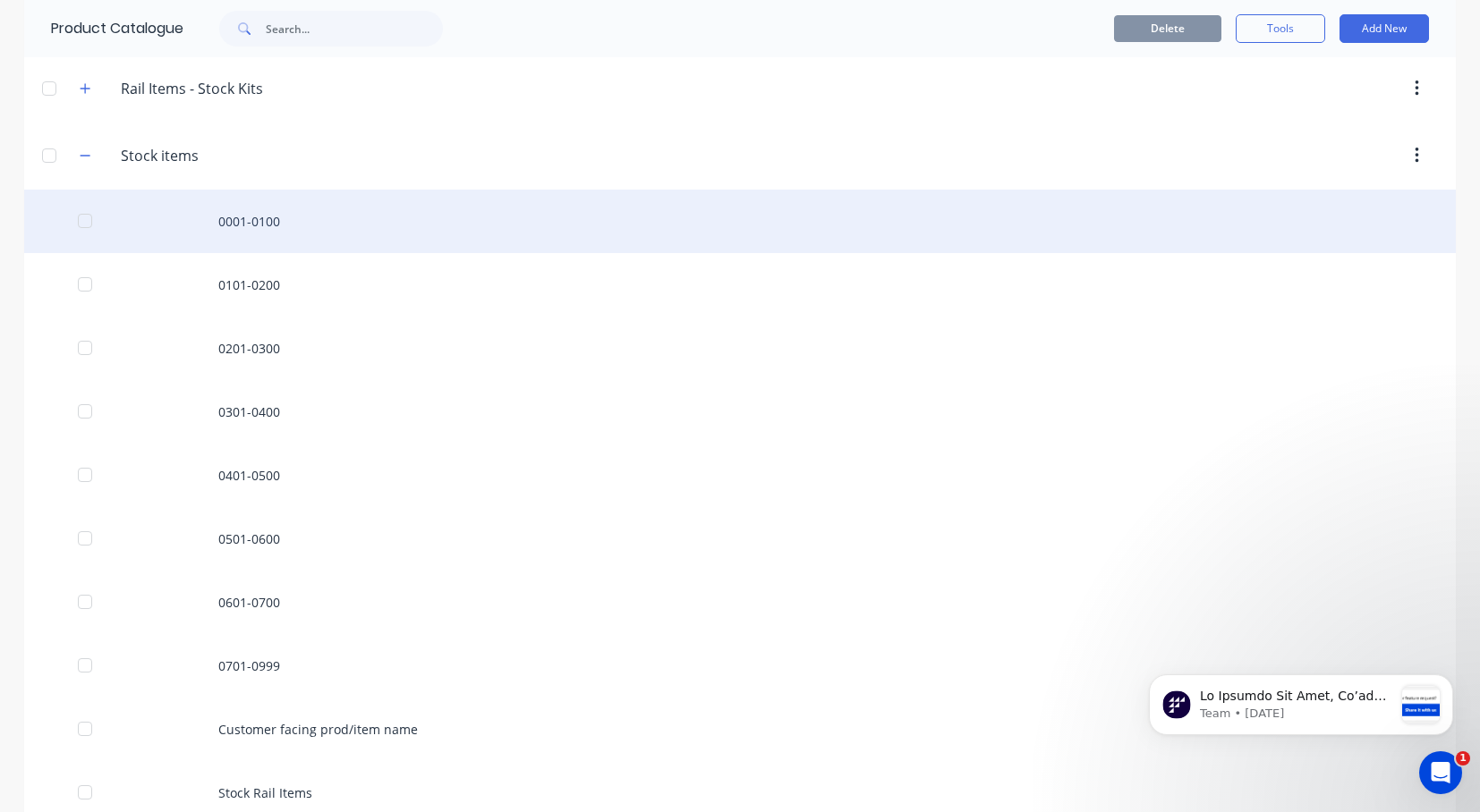
click at [263, 227] on div "0001-0100" at bounding box center [740, 222] width 1432 height 64
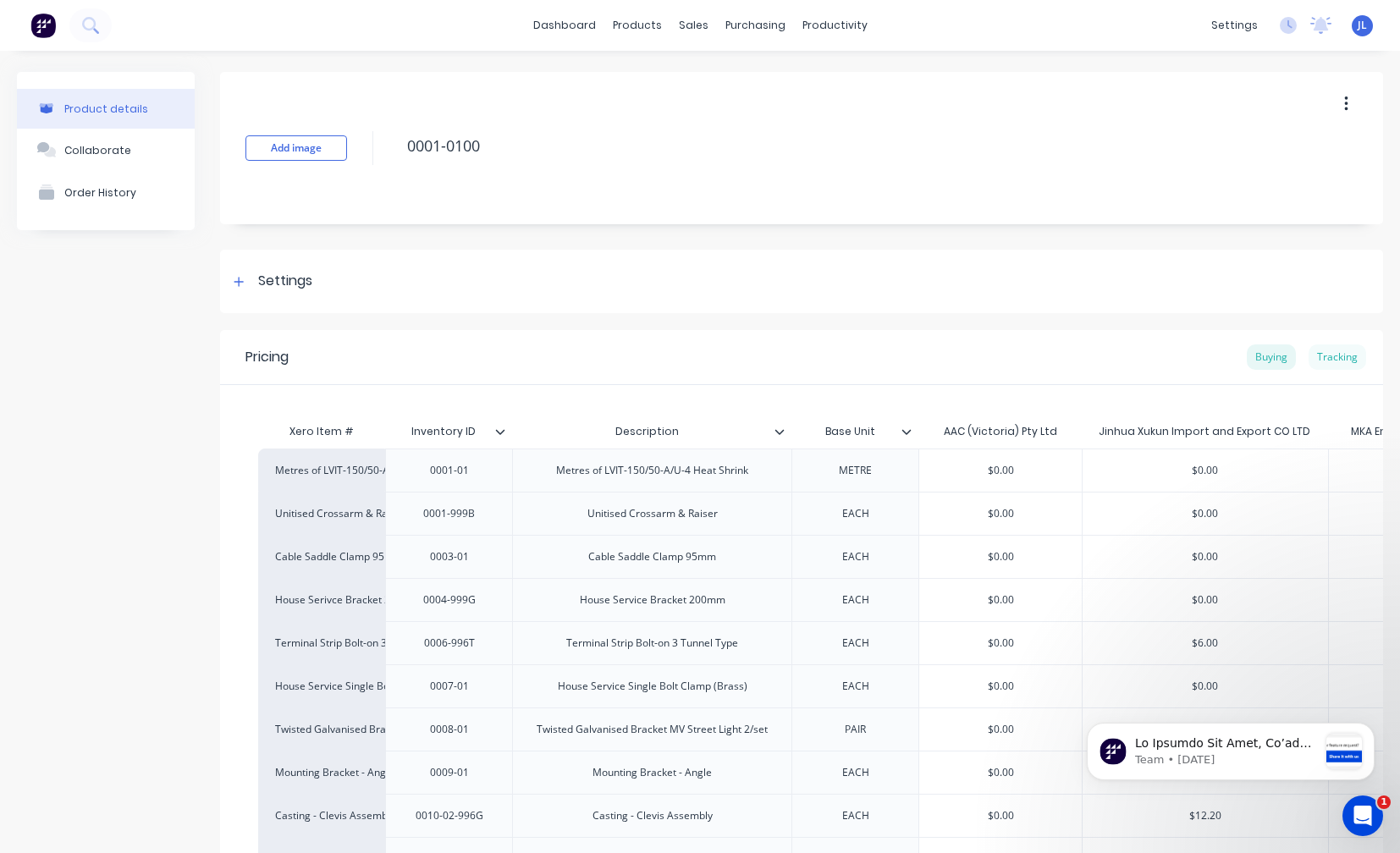
click at [1332, 349] on div "Tracking" at bounding box center [1337, 357] width 57 height 25
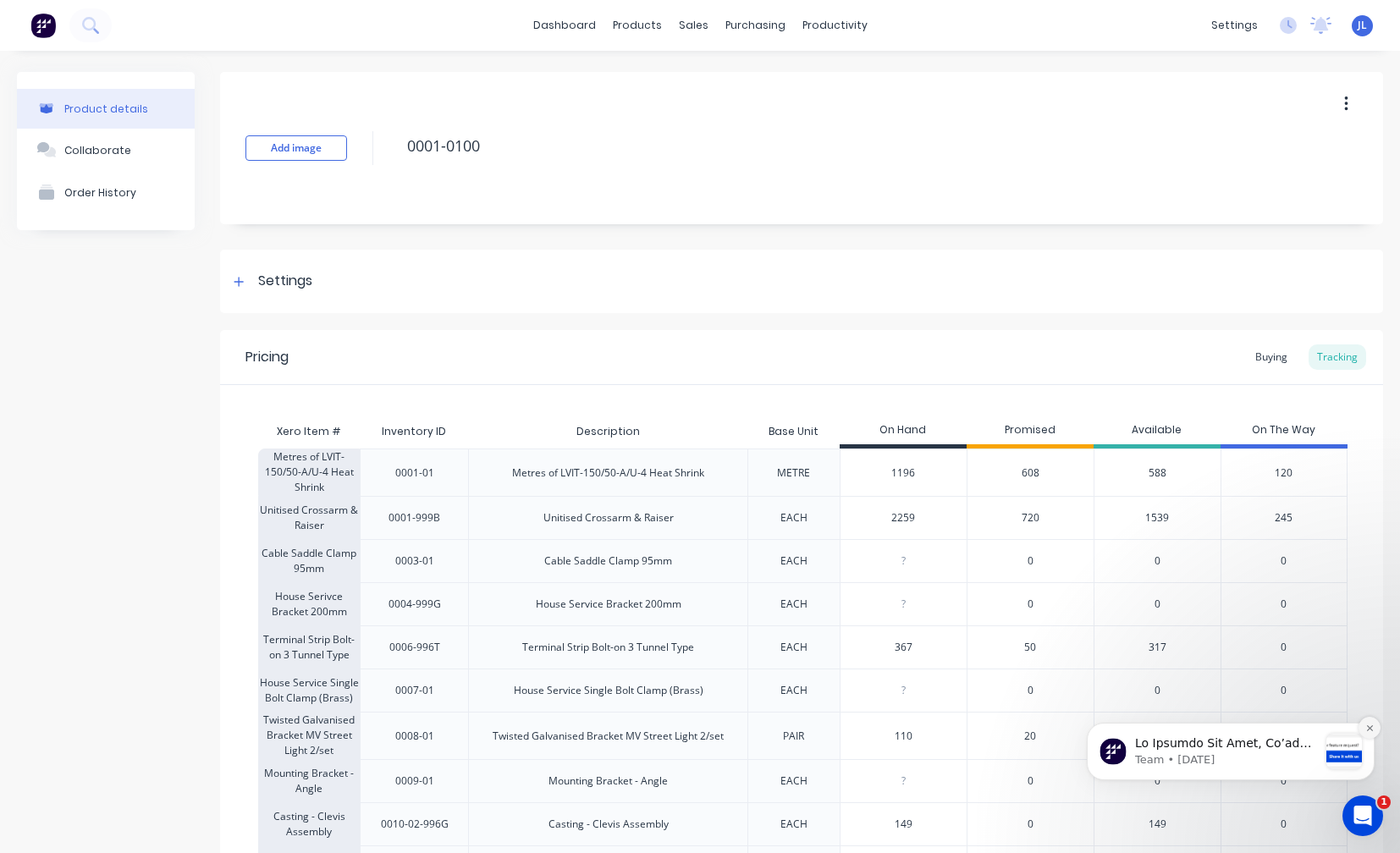
click at [1369, 724] on icon "Dismiss notification" at bounding box center [1370, 729] width 9 height 9
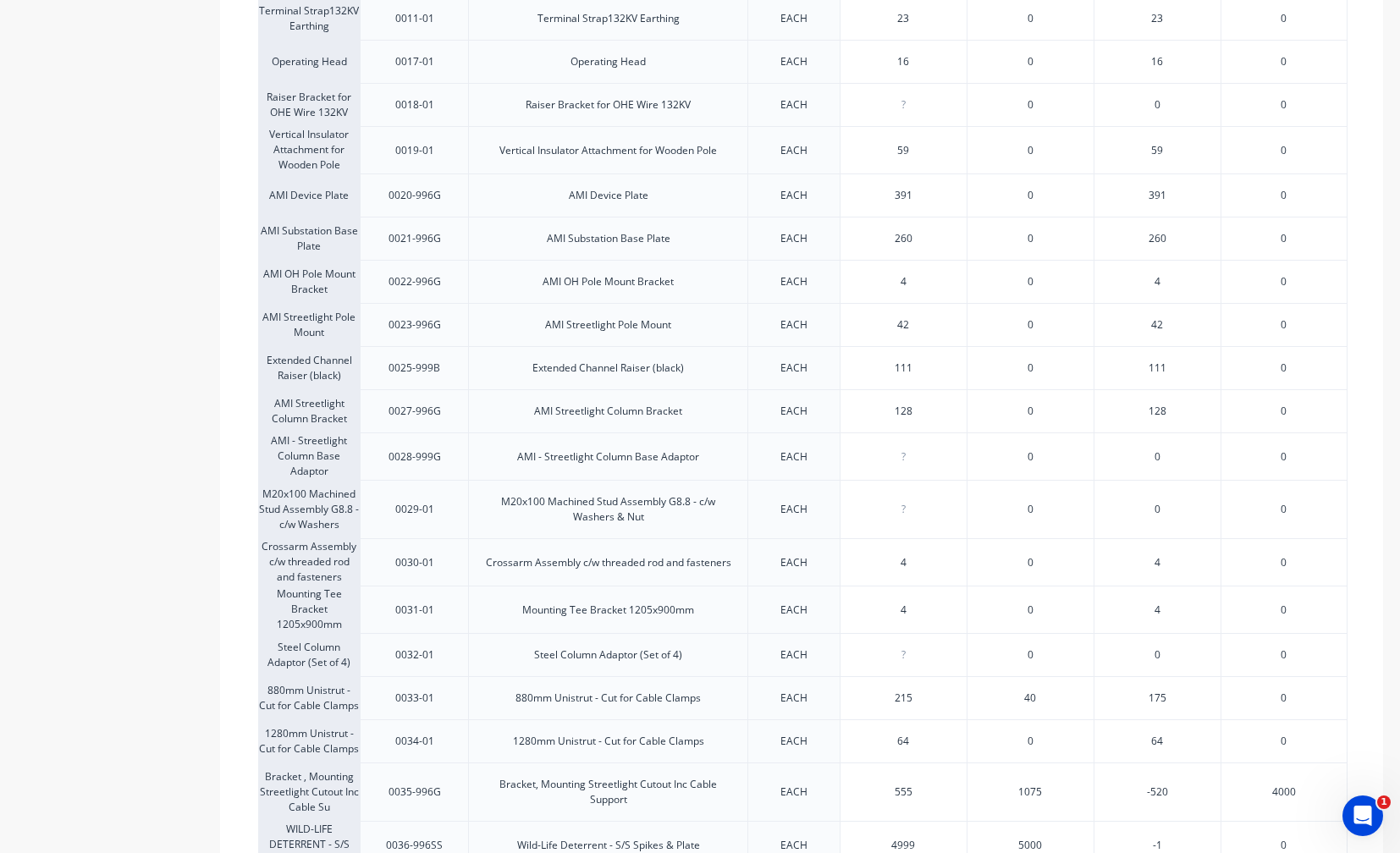
scroll to position [931, 0]
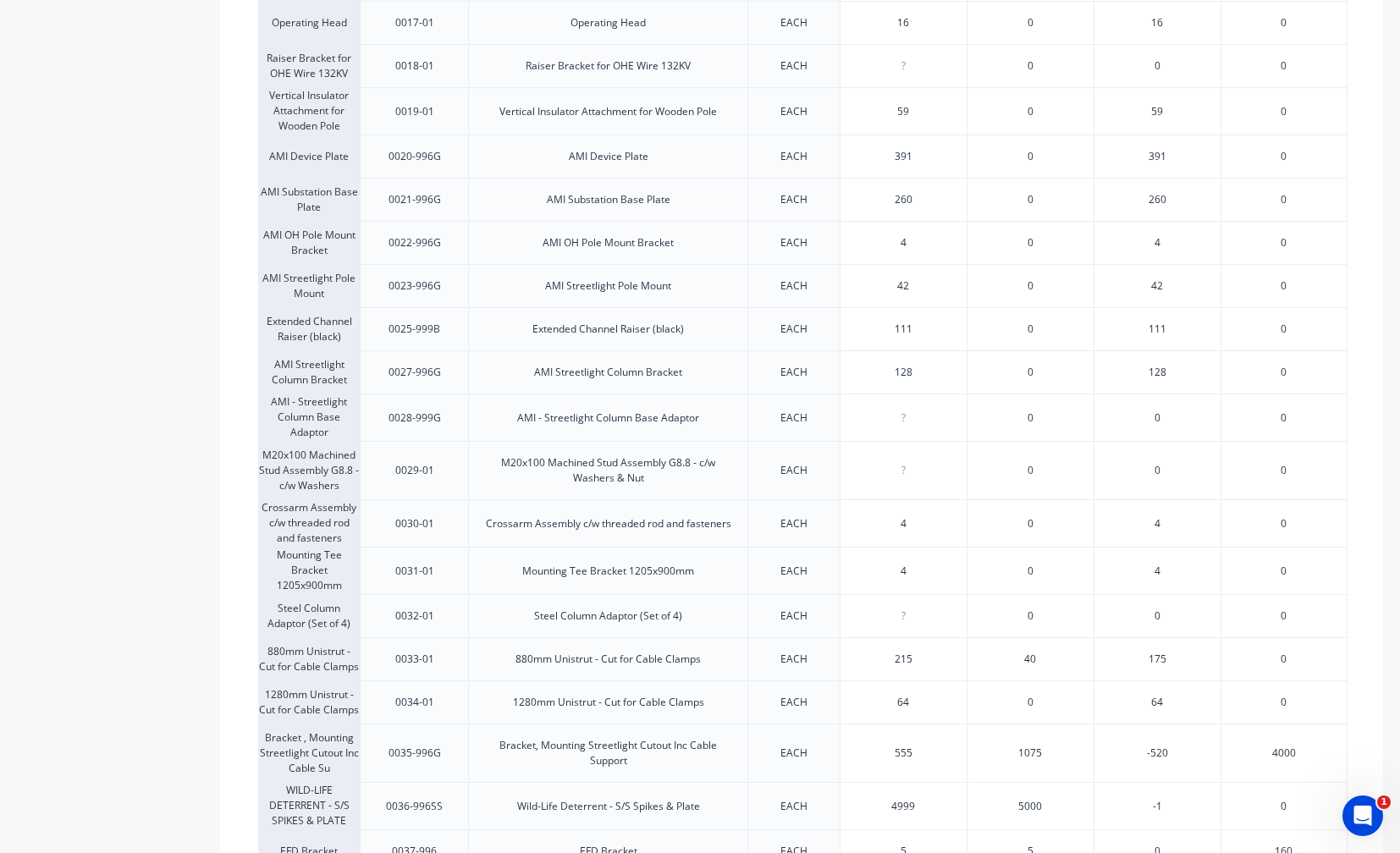
click at [960, 681] on div "64" at bounding box center [903, 702] width 127 height 43
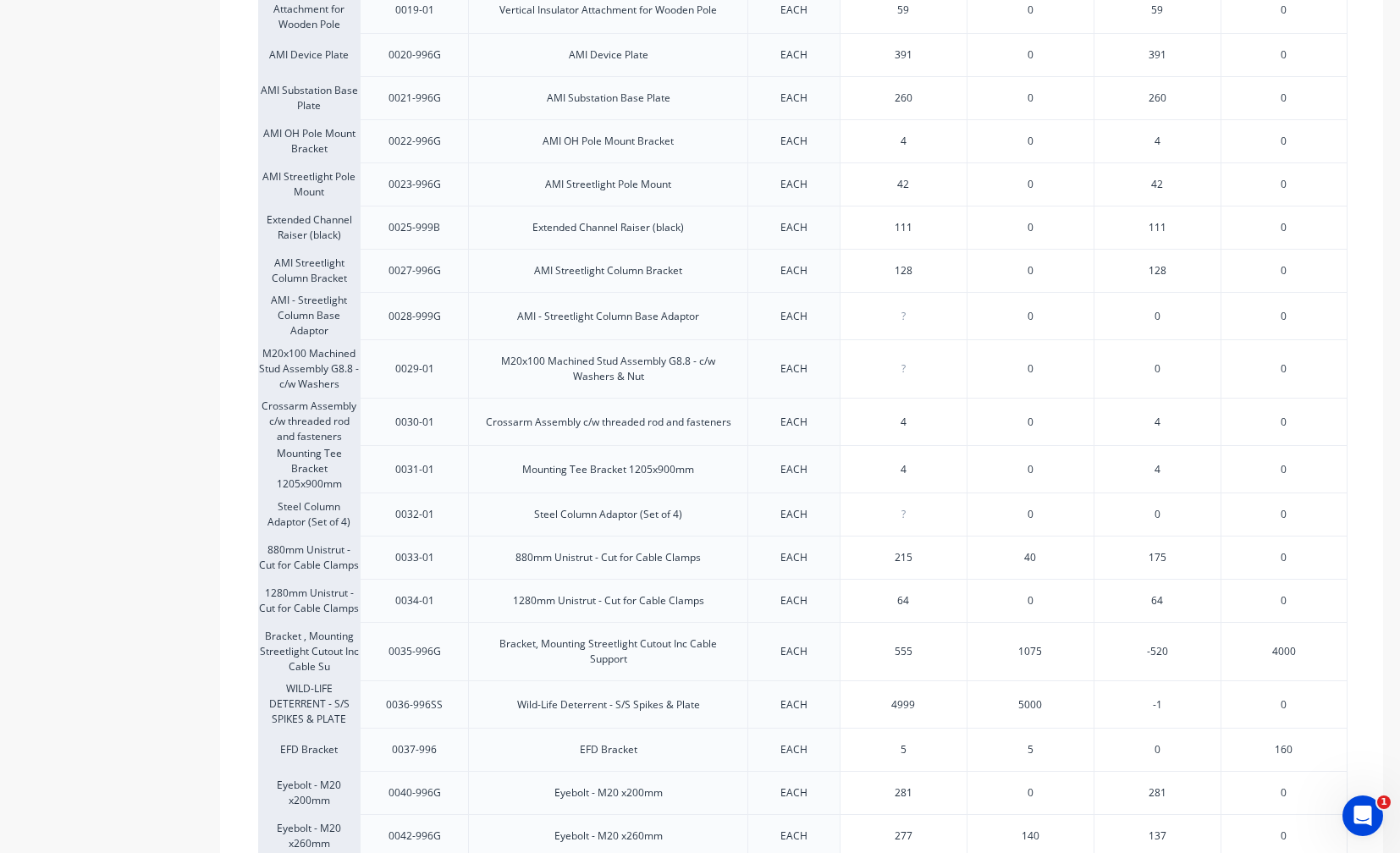
scroll to position [1067, 0]
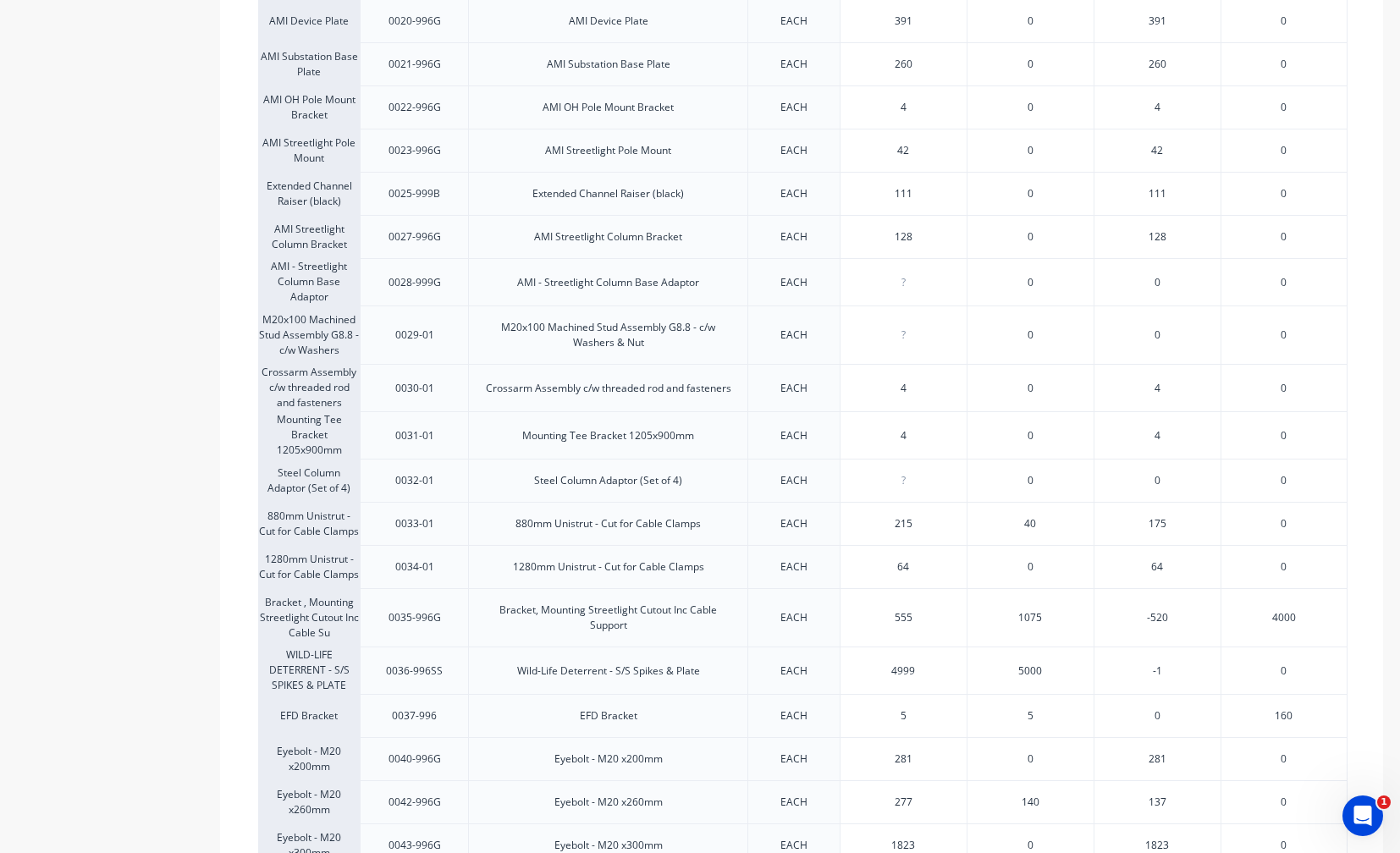
click at [1012, 760] on div "0" at bounding box center [1030, 759] width 127 height 43
click at [834, 717] on div "EACH" at bounding box center [794, 716] width 92 height 43
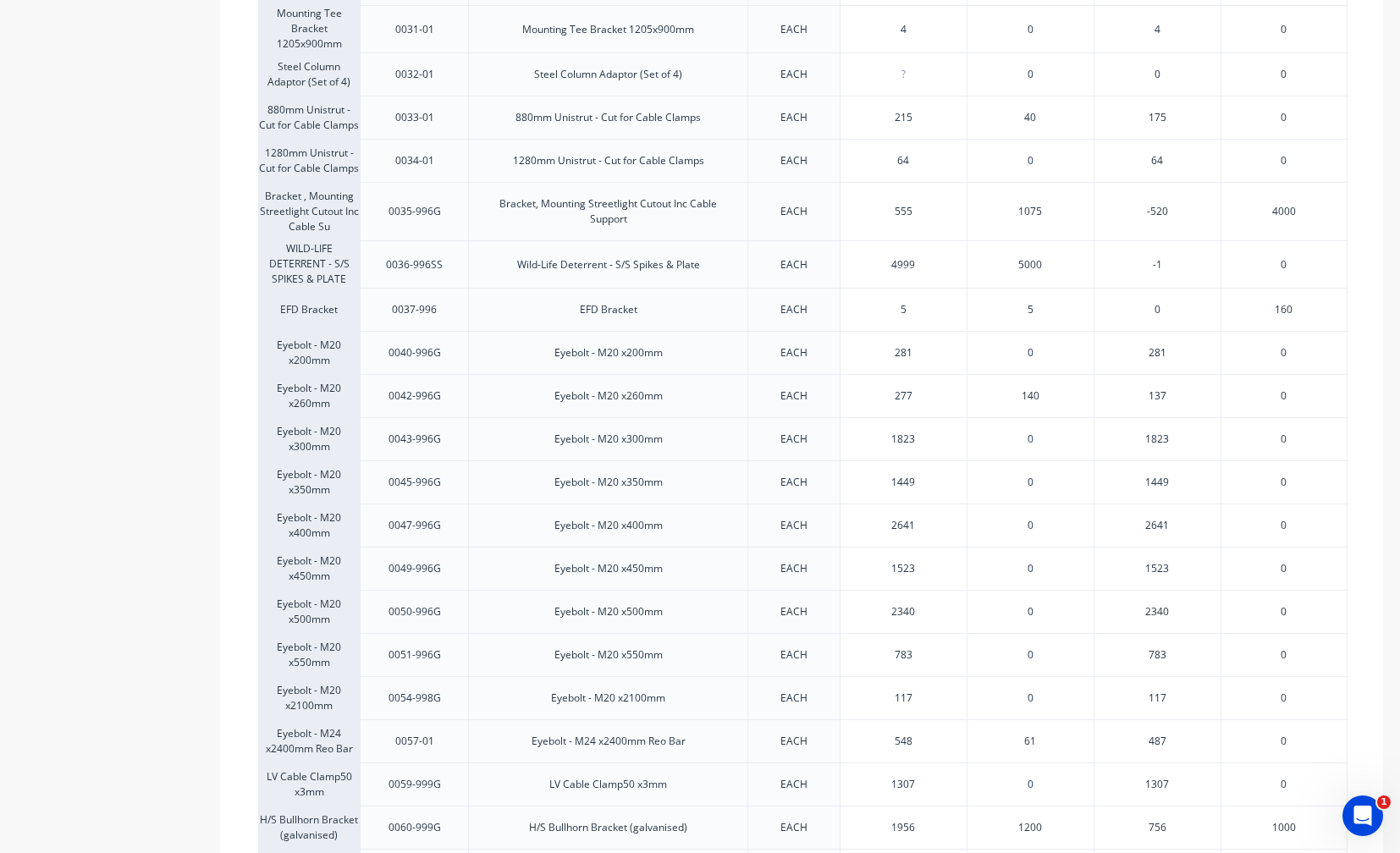
scroll to position [1506, 0]
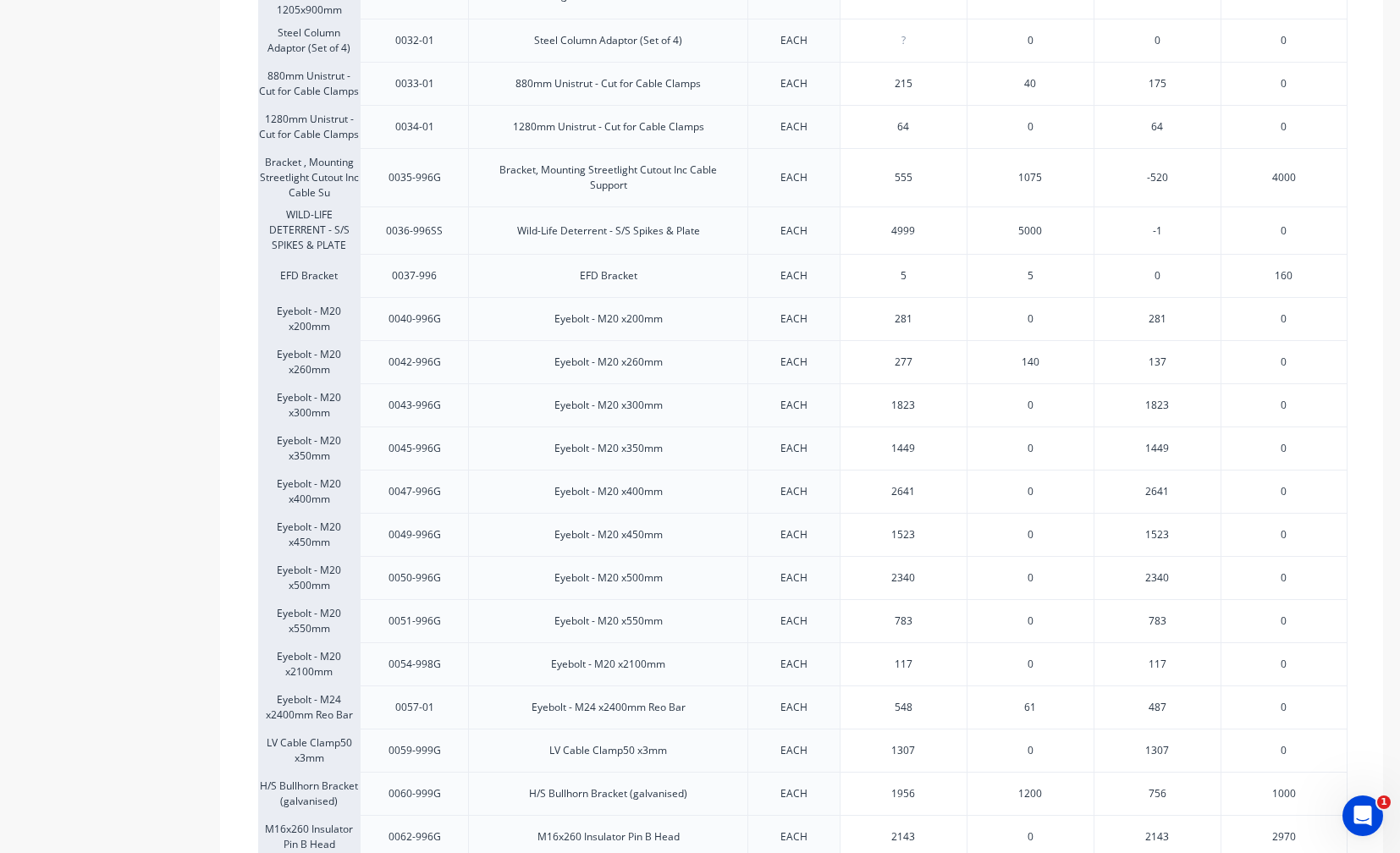
click at [1187, 746] on div "1307" at bounding box center [1157, 750] width 127 height 43
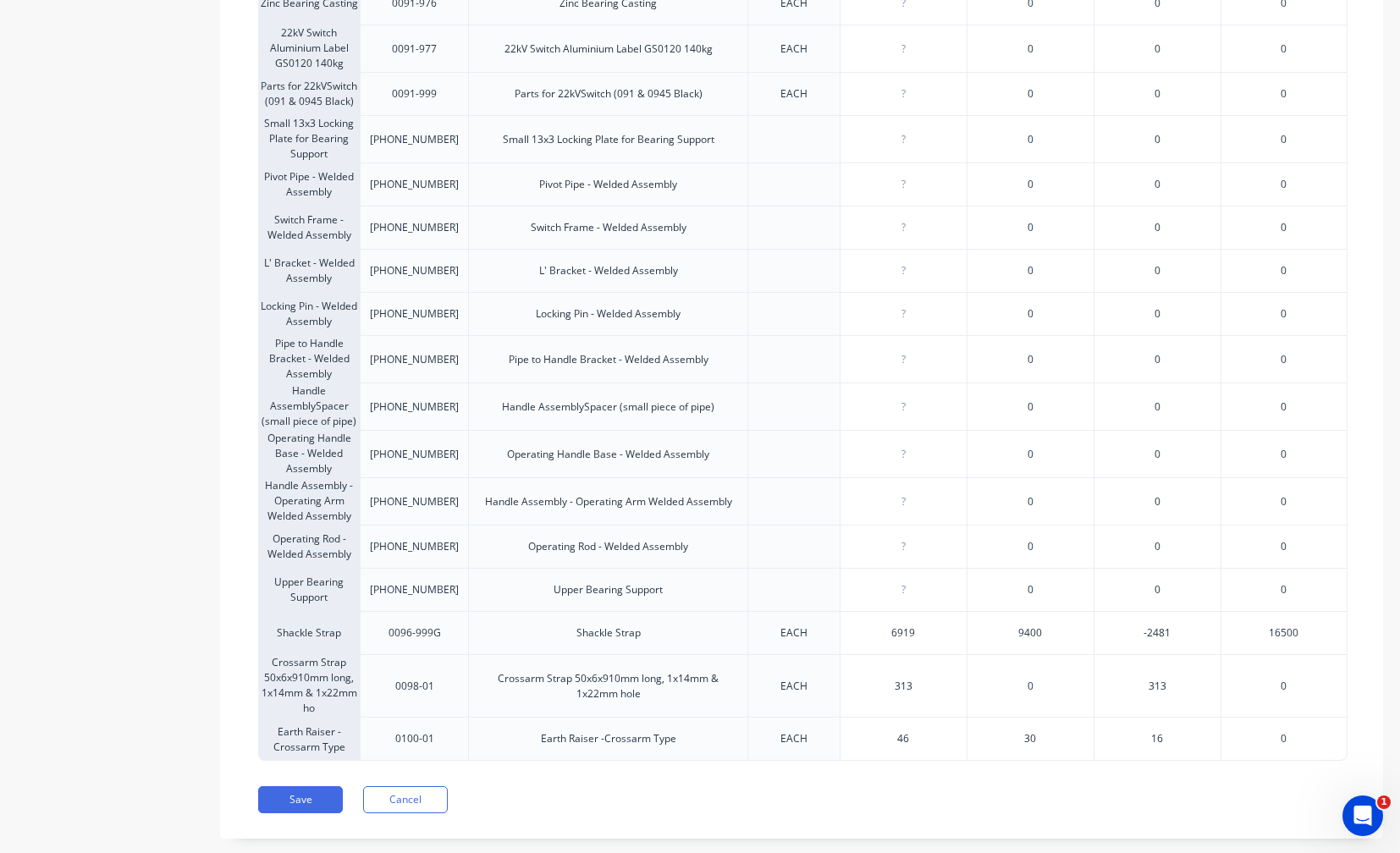
scroll to position [4794, 0]
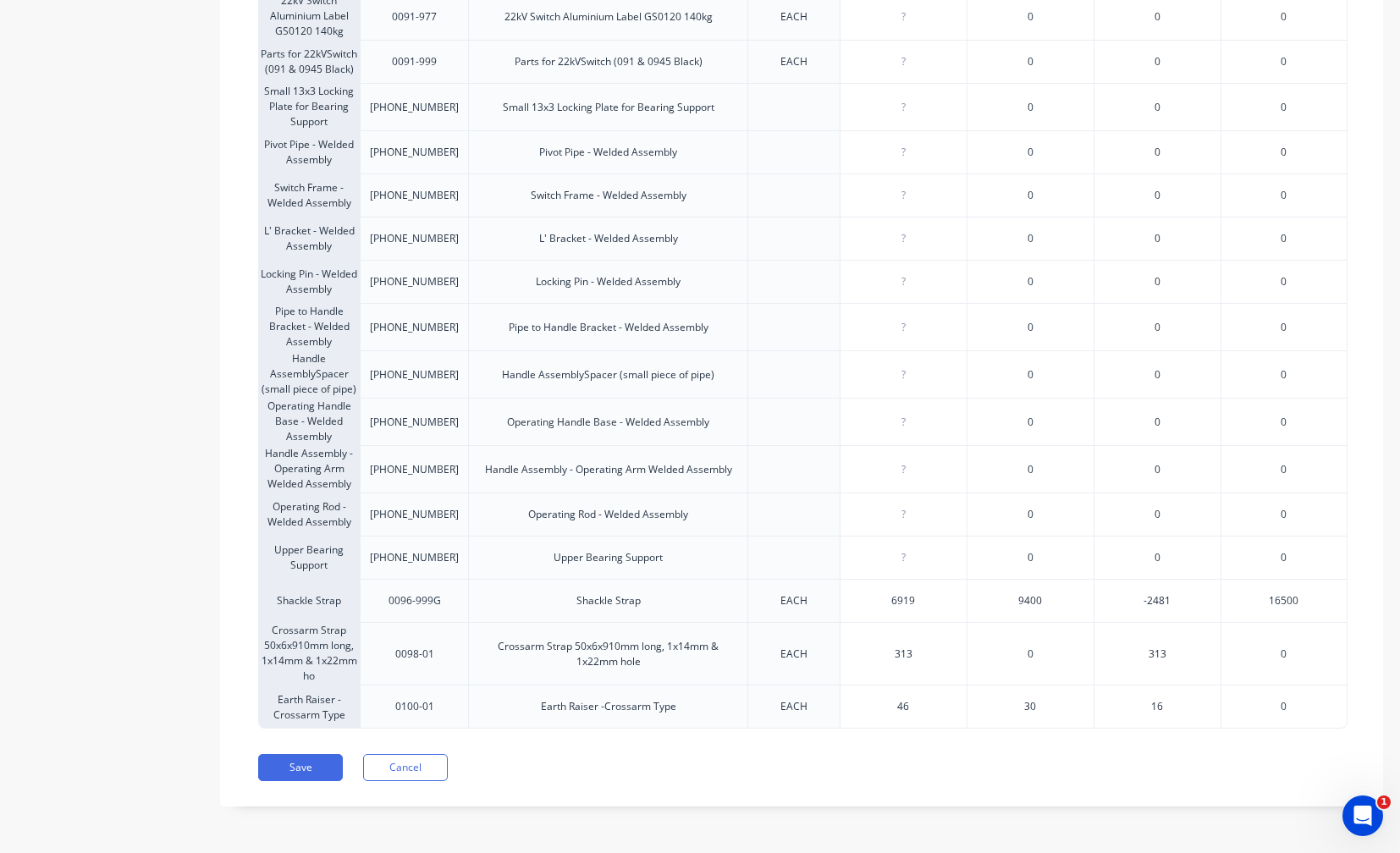
click at [625, 256] on div "L' Bracket - Welded Assembly" at bounding box center [608, 238] width 166 height 42
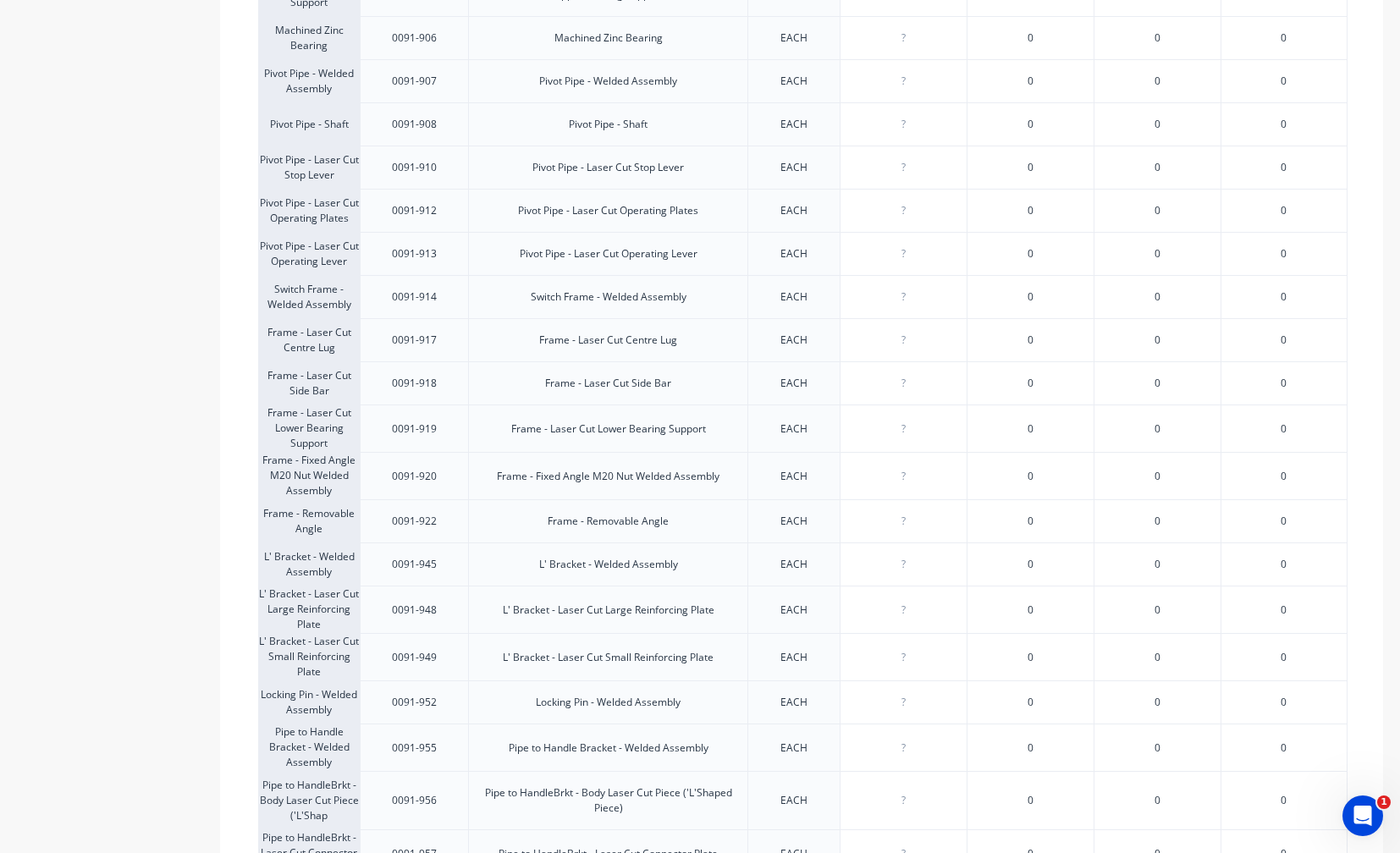
scroll to position [2593, 0]
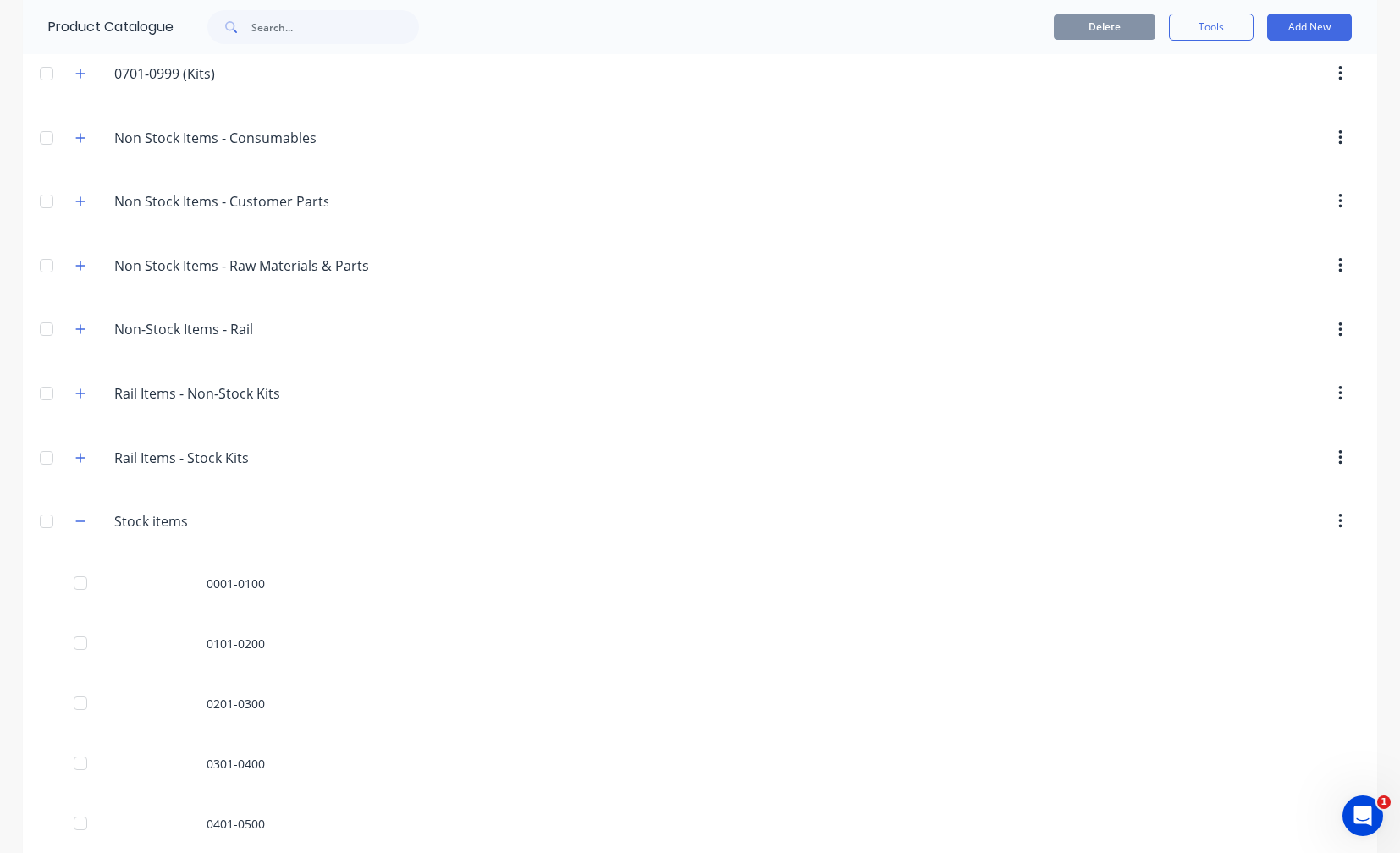
scroll to position [592, 0]
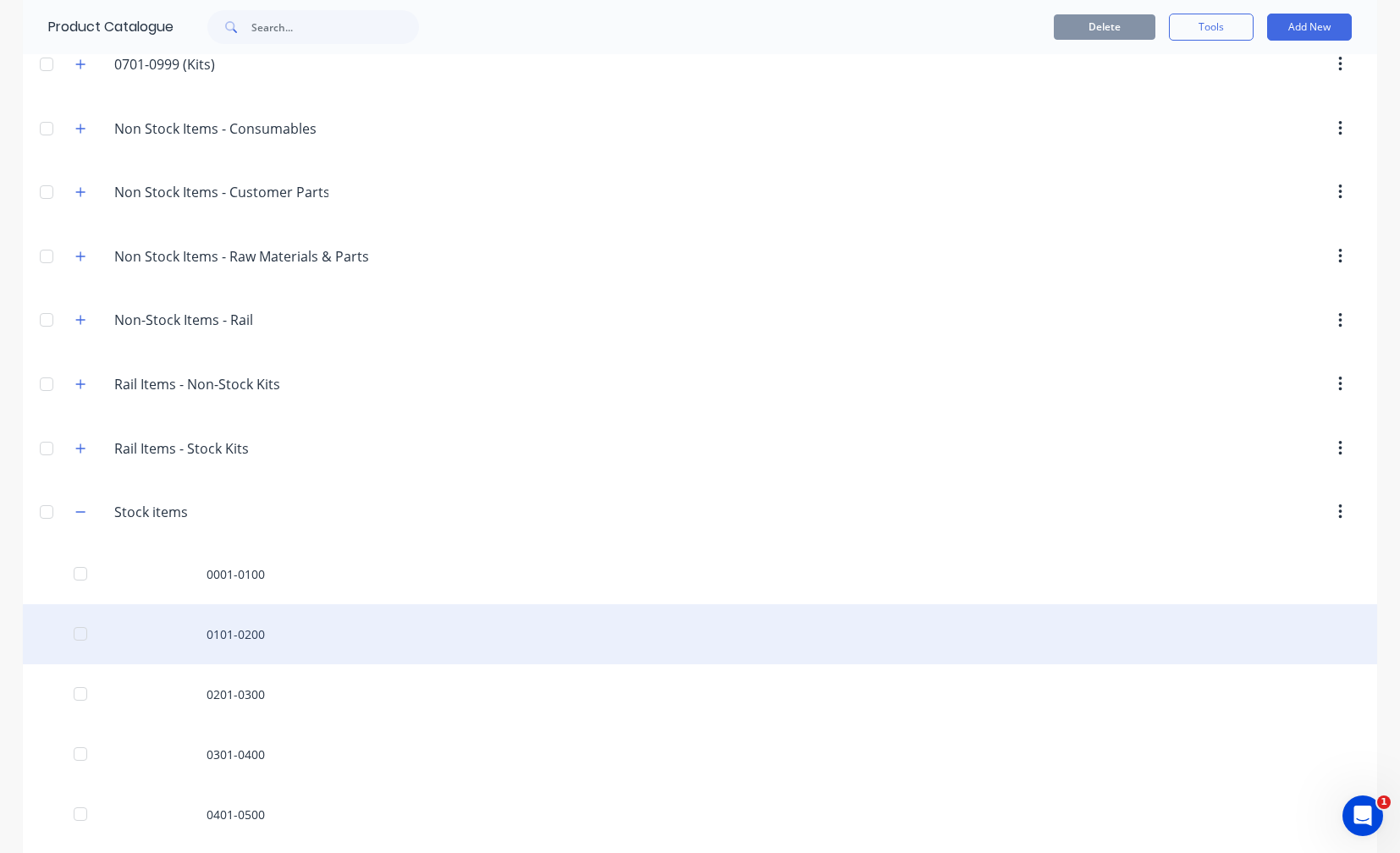
click at [252, 634] on div "0101-0200" at bounding box center [700, 635] width 1355 height 60
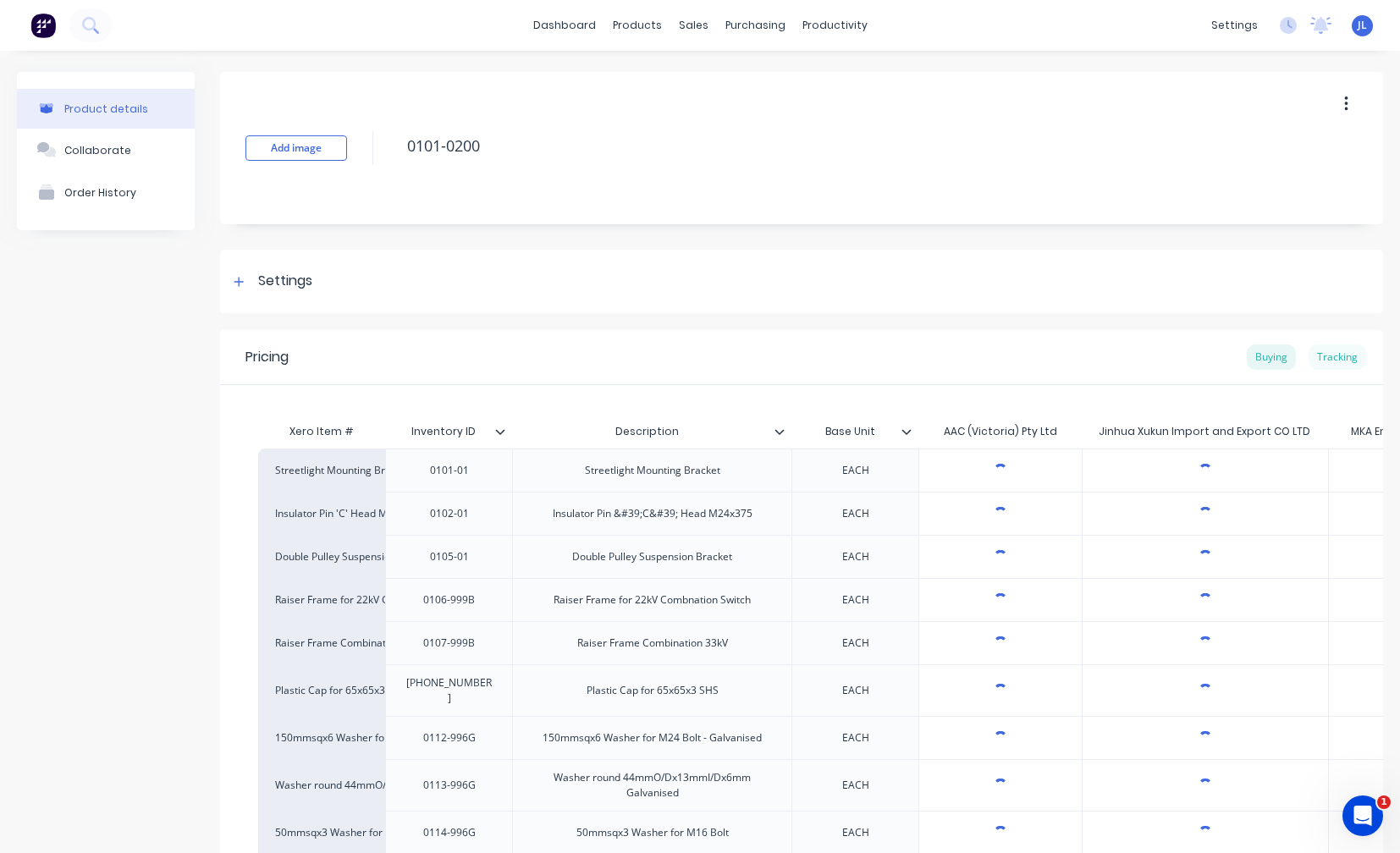
type textarea "x"
click at [1322, 357] on div "Tracking" at bounding box center [1337, 357] width 57 height 25
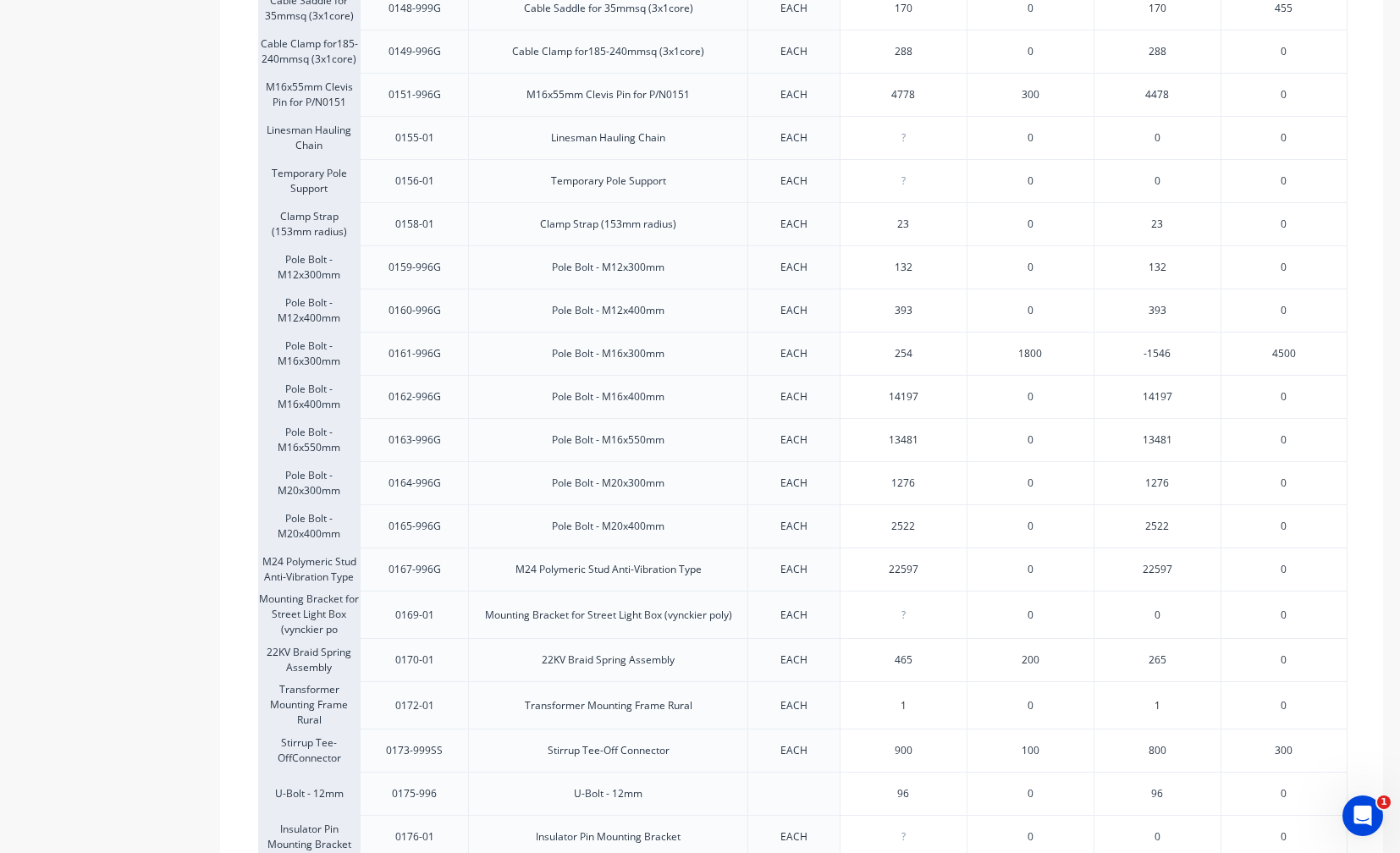
scroll to position [1778, 0]
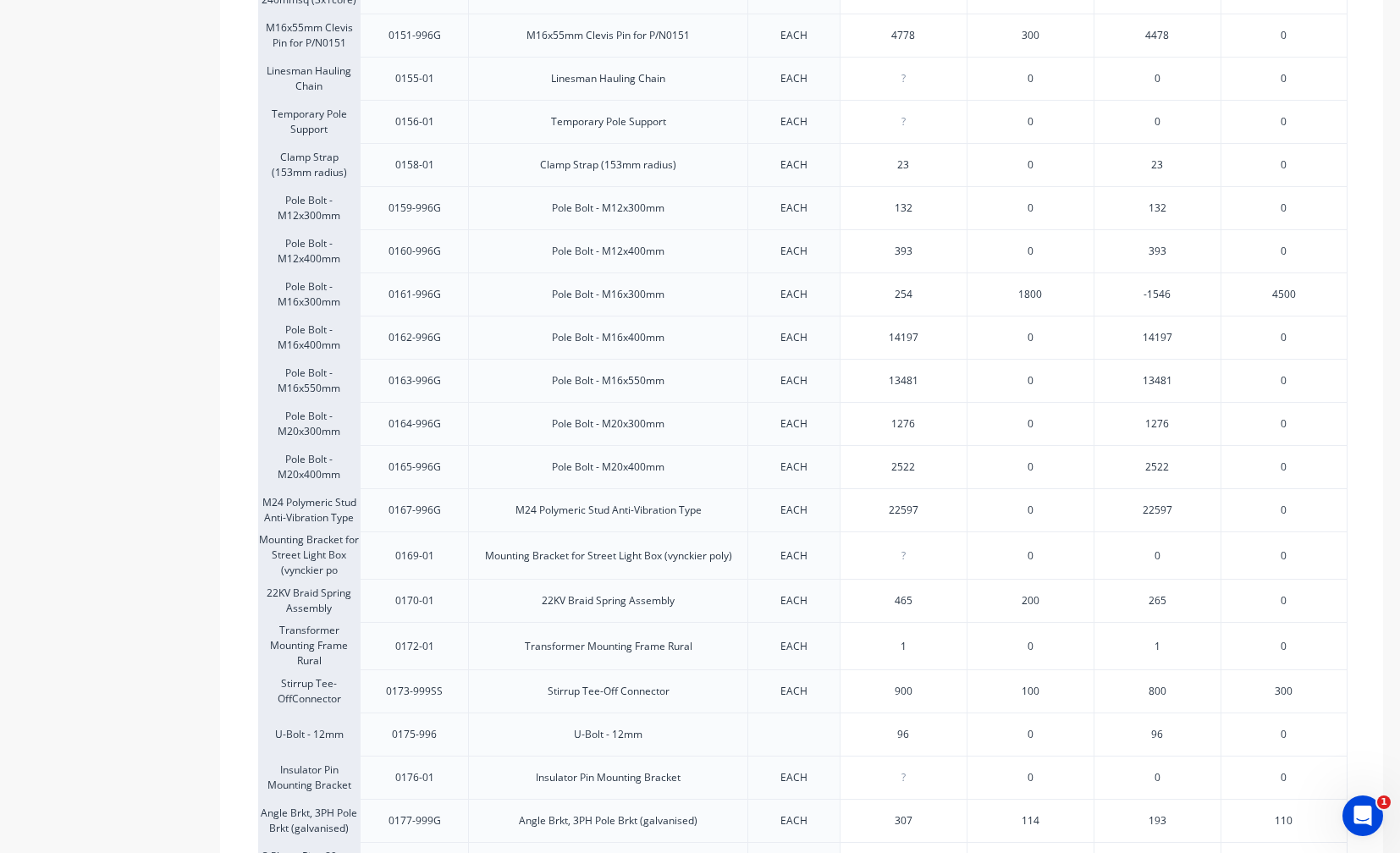
click at [920, 255] on div "393" at bounding box center [904, 251] width 126 height 42
type input "393"
click at [957, 518] on div "22597" at bounding box center [904, 510] width 126 height 42
type input "22597"
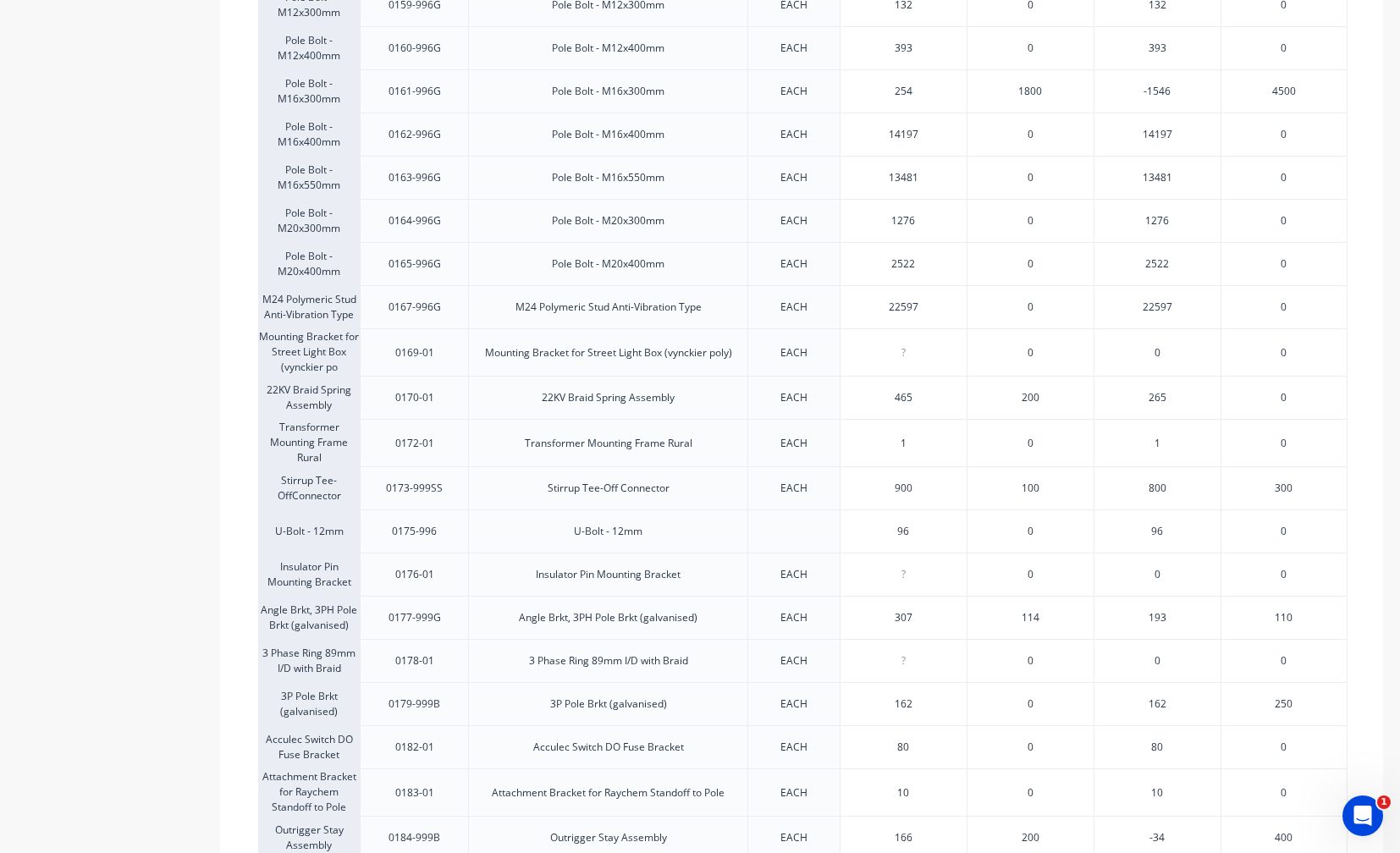
scroll to position [2032, 0]
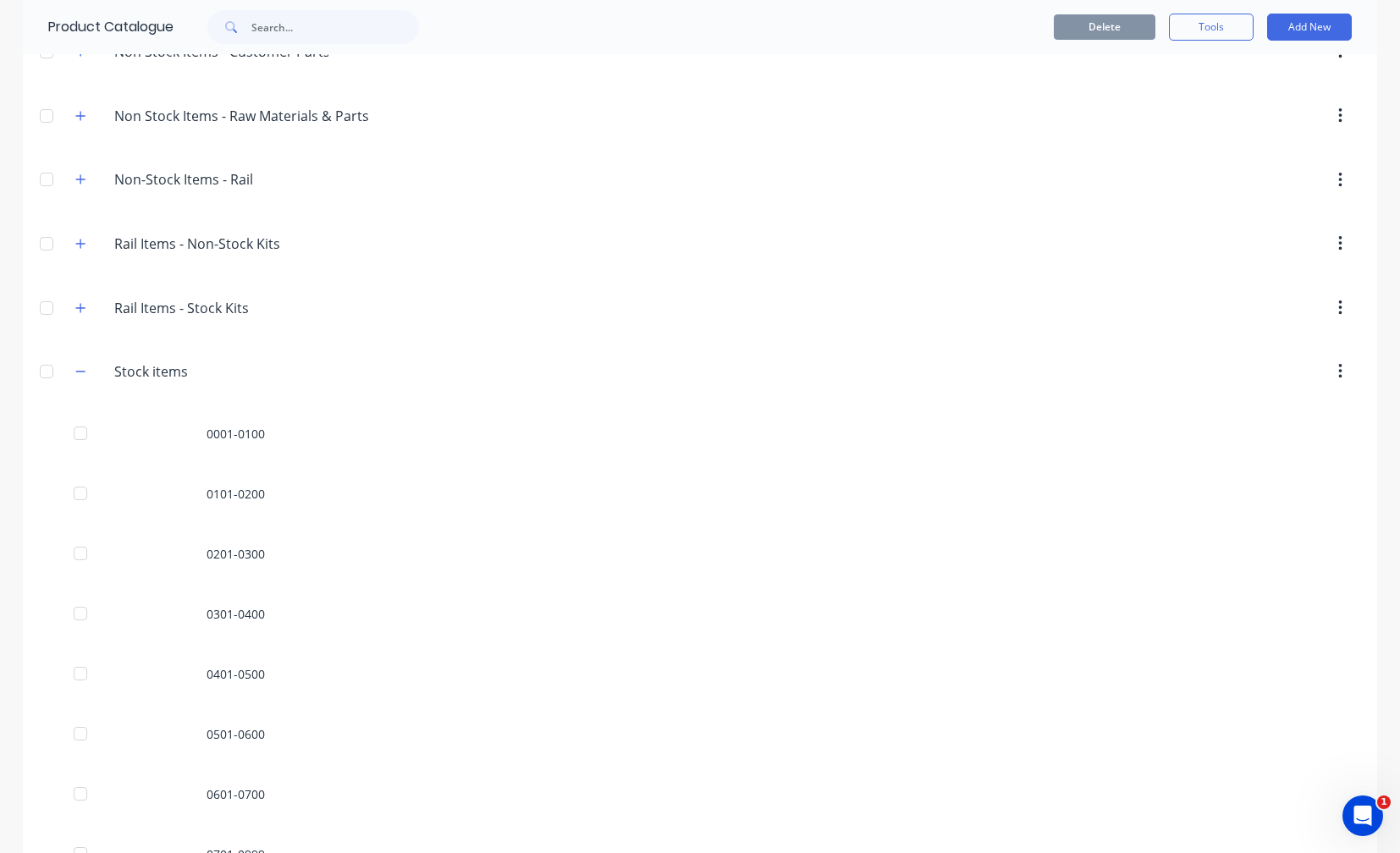
scroll to position [762, 0]
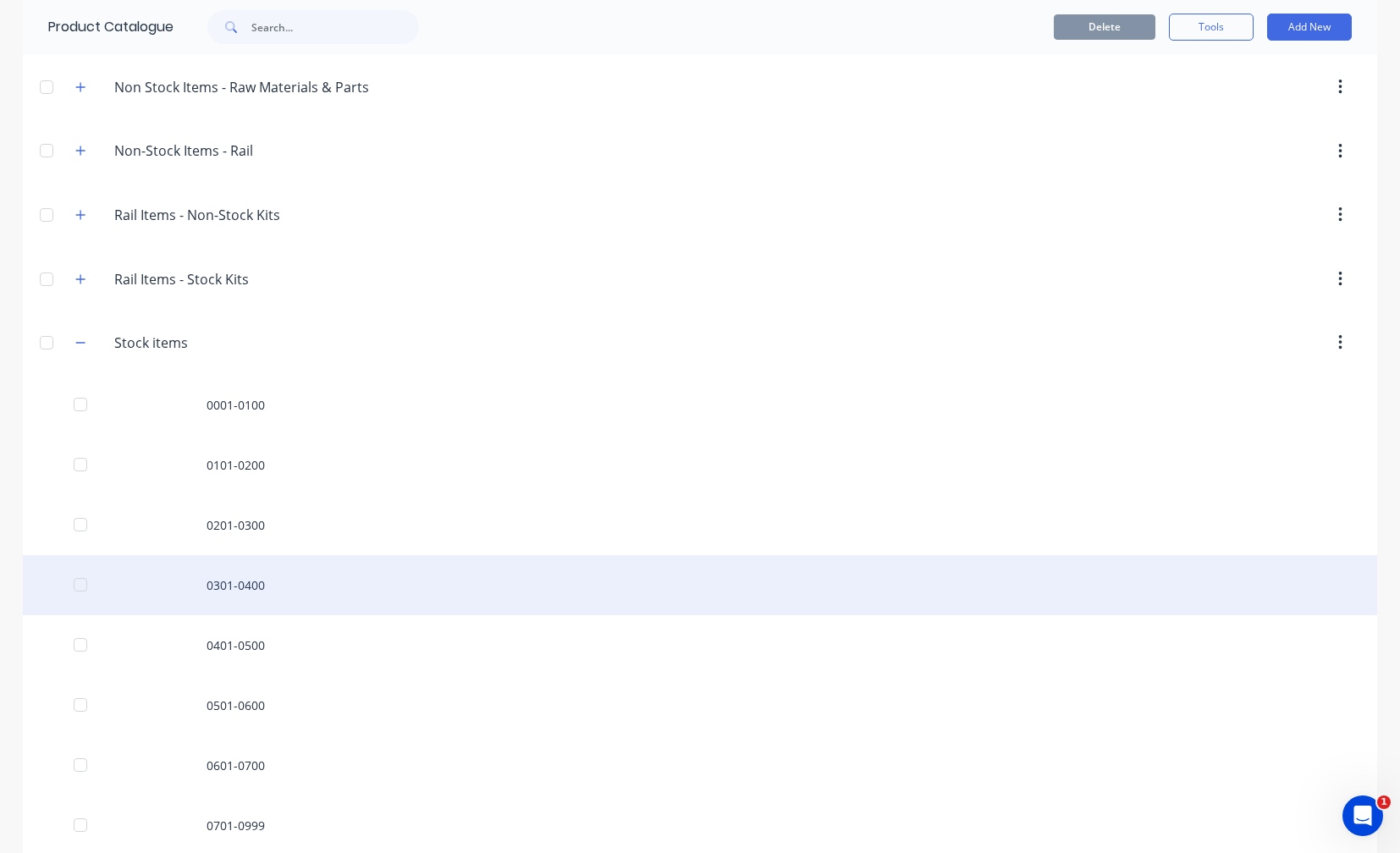
click at [216, 587] on div "0301-0400" at bounding box center [700, 586] width 1355 height 60
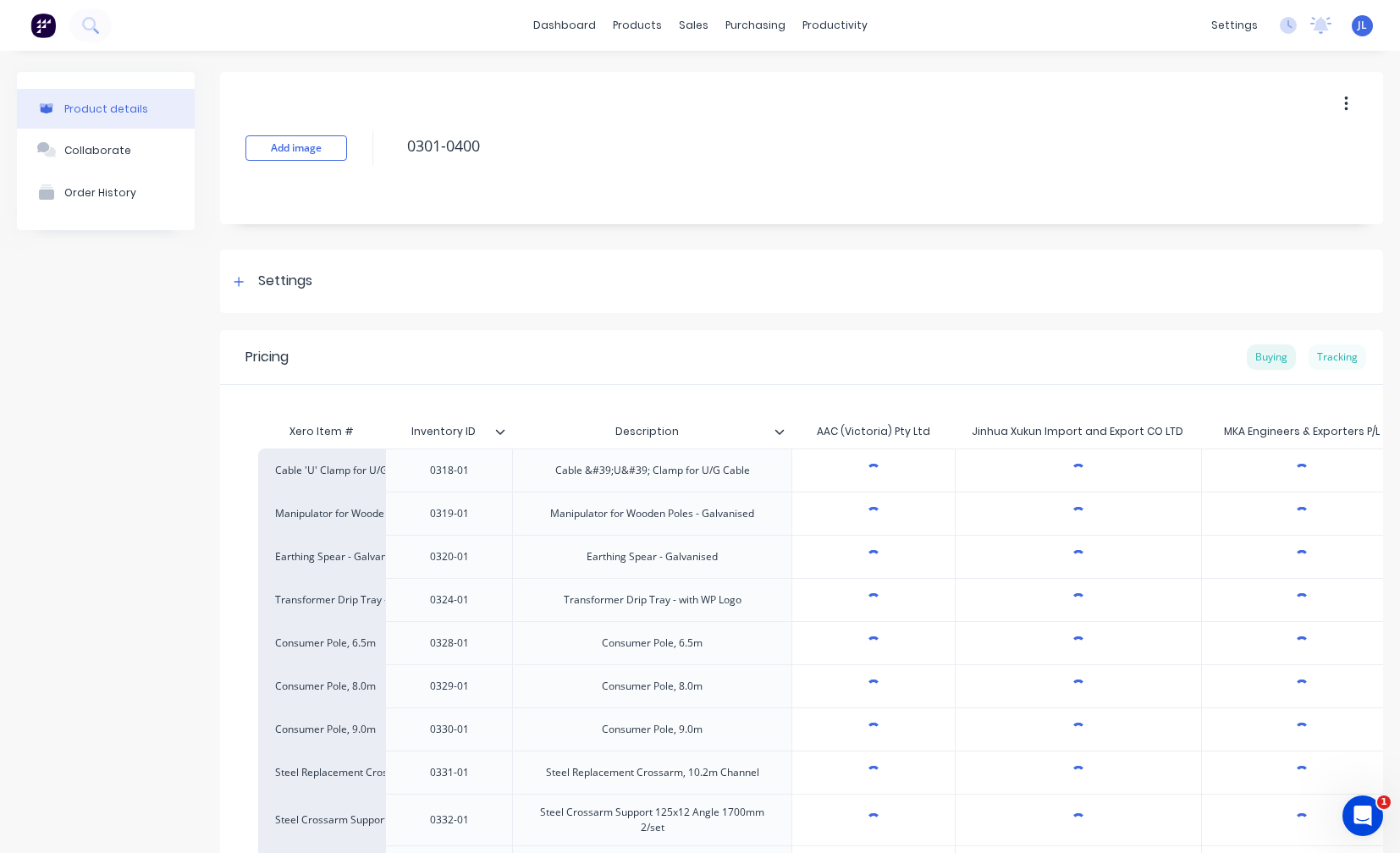
type textarea "x"
click at [1331, 355] on div "Tracking" at bounding box center [1337, 357] width 57 height 25
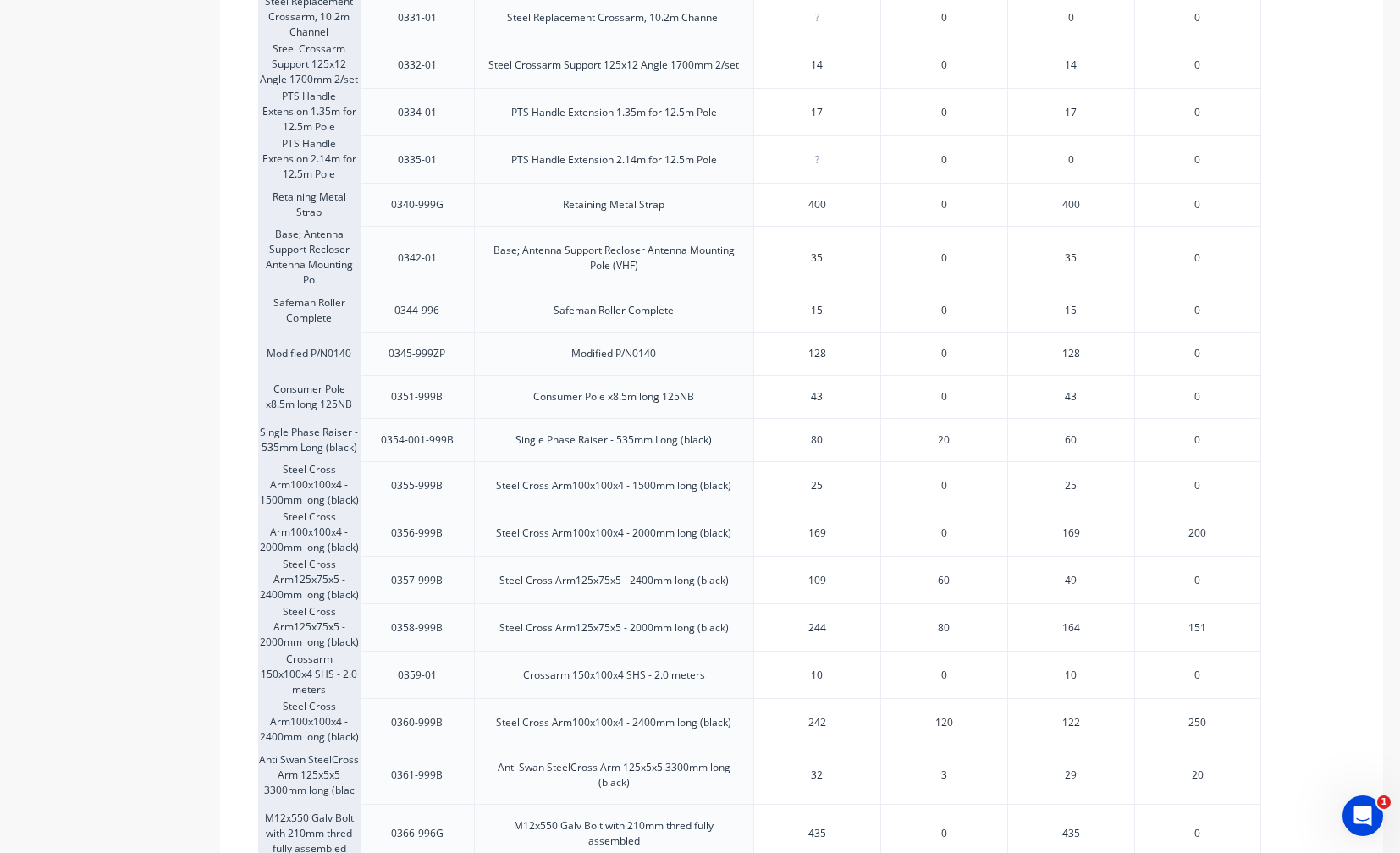
scroll to position [846, 0]
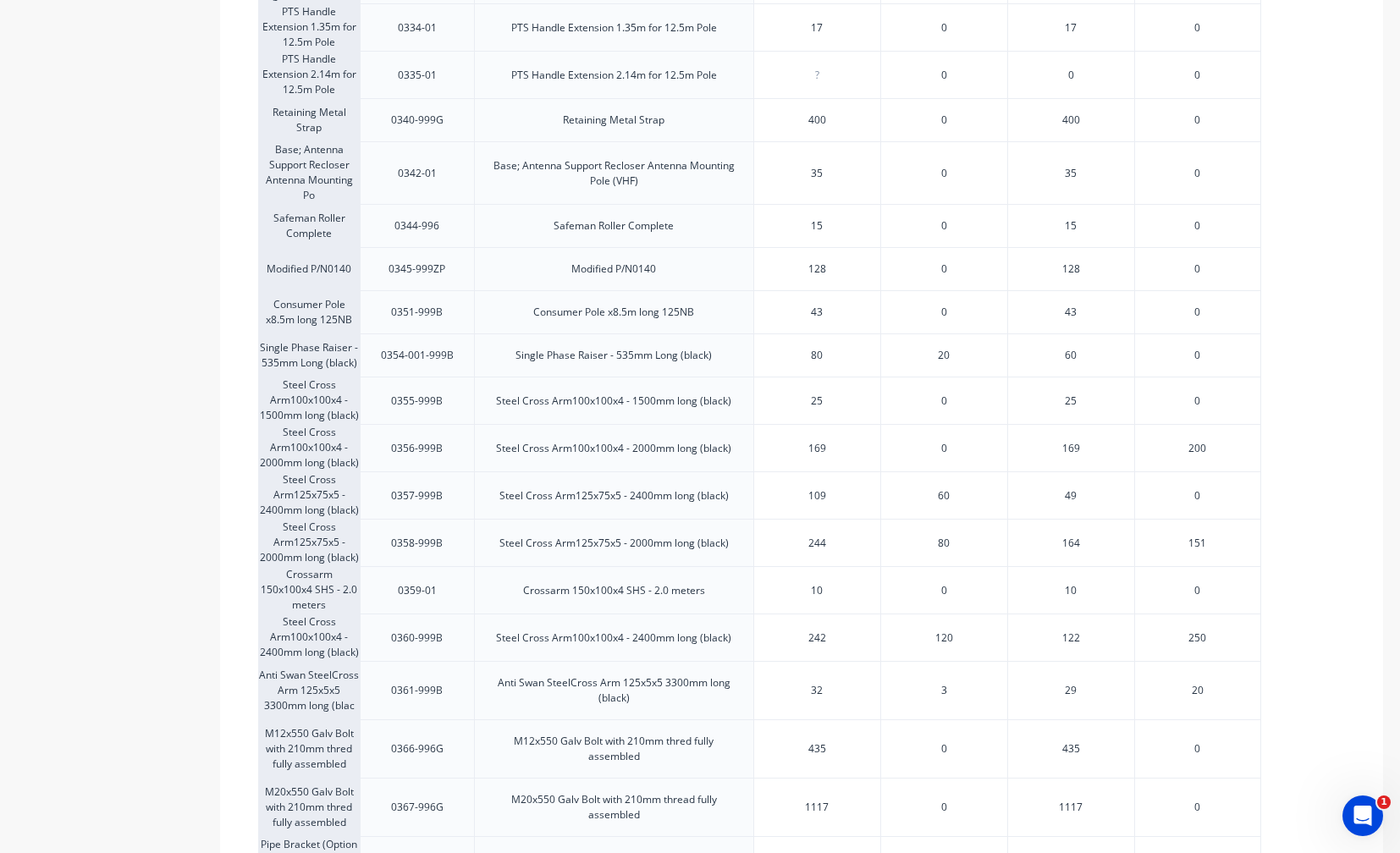
click at [858, 506] on div "109" at bounding box center [817, 495] width 126 height 42
type input "109"
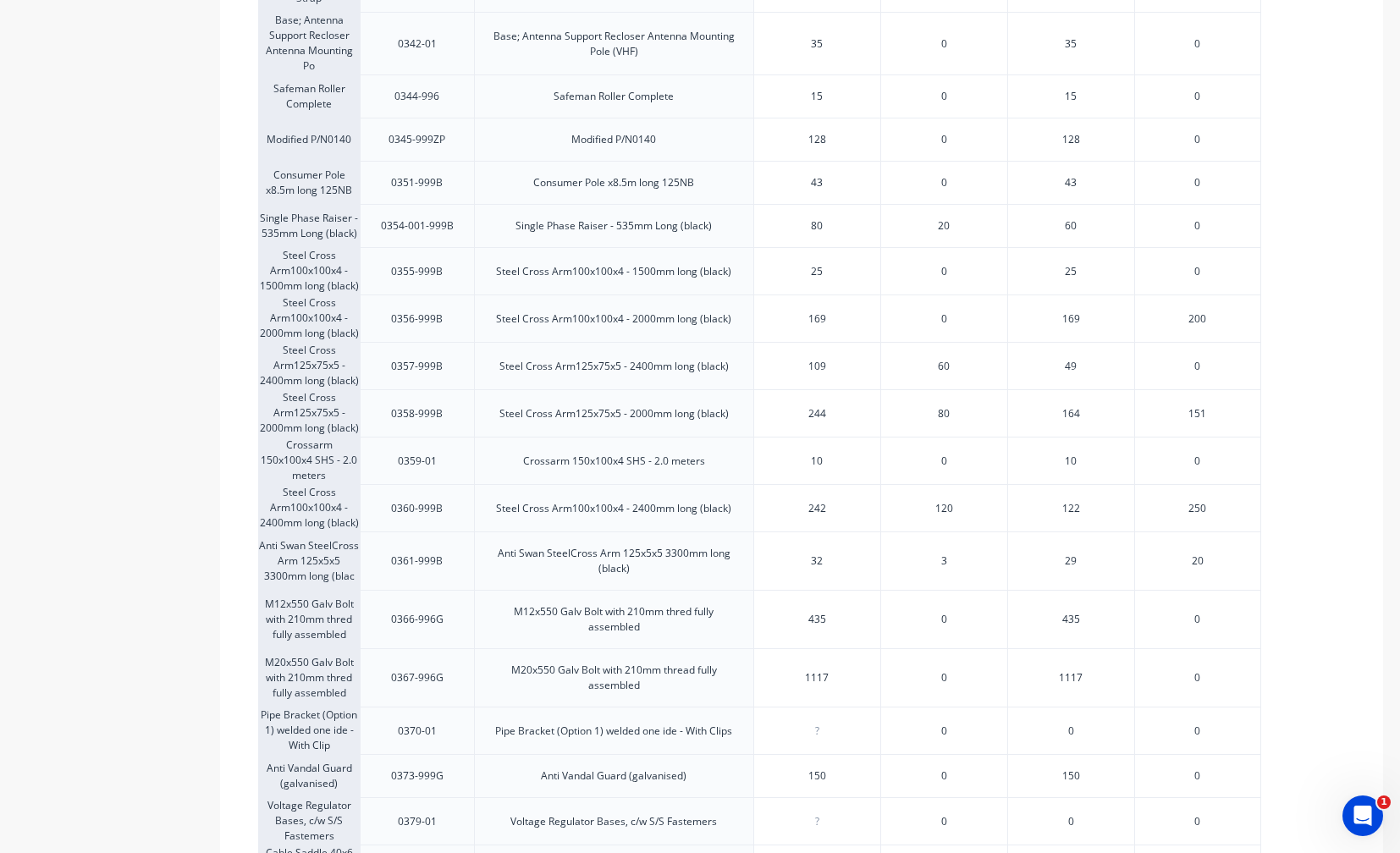
scroll to position [1312, 0]
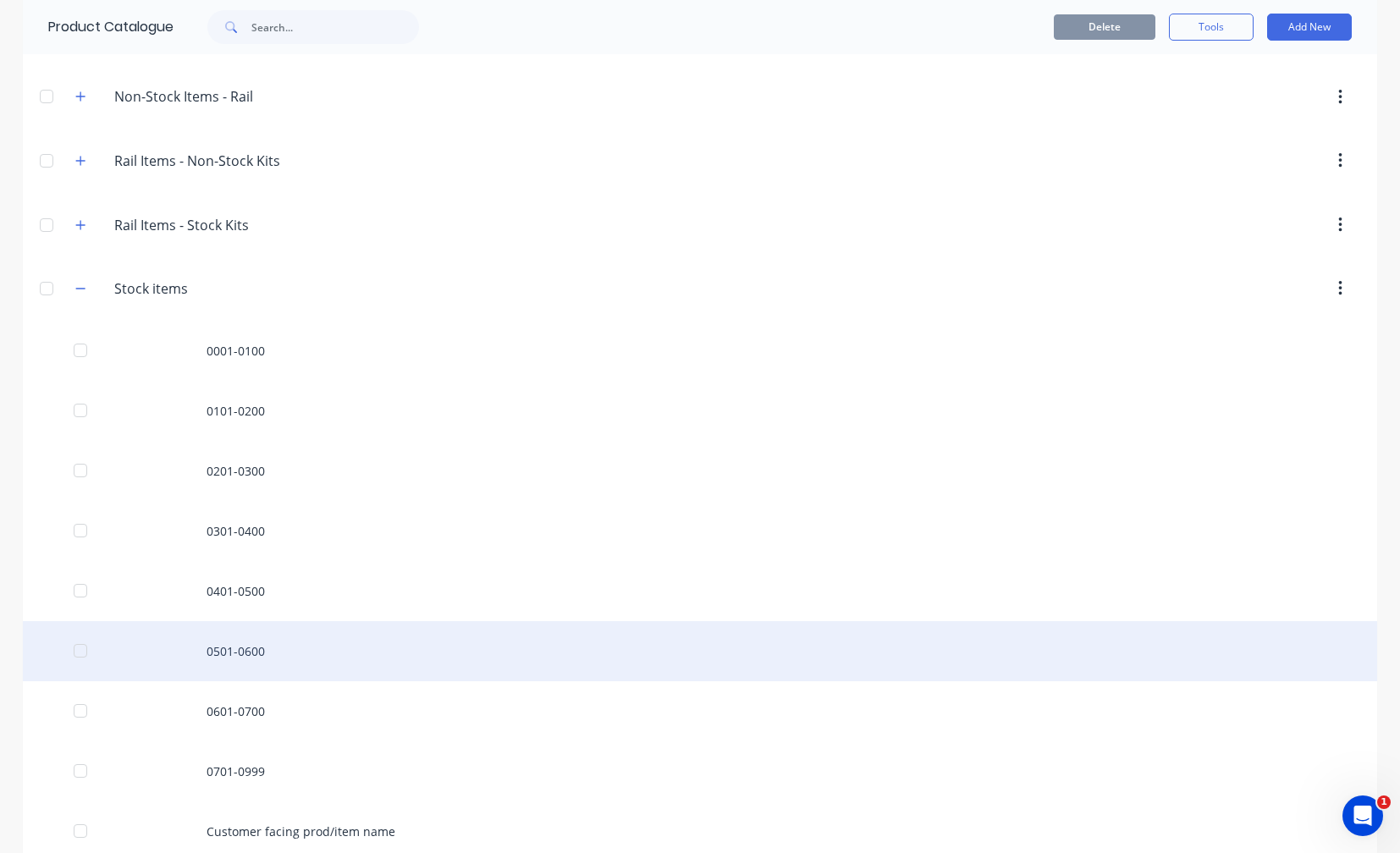
scroll to position [846, 0]
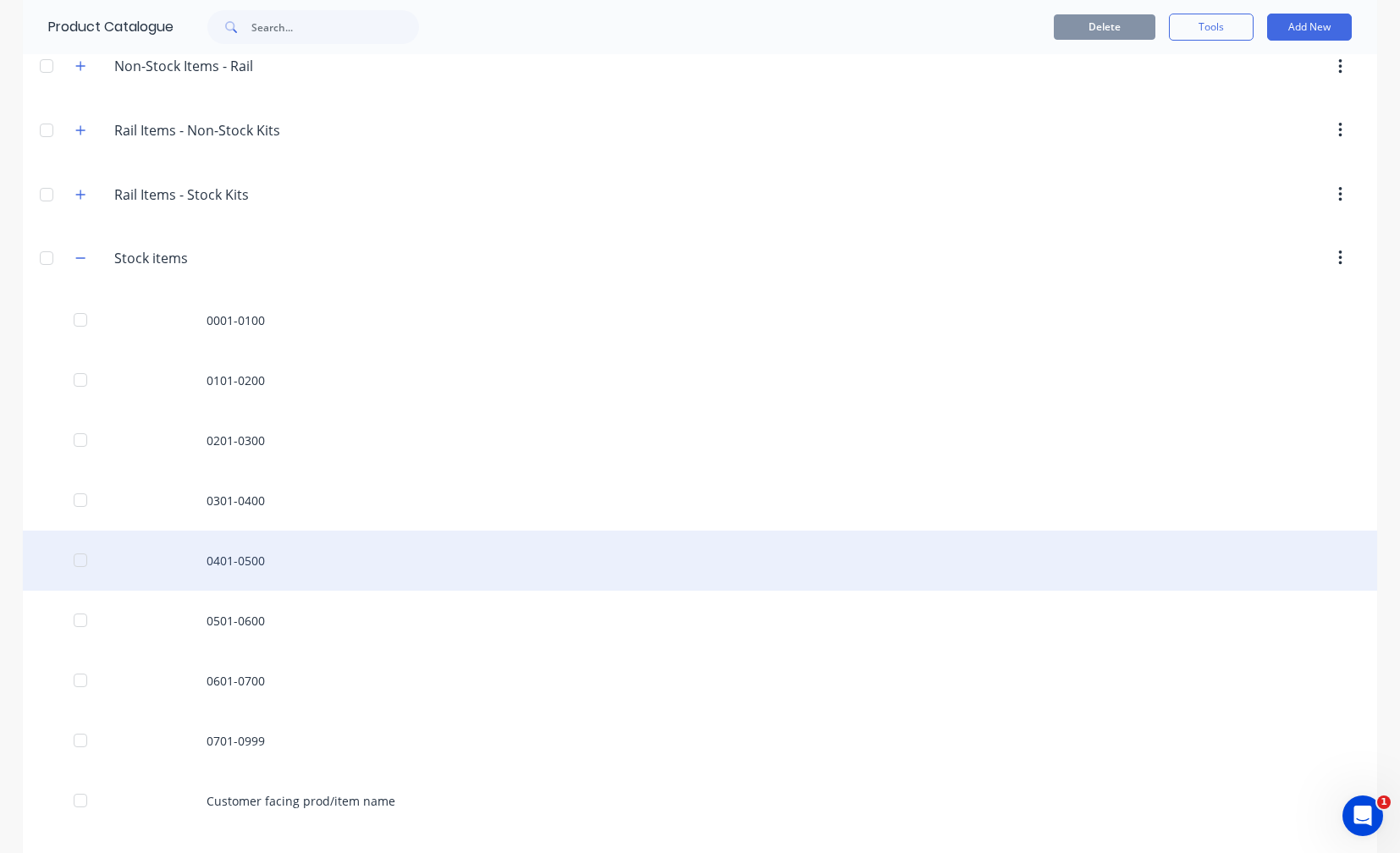
click at [262, 567] on div "0401-0500" at bounding box center [700, 561] width 1355 height 60
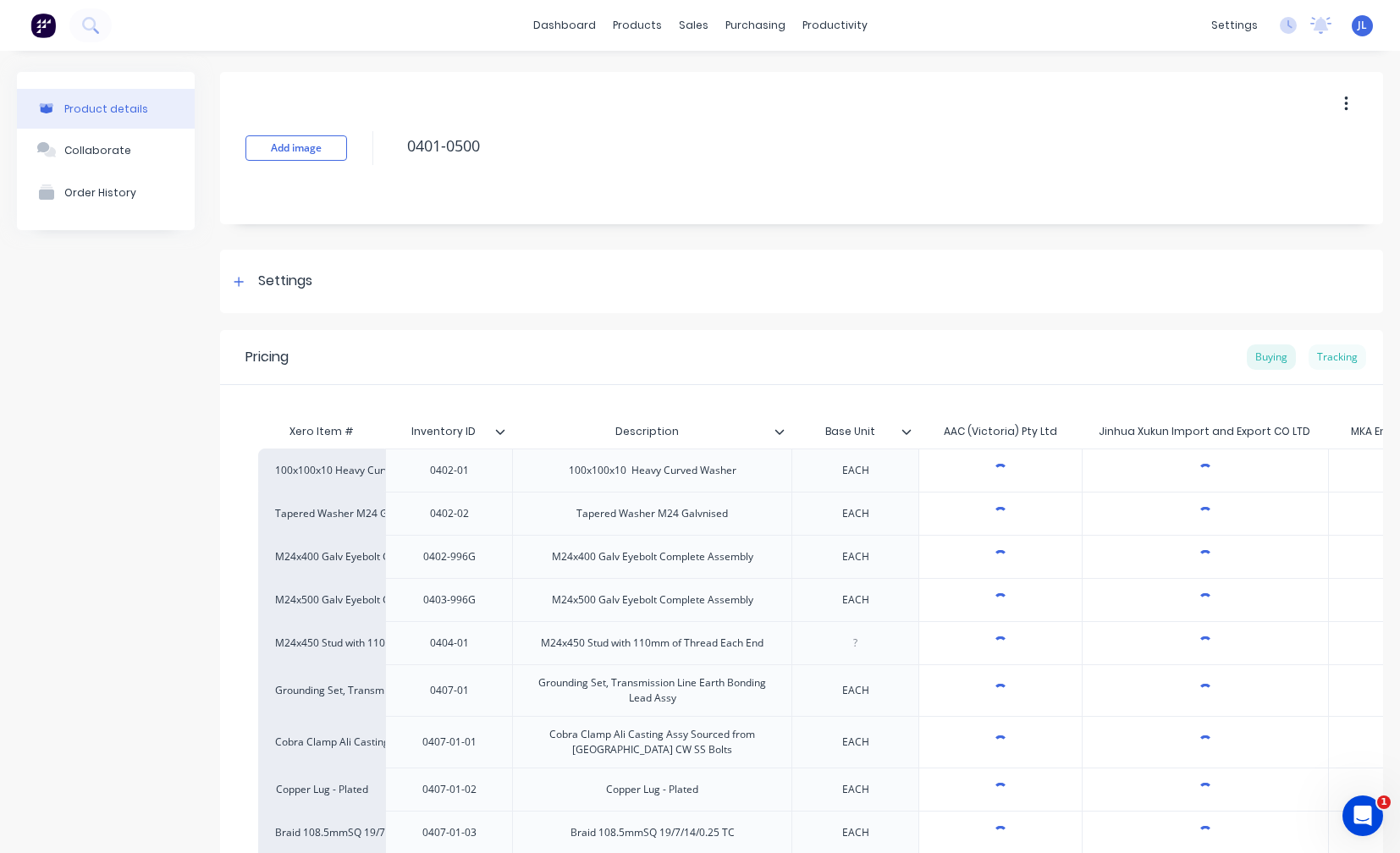
type textarea "x"
click at [1329, 355] on div "Tracking" at bounding box center [1337, 357] width 57 height 25
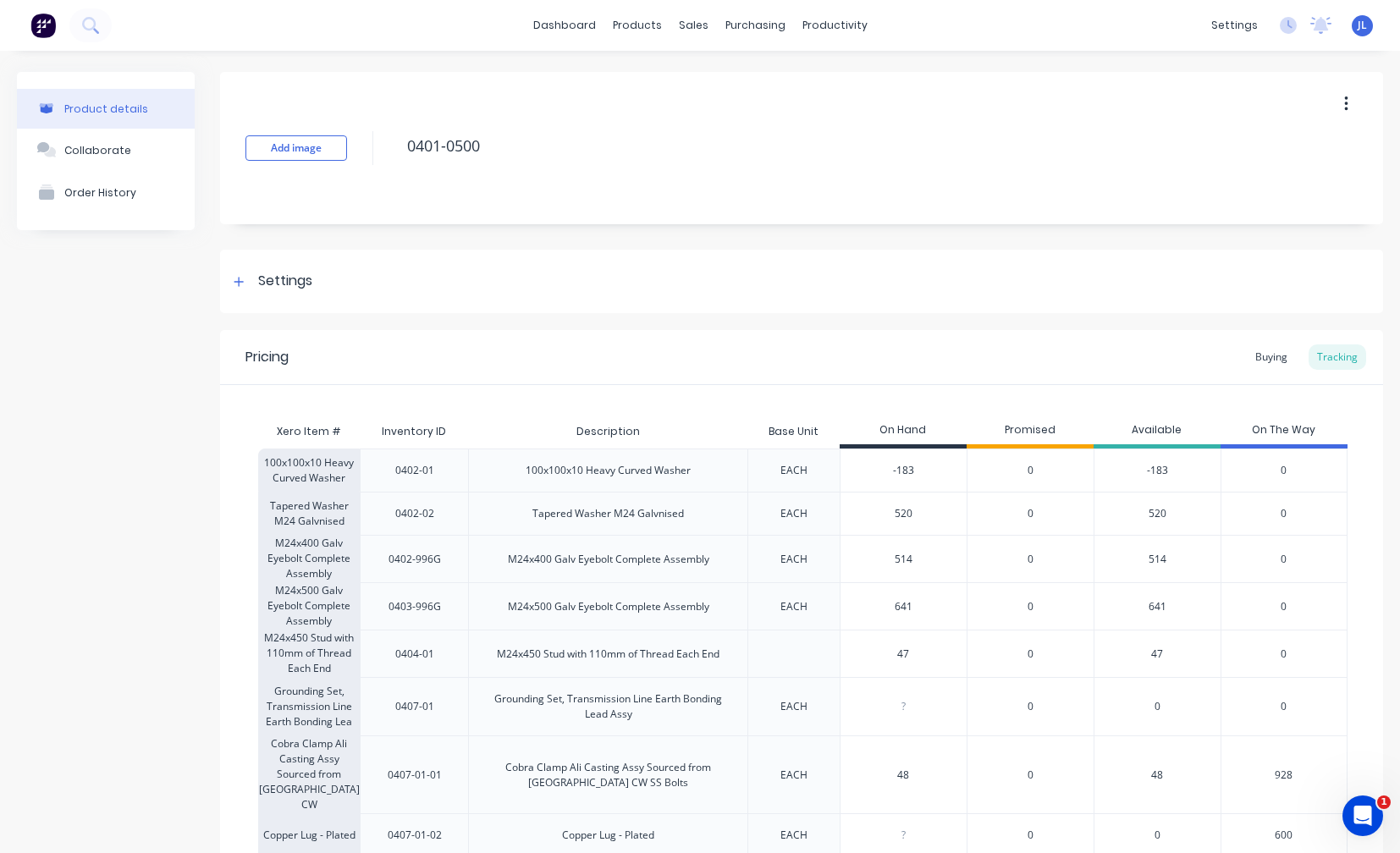
click at [1003, 695] on div "0" at bounding box center [1030, 706] width 127 height 58
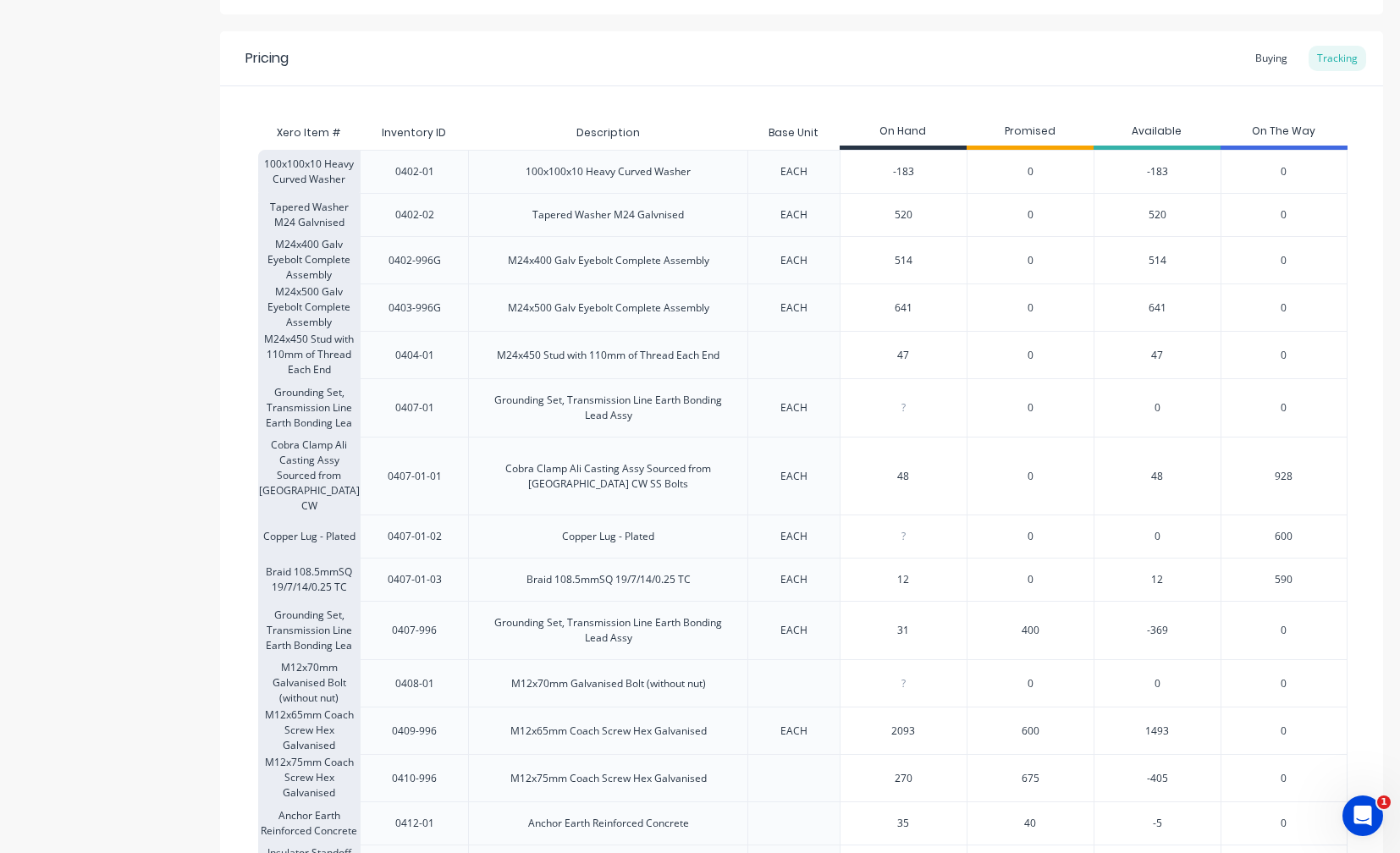
scroll to position [339, 0]
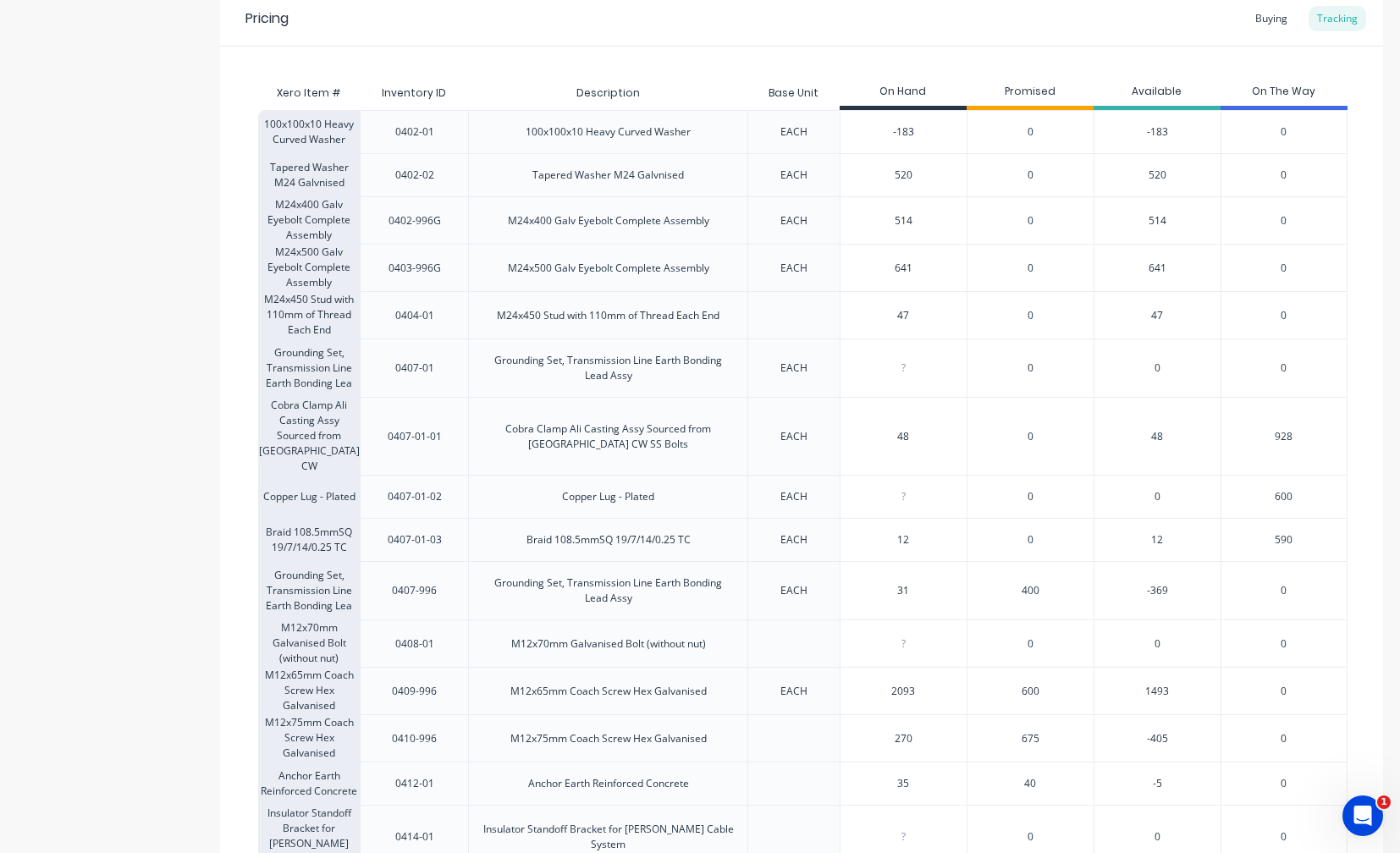
click at [919, 717] on div "270" at bounding box center [904, 738] width 126 height 42
type input "270"
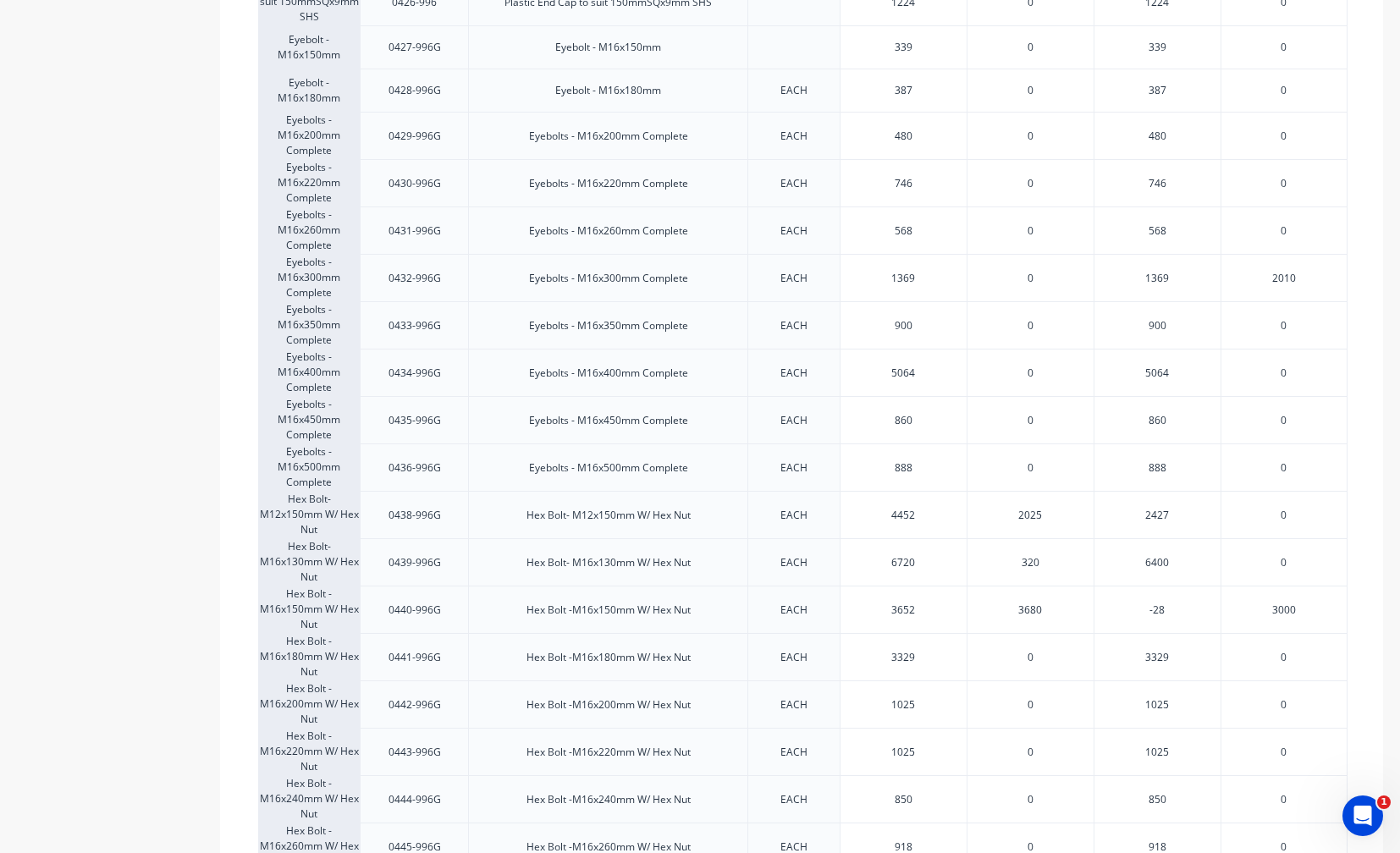
scroll to position [1676, 0]
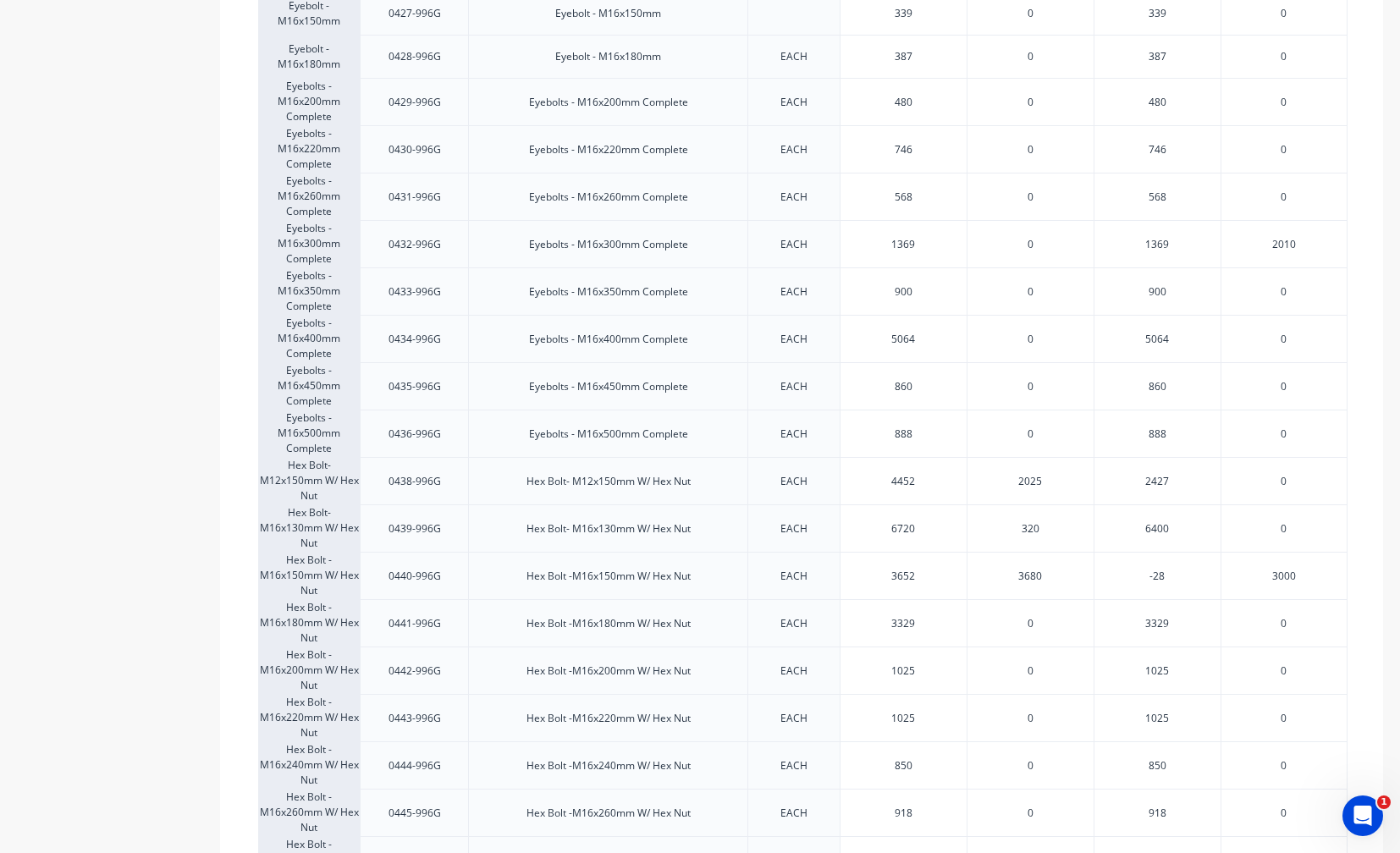
click at [817, 507] on div "EACH" at bounding box center [795, 528] width 55 height 42
click at [1104, 458] on div "2427" at bounding box center [1157, 481] width 127 height 47
type input "3329"
click at [926, 617] on input "3329" at bounding box center [904, 624] width 126 height 15
type input "3652"
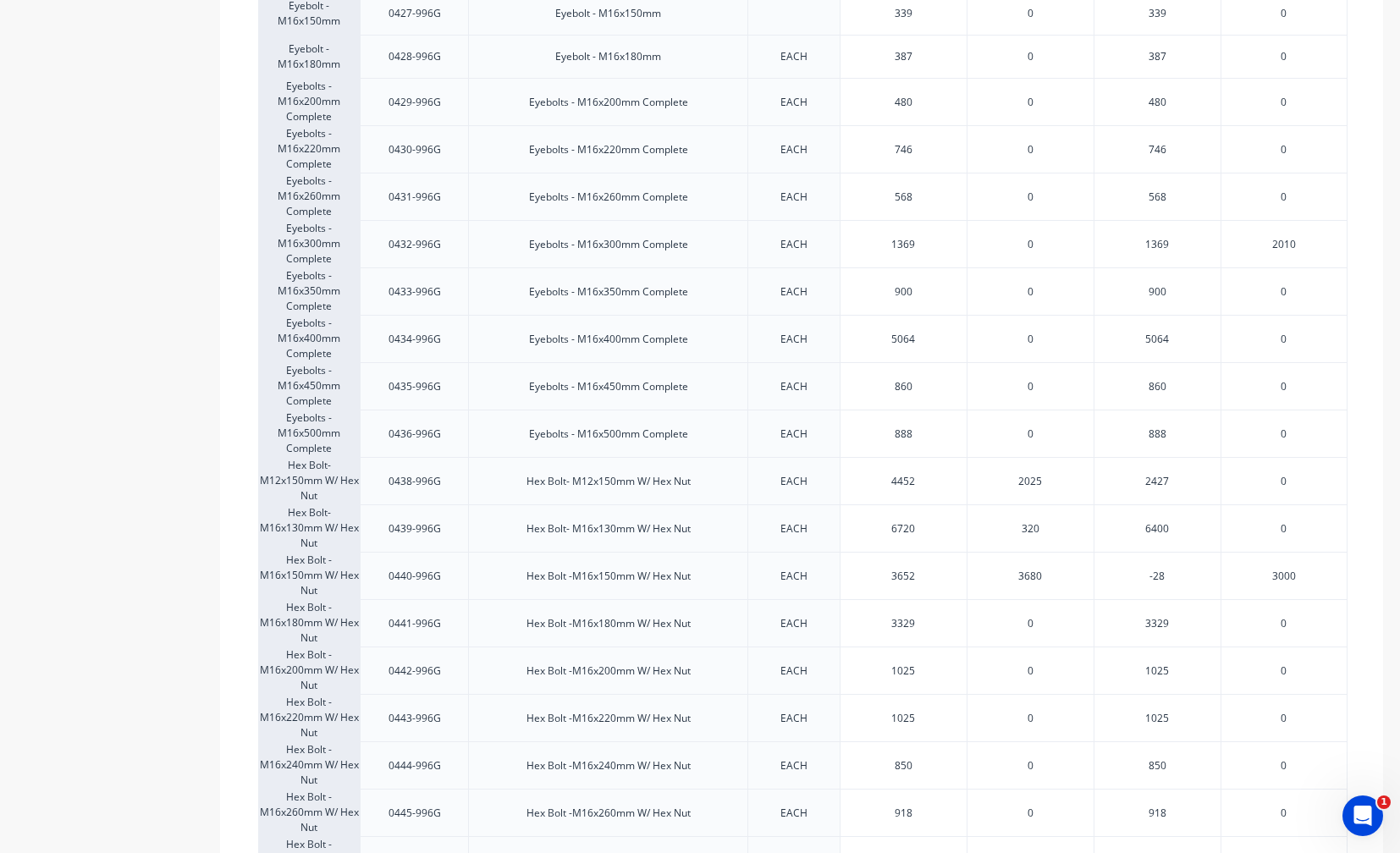
click at [936, 569] on input "3652" at bounding box center [904, 576] width 126 height 15
click at [927, 569] on input "3652" at bounding box center [904, 576] width 126 height 15
click at [969, 694] on div "0" at bounding box center [1030, 717] width 127 height 47
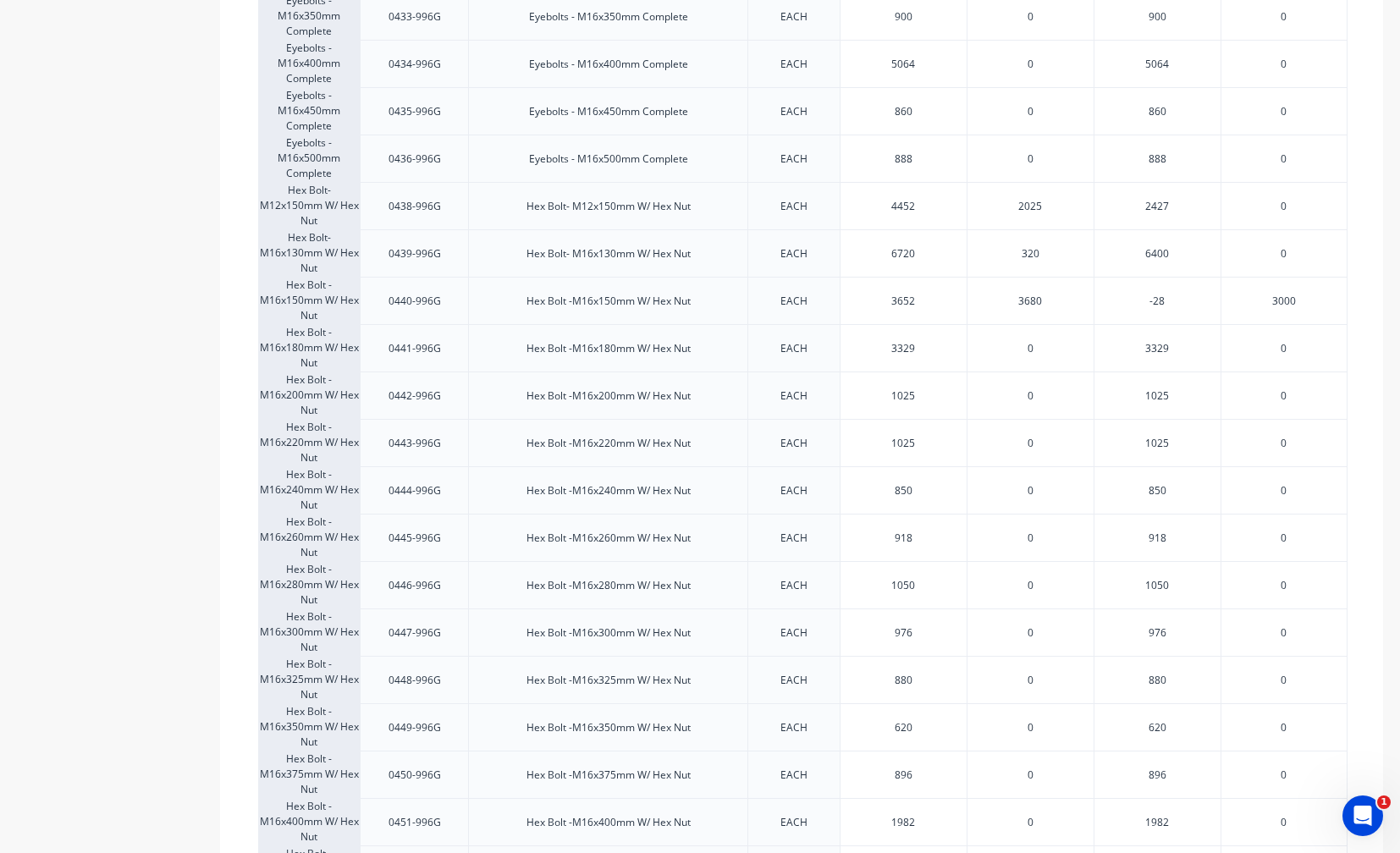
scroll to position [2015, 0]
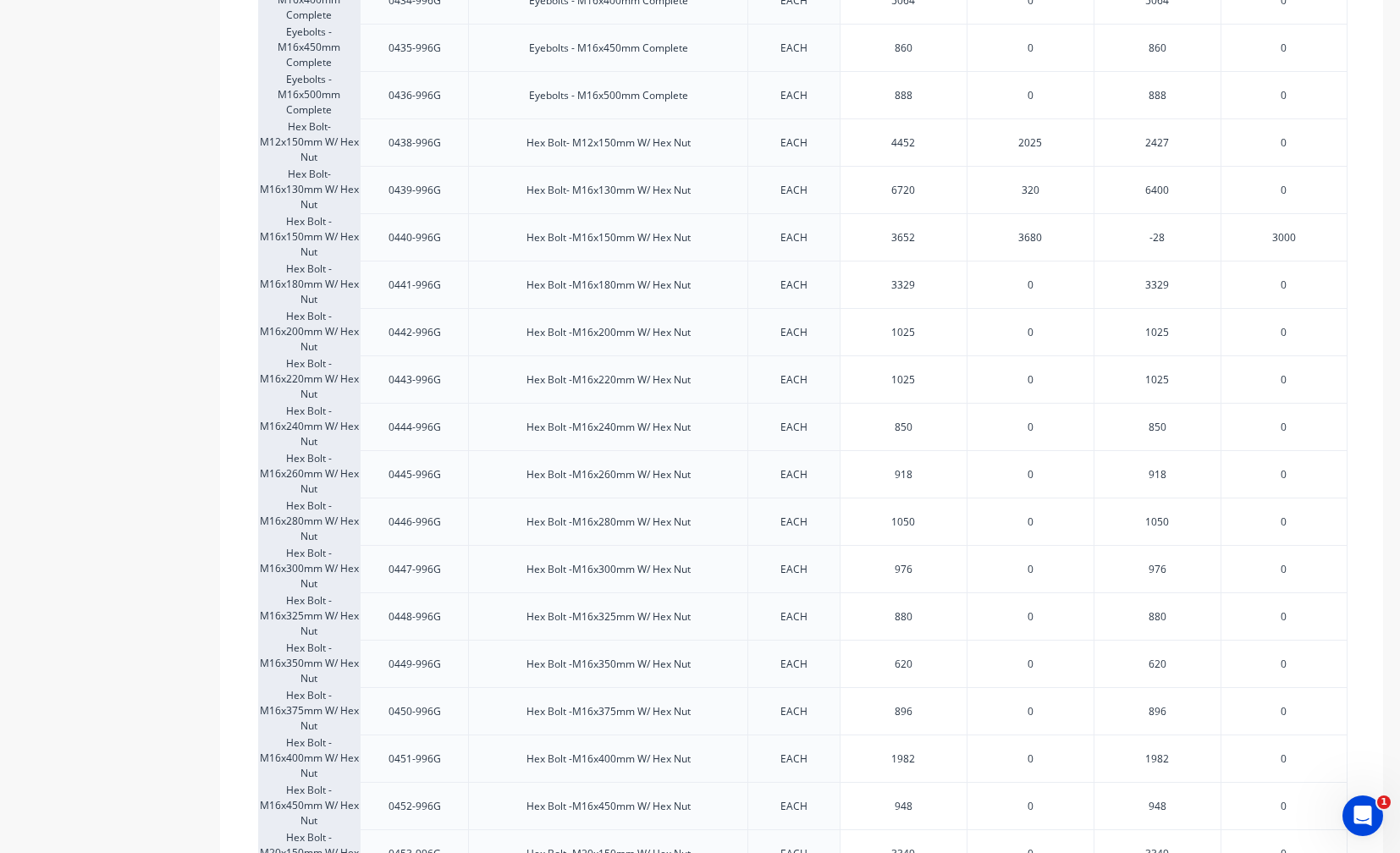
type input "1982"
click at [852, 751] on input "1982" at bounding box center [904, 759] width 126 height 15
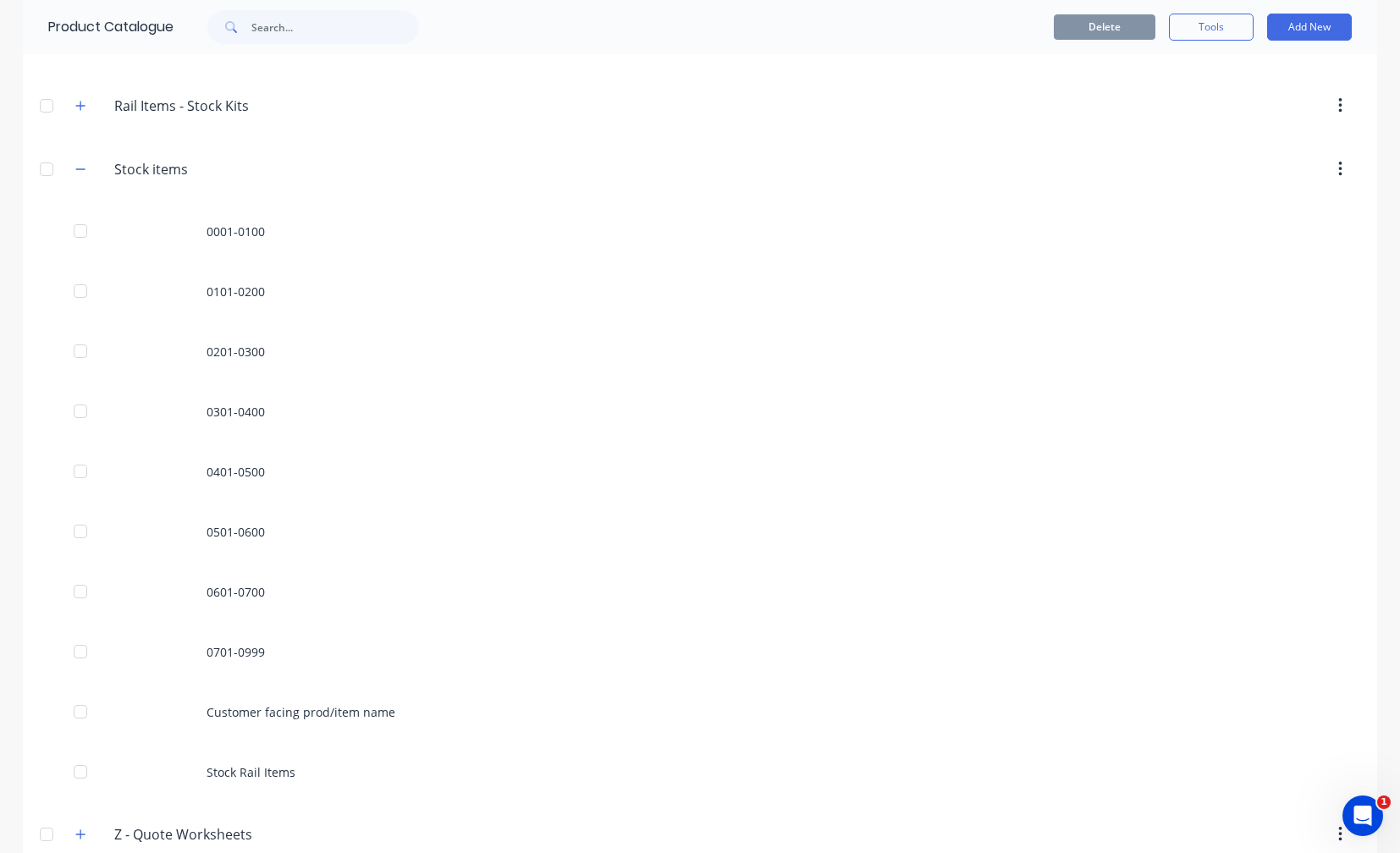
scroll to position [966, 0]
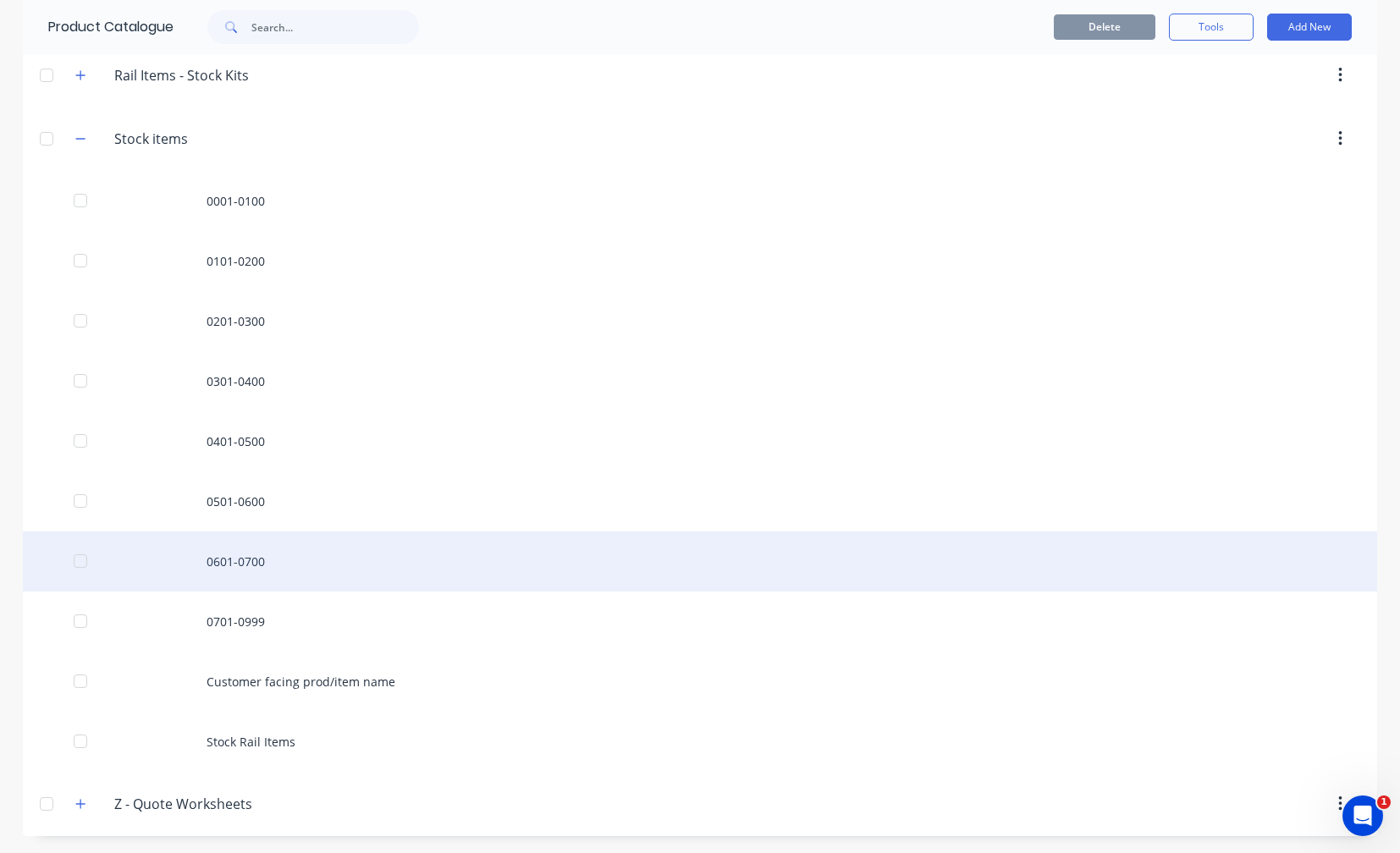
click at [251, 559] on div "0601-0700" at bounding box center [700, 562] width 1355 height 60
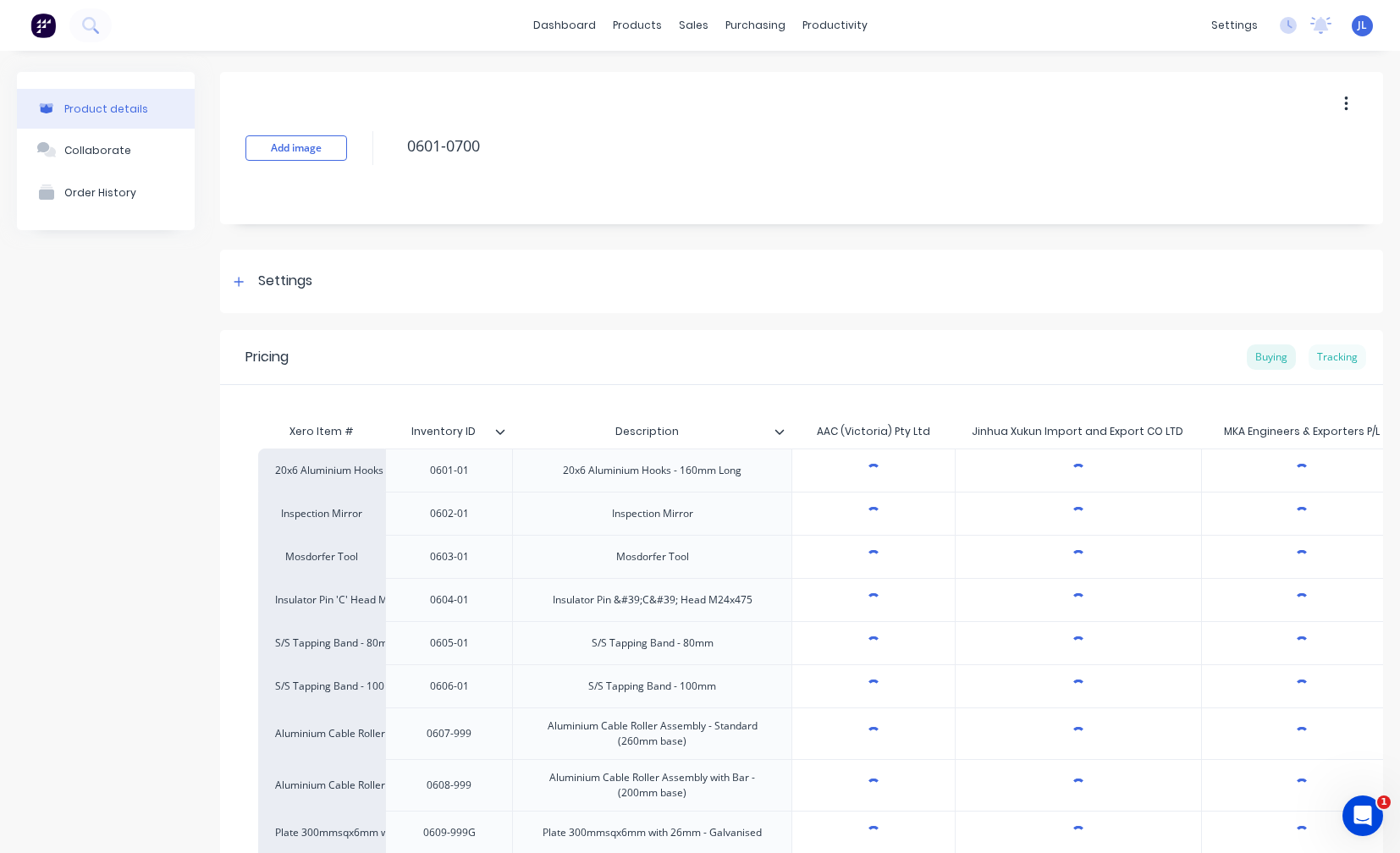
type textarea "x"
click at [1343, 353] on div "Tracking" at bounding box center [1337, 357] width 57 height 25
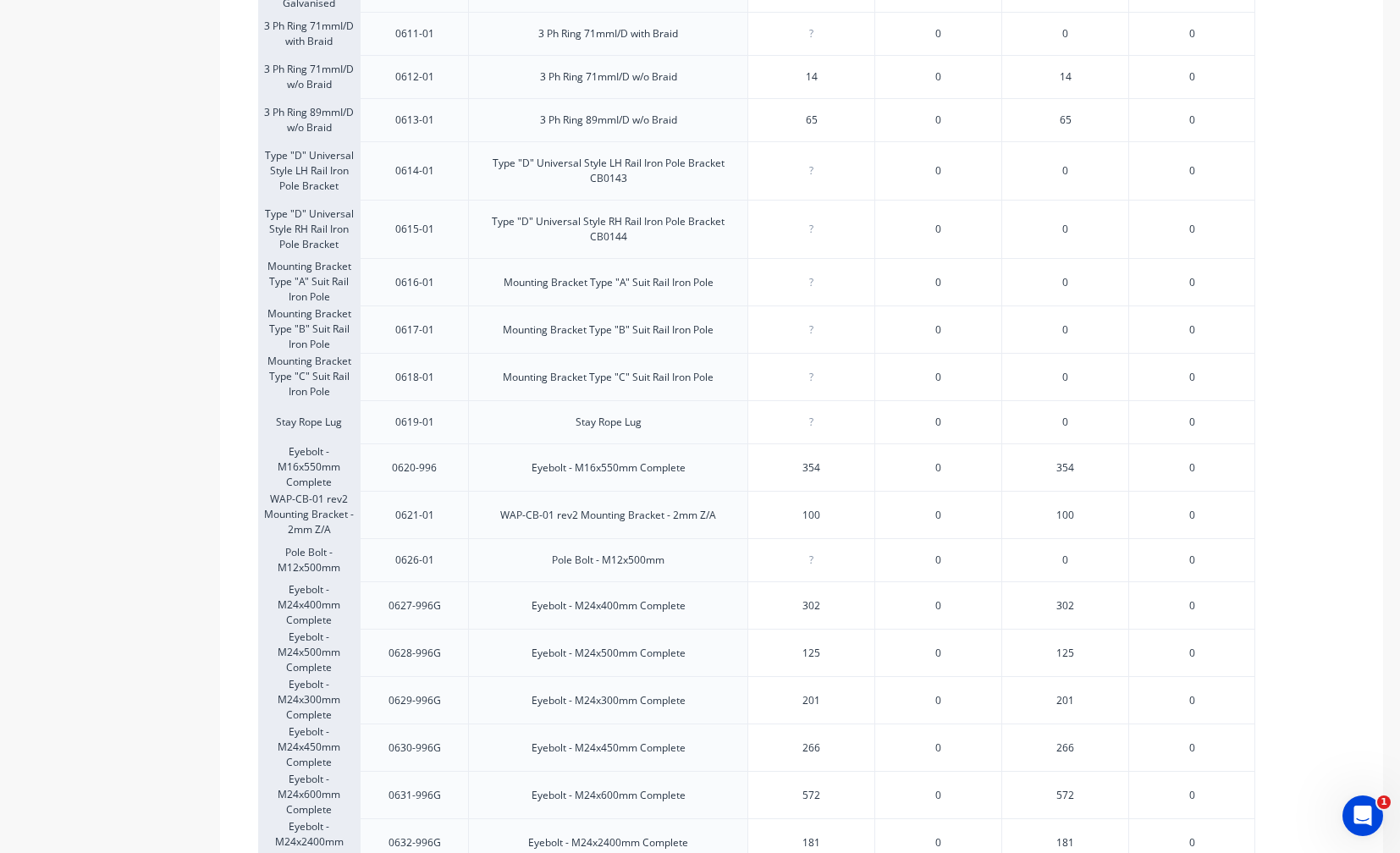
scroll to position [965, 0]
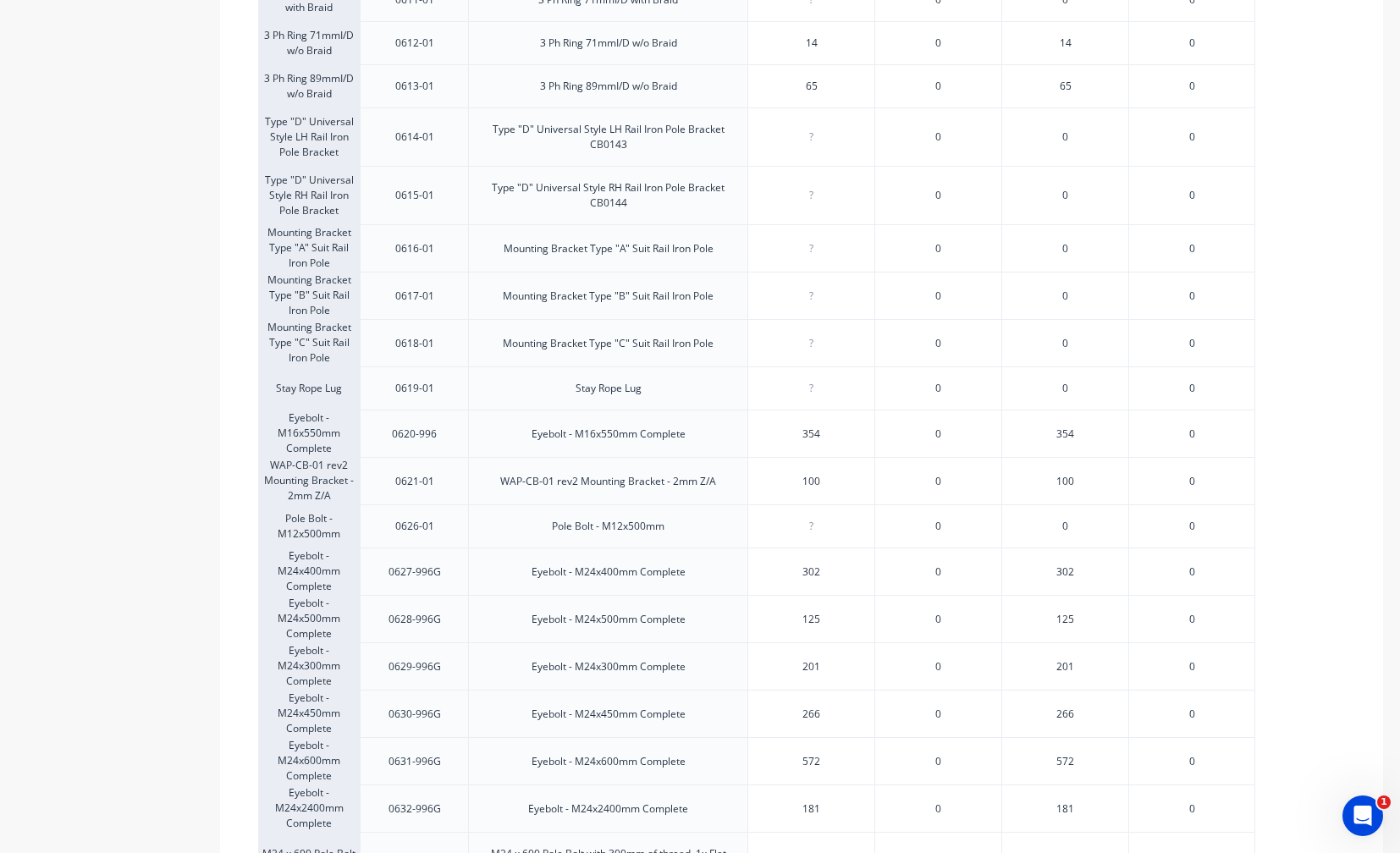
type input "302"
click at [845, 580] on input "302" at bounding box center [812, 572] width 126 height 15
click at [709, 768] on div "Eyebolt - M24x2400mm Complete" at bounding box center [607, 808] width 280 height 47
click at [1026, 668] on div "201" at bounding box center [1065, 666] width 127 height 47
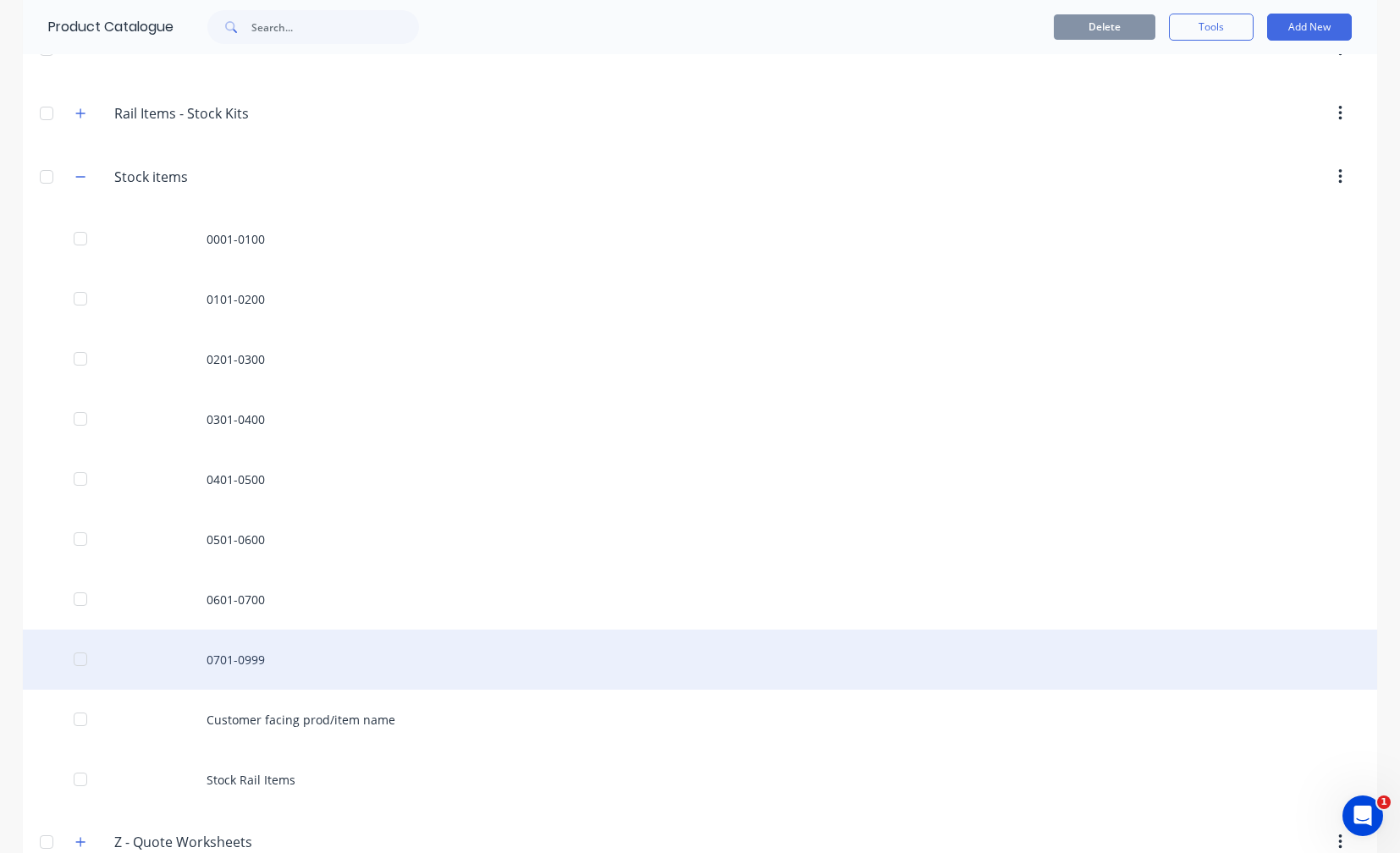
scroll to position [966, 0]
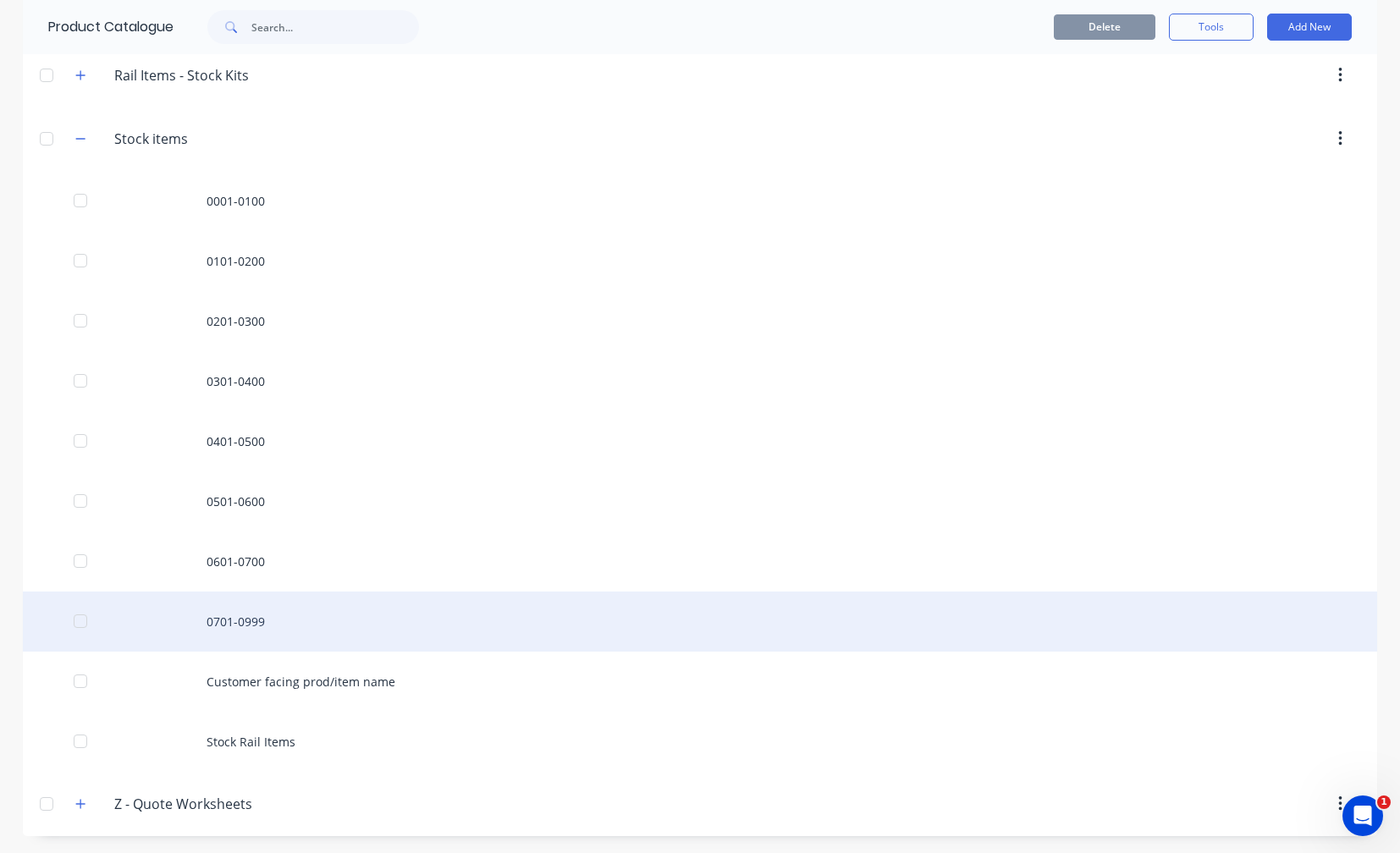
click at [240, 627] on div "0701-0999" at bounding box center [700, 621] width 1355 height 60
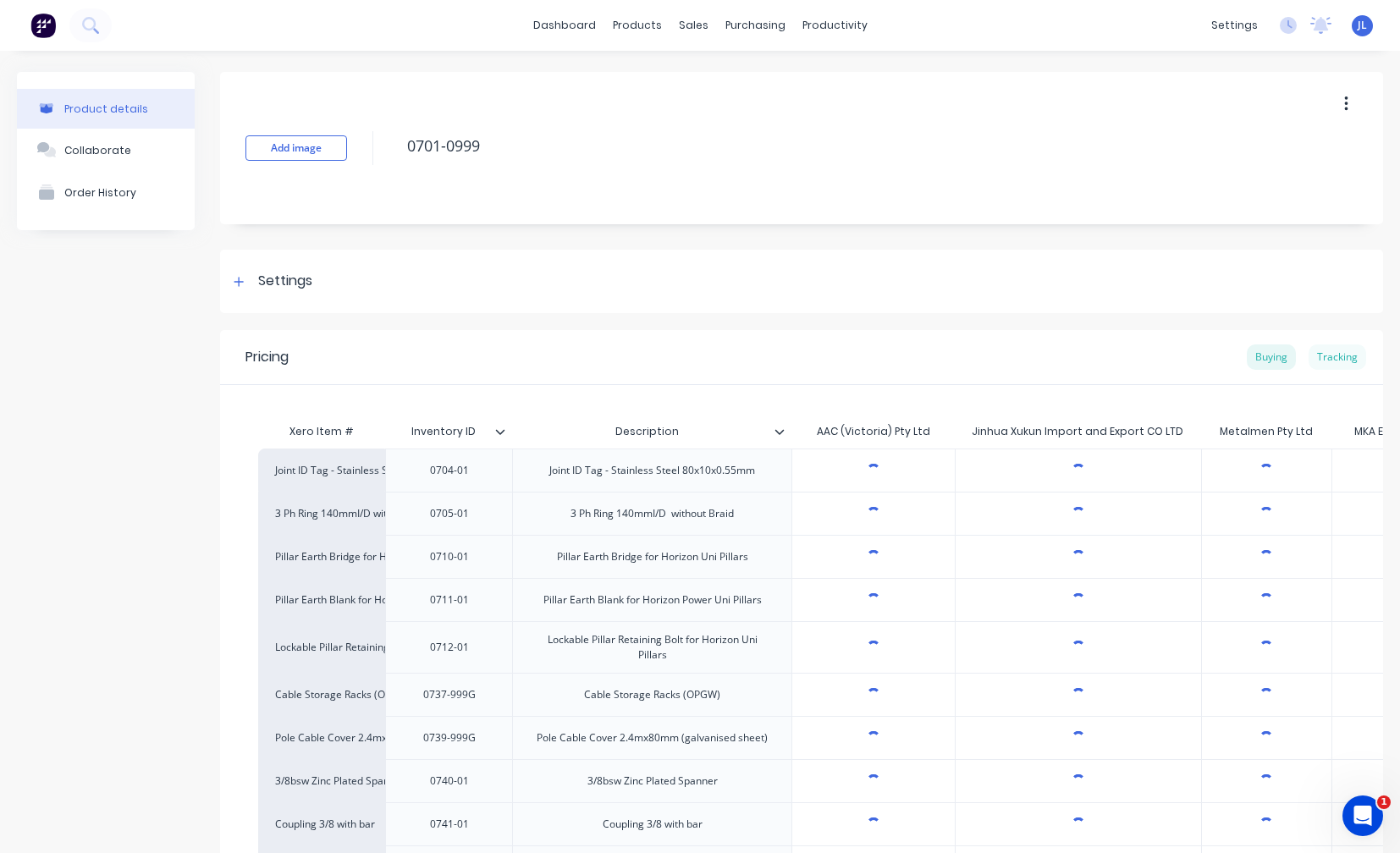
click at [1343, 358] on div "Tracking" at bounding box center [1337, 357] width 57 height 25
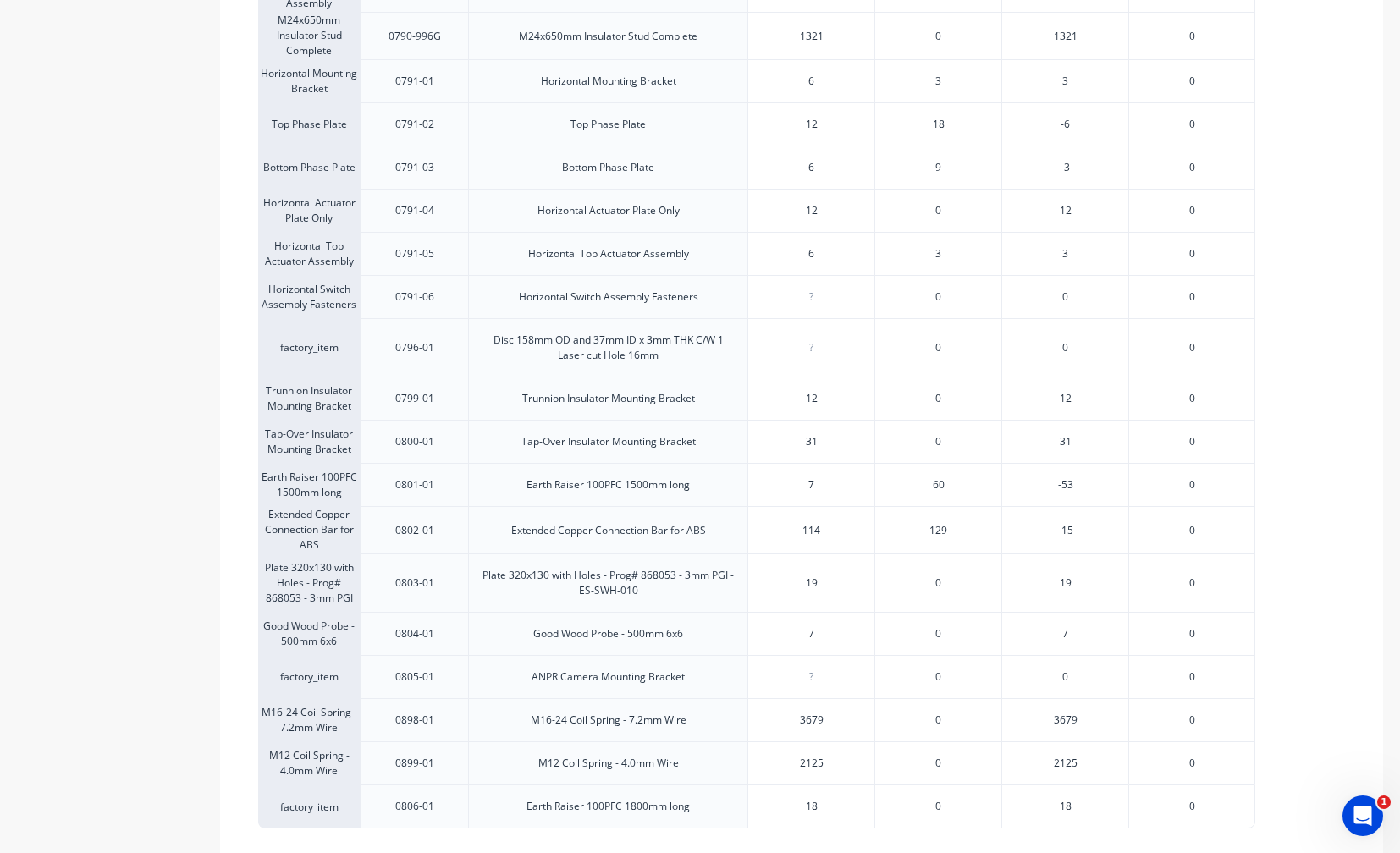
scroll to position [2624, 0]
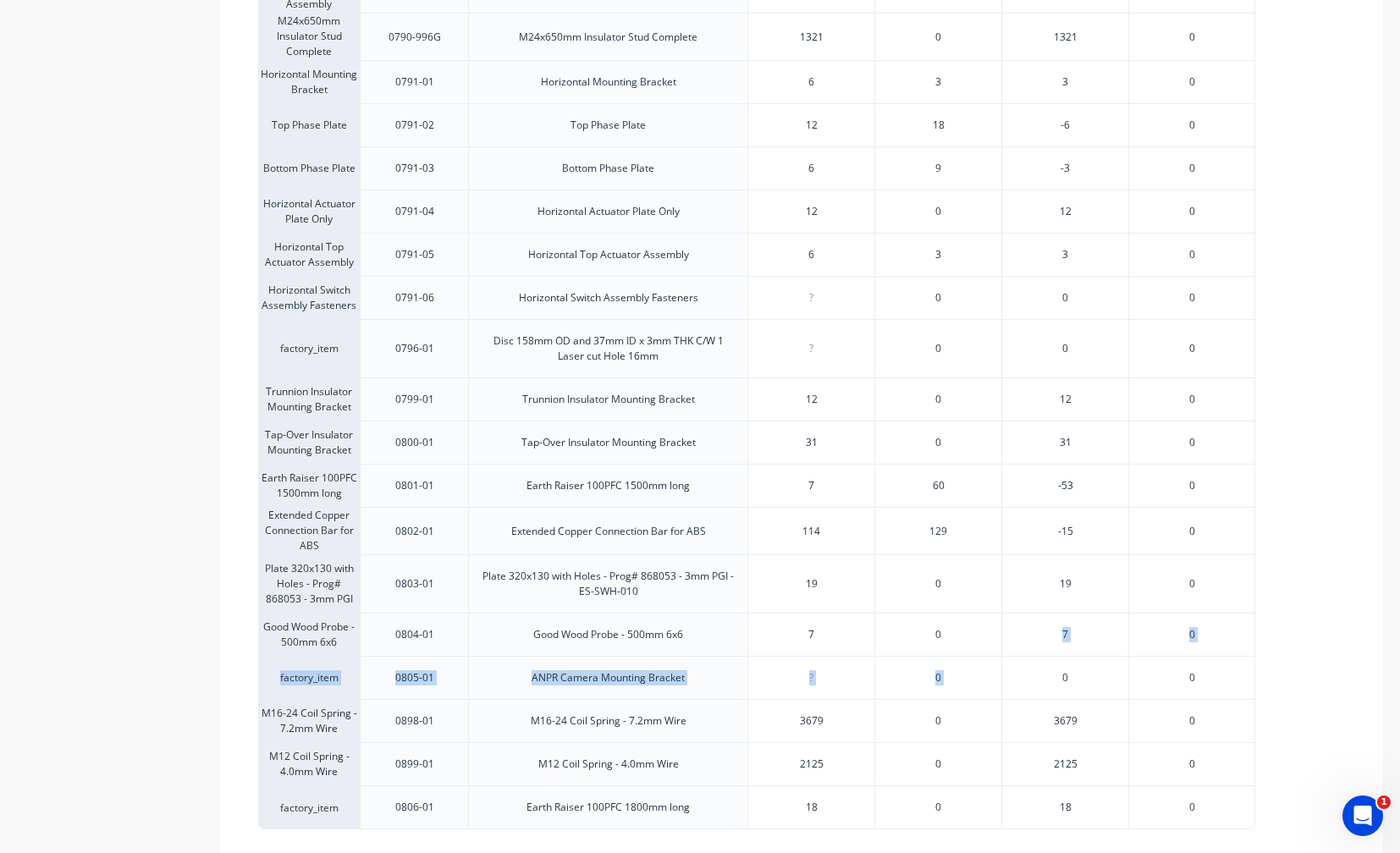
scroll to position [2709, 0]
click at [1057, 593] on div "19" at bounding box center [1065, 583] width 127 height 58
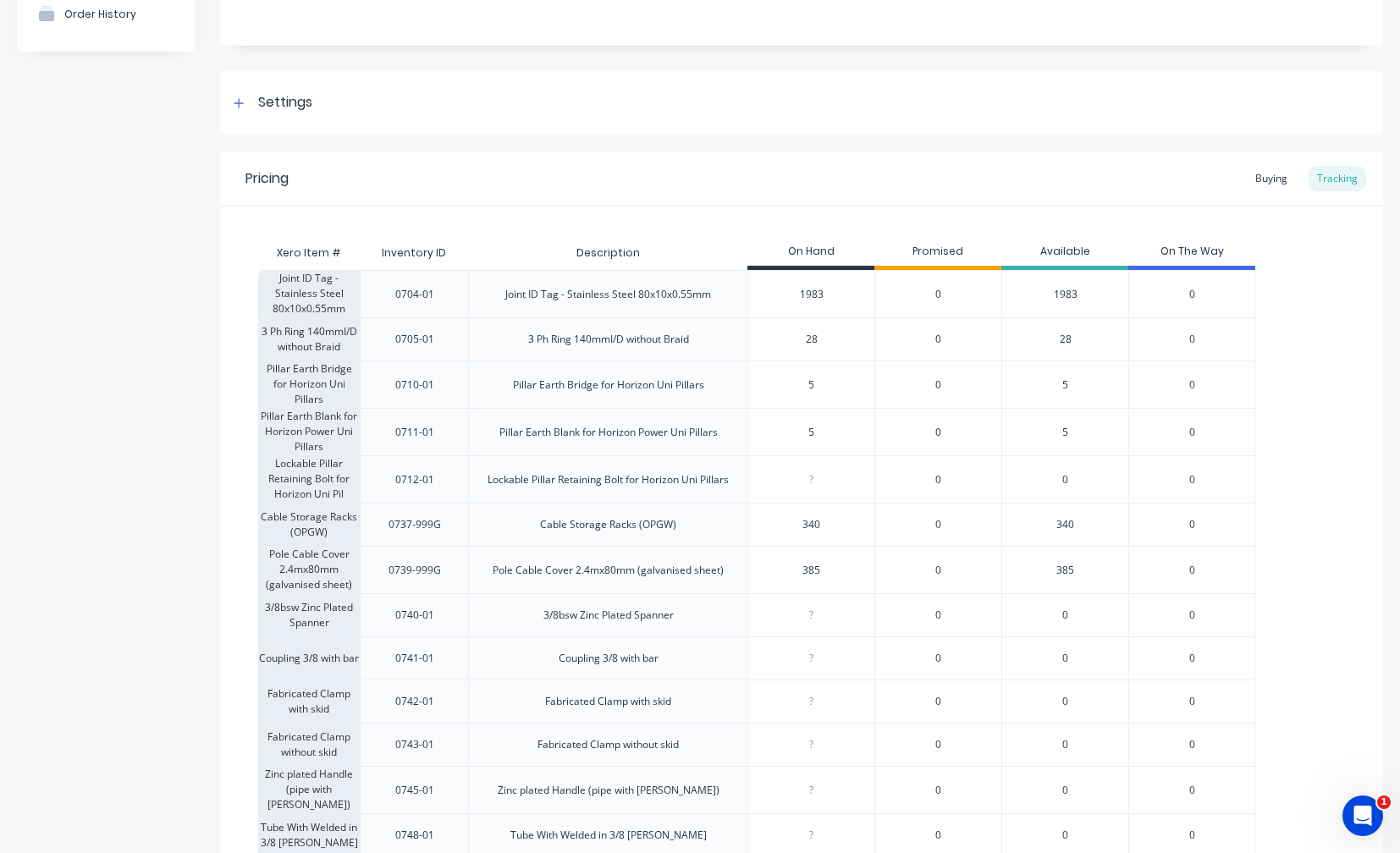
scroll to position [0, 0]
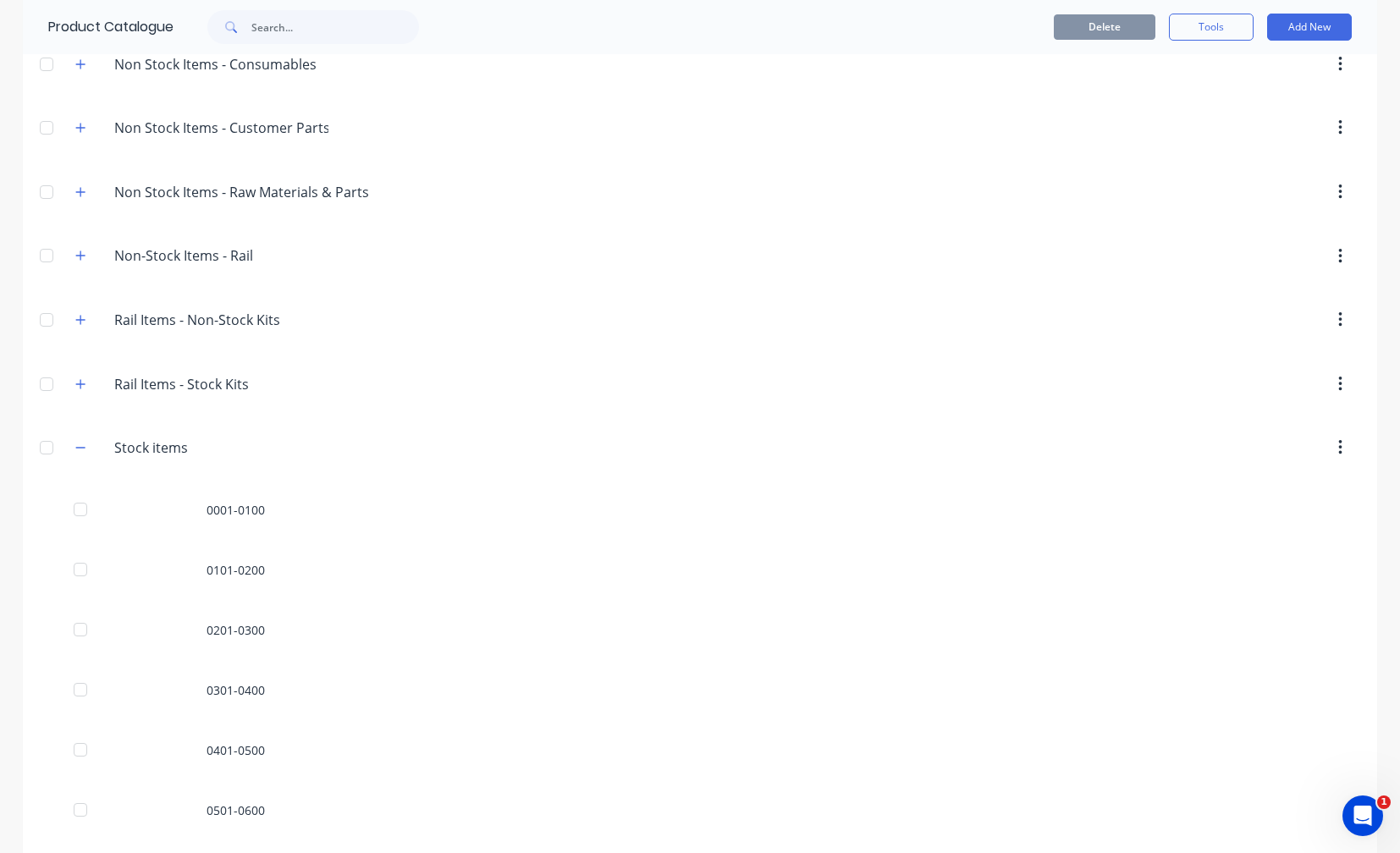
scroll to position [762, 0]
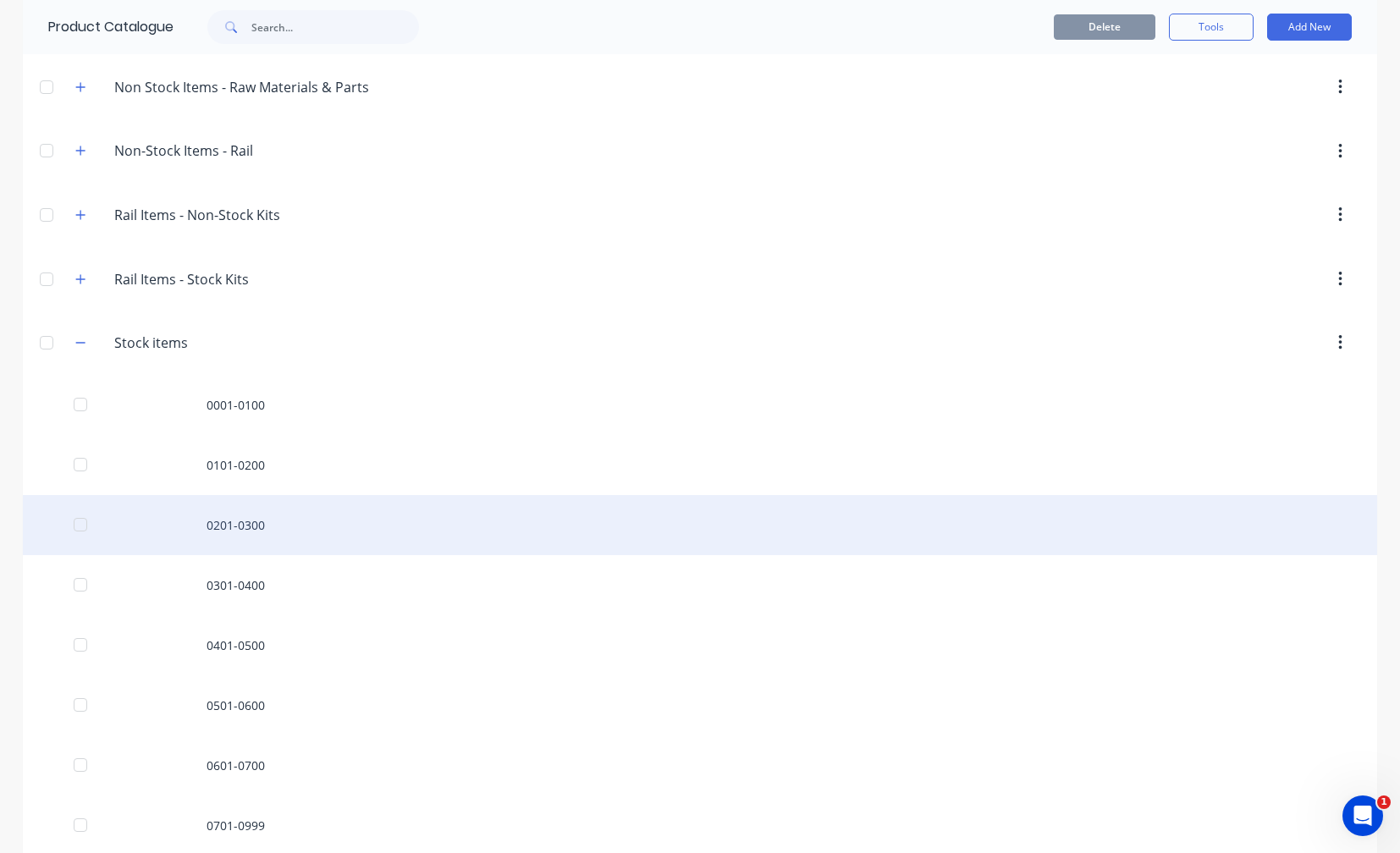
click at [265, 539] on div "0201-0300" at bounding box center [700, 525] width 1355 height 60
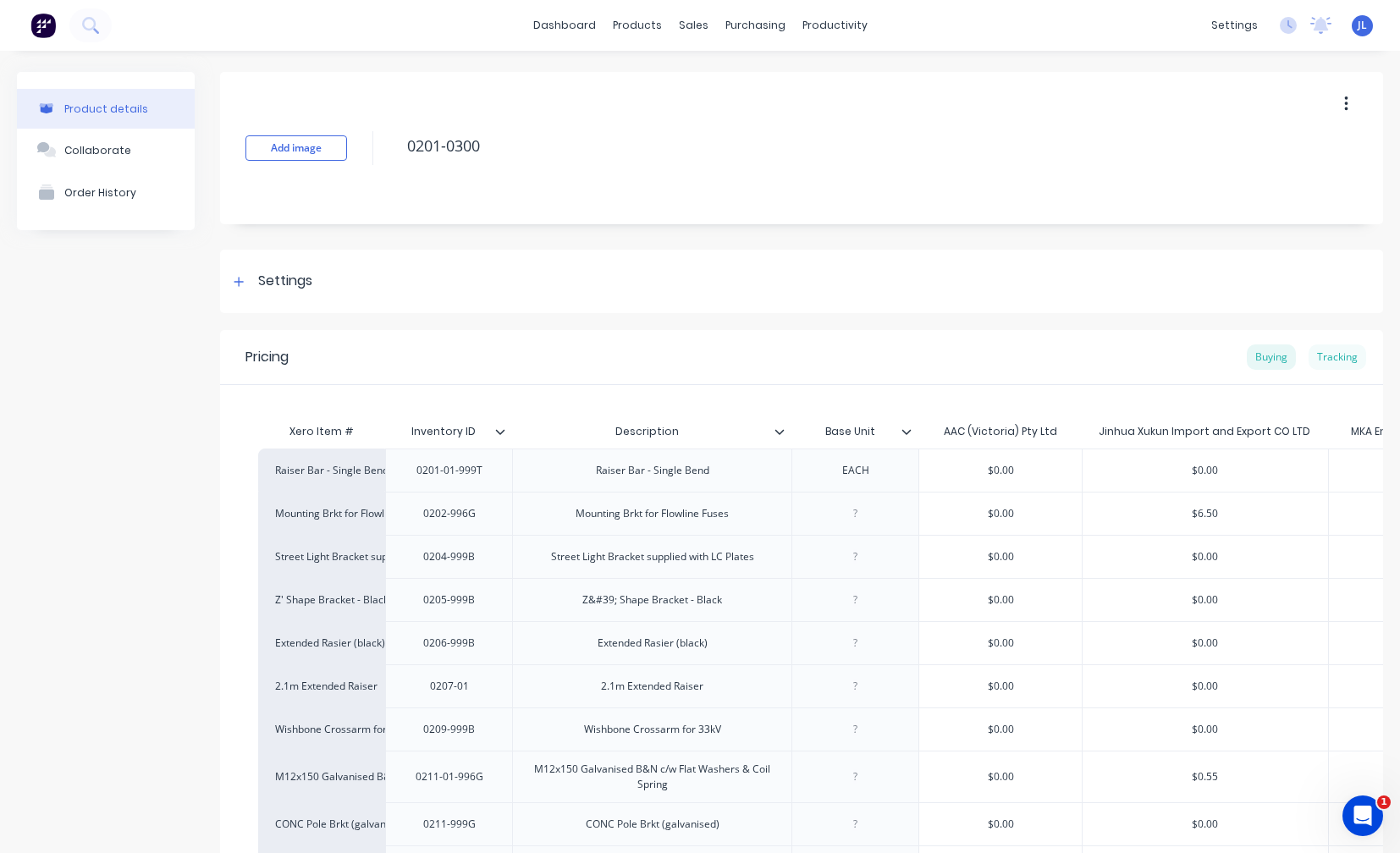
click at [1328, 363] on div "Tracking" at bounding box center [1337, 357] width 57 height 25
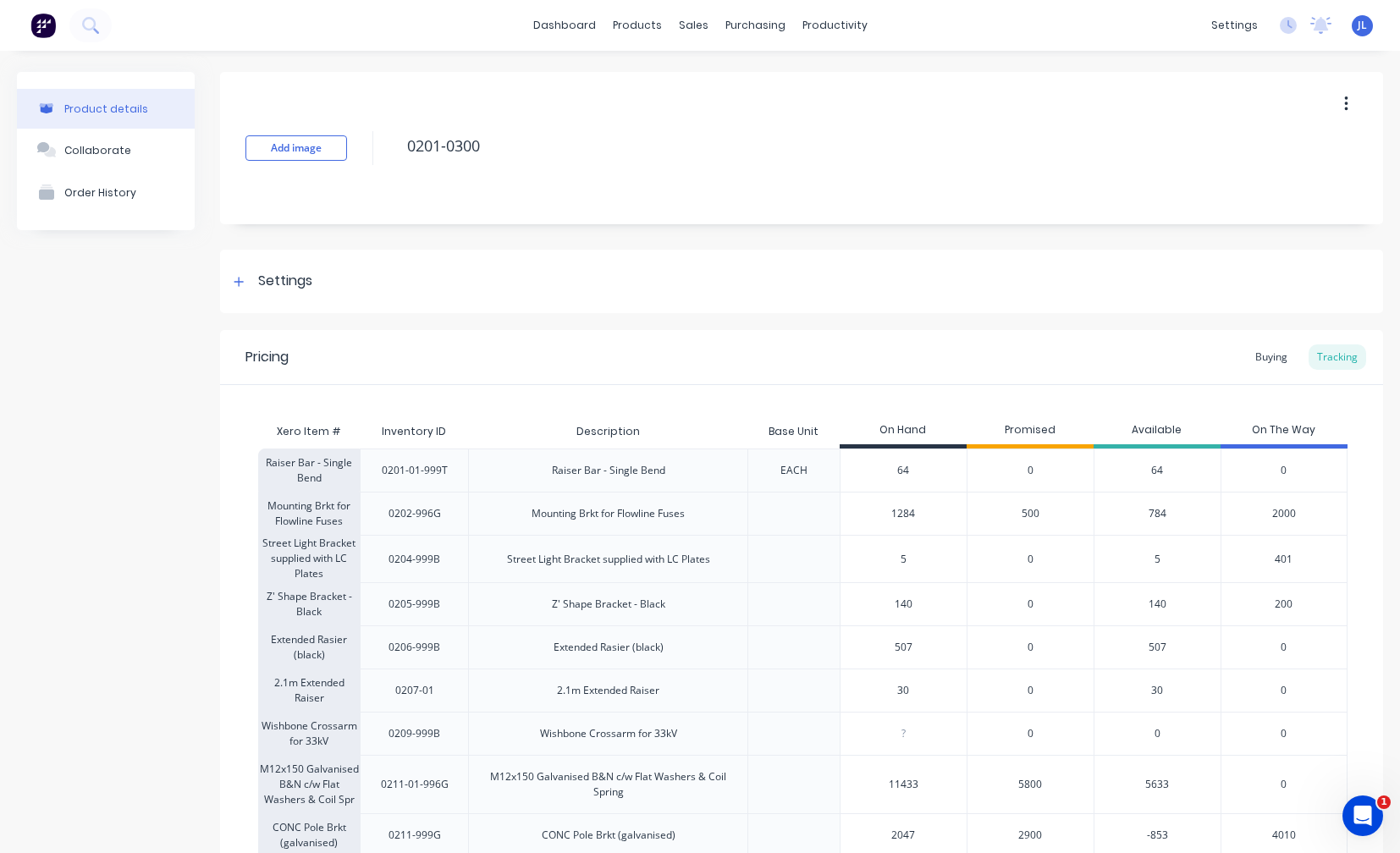
drag, startPoint x: 1348, startPoint y: 27, endPoint x: 871, endPoint y: 198, distance: 506.7
click at [864, 201] on div "Add image 0201-0300" at bounding box center [801, 148] width 1163 height 153
click at [1358, 24] on span "JL" at bounding box center [1362, 25] width 9 height 15
type textarea "x"
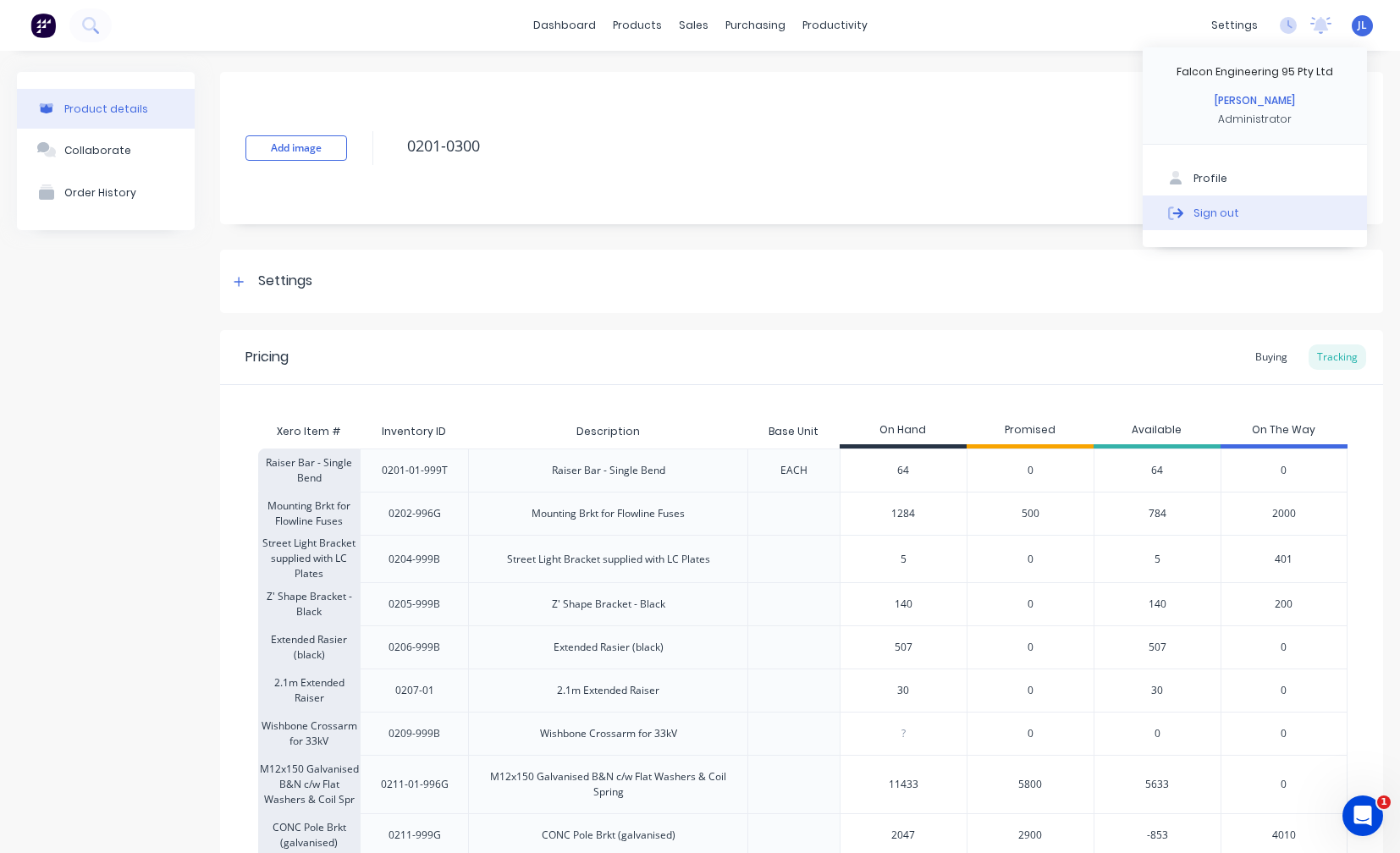
click at [1205, 219] on div "Sign out" at bounding box center [1216, 213] width 46 height 15
